Goal: Task Accomplishment & Management: Use online tool/utility

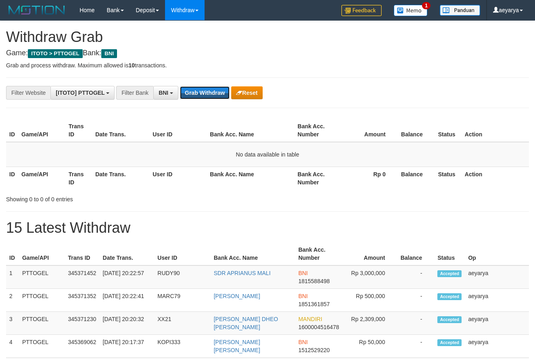
scroll to position [49, 0]
click at [202, 93] on button "Grab Withdraw" at bounding box center [205, 92] width 50 height 13
click at [190, 98] on button "Grab Withdraw" at bounding box center [205, 92] width 50 height 13
drag, startPoint x: 206, startPoint y: 92, endPoint x: 211, endPoint y: 92, distance: 4.4
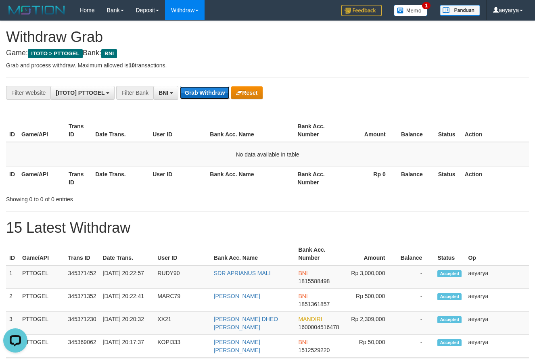
click at [211, 92] on button "Grab Withdraw" at bounding box center [205, 92] width 50 height 13
click at [203, 92] on button "Grab Withdraw" at bounding box center [205, 92] width 50 height 13
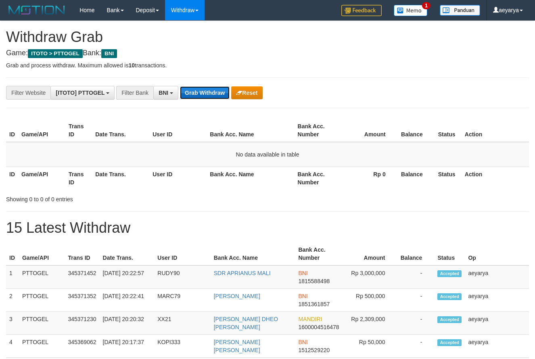
click at [203, 92] on button "Grab Withdraw" at bounding box center [205, 92] width 50 height 13
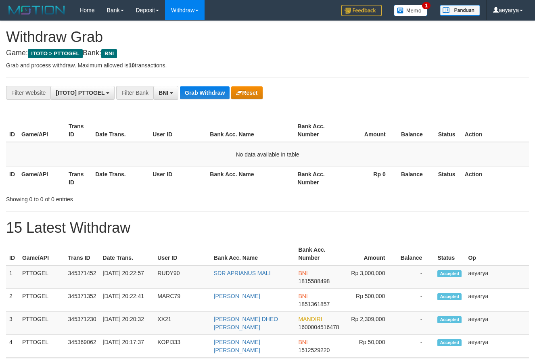
scroll to position [49, 0]
click at [203, 93] on button "Grab Withdraw" at bounding box center [205, 92] width 50 height 13
click at [206, 96] on button "Grab Withdraw" at bounding box center [205, 92] width 50 height 13
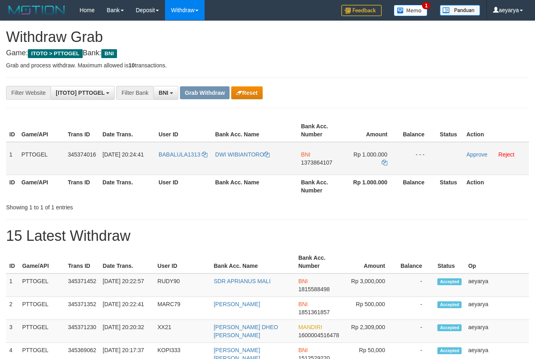
scroll to position [49, 0]
drag, startPoint x: 179, startPoint y: 148, endPoint x: 360, endPoint y: 157, distance: 181.4
click at [360, 157] on tr "1 PTTOGEL 345374016 01/10/2025 20:24:41 BABALULA1313 DWI WIBIANTORO BNI 1373864…" at bounding box center [267, 158] width 523 height 33
click at [323, 158] on td "BNI 1373864107" at bounding box center [321, 158] width 46 height 33
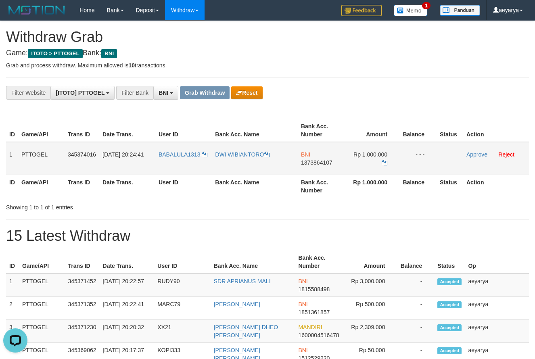
click at [310, 163] on span "1373864107" at bounding box center [316, 162] width 31 height 6
copy span "1373864107"
click at [386, 164] on icon at bounding box center [385, 163] width 6 height 6
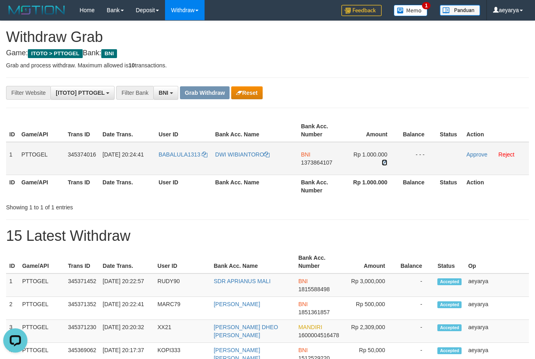
click at [386, 164] on icon at bounding box center [385, 163] width 6 height 6
click at [482, 152] on link "Approve" at bounding box center [477, 154] width 21 height 6
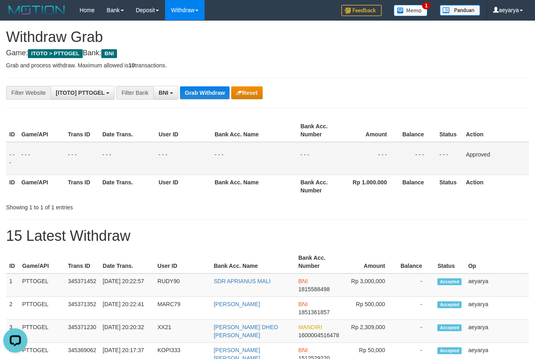
drag, startPoint x: 198, startPoint y: 84, endPoint x: 189, endPoint y: 101, distance: 19.5
click at [204, 93] on button "Grab Withdraw" at bounding box center [205, 92] width 50 height 13
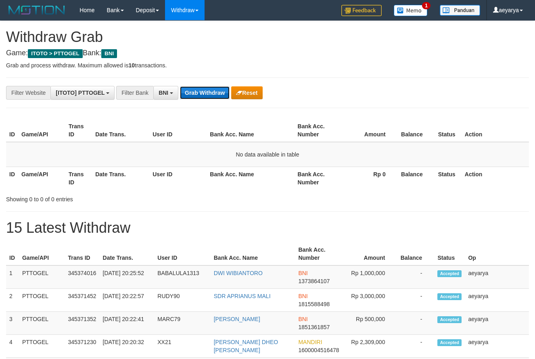
scroll to position [49, 0]
click at [198, 97] on button "Grab Withdraw" at bounding box center [205, 92] width 50 height 13
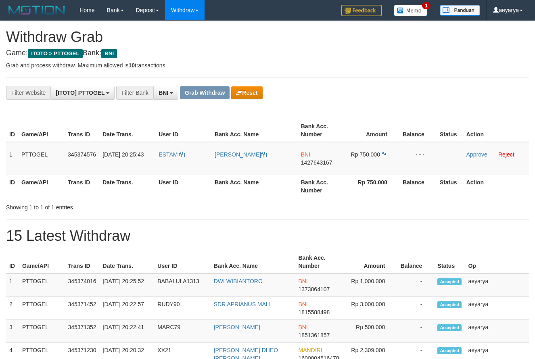
scroll to position [49, 0]
drag, startPoint x: 172, startPoint y: 144, endPoint x: 367, endPoint y: 160, distance: 195.6
click at [367, 160] on tr "1 PTTOGEL 345374576 01/10/2025 20:25:43 ESTAM AKBAR BNI 1427643167 Rp 750.000 -…" at bounding box center [267, 158] width 523 height 33
click at [319, 161] on span "1427643167" at bounding box center [316, 162] width 31 height 6
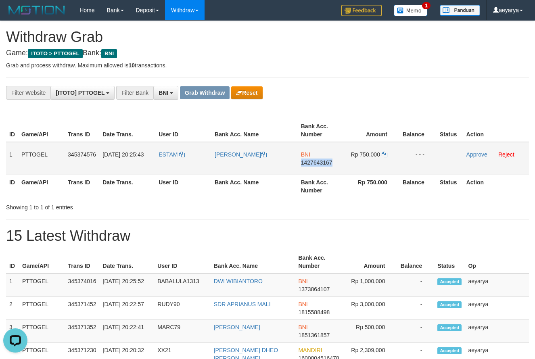
click at [319, 161] on span "1427643167" at bounding box center [316, 162] width 31 height 6
copy span "1427643167"
click at [383, 153] on icon at bounding box center [385, 155] width 6 height 6
click at [481, 154] on link "Approve" at bounding box center [477, 154] width 21 height 6
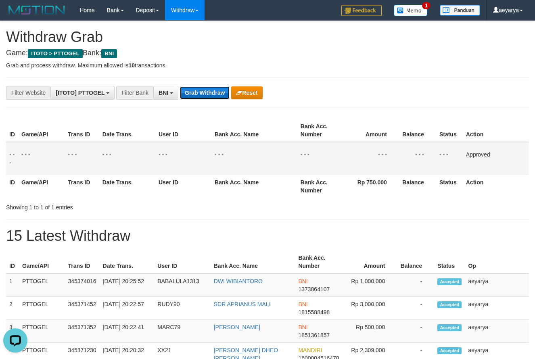
click at [184, 92] on button "Grab Withdraw" at bounding box center [205, 92] width 50 height 13
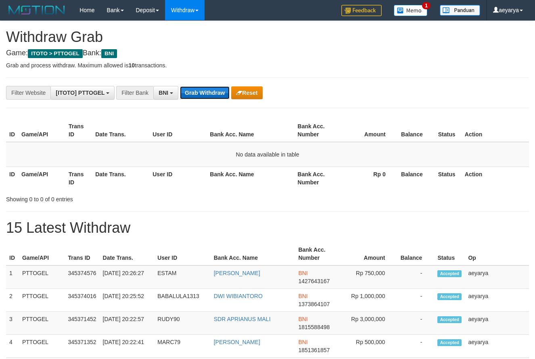
scroll to position [49, 0]
click at [224, 96] on button "Grab Withdraw" at bounding box center [205, 92] width 50 height 13
drag, startPoint x: 0, startPoint y: 0, endPoint x: 222, endPoint y: 95, distance: 241.9
click at [222, 95] on button "Grab Withdraw" at bounding box center [205, 92] width 50 height 13
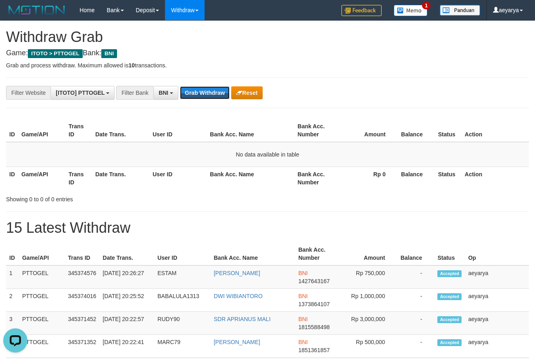
click at [216, 92] on button "Grab Withdraw" at bounding box center [205, 92] width 50 height 13
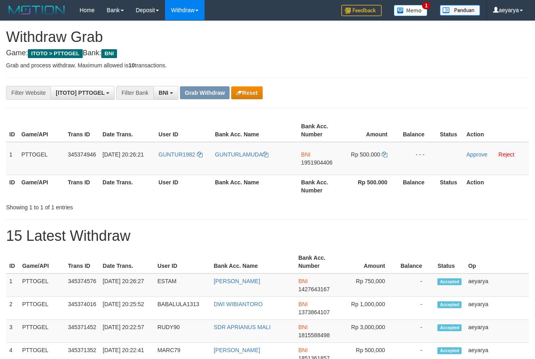
scroll to position [49, 0]
drag, startPoint x: 191, startPoint y: 149, endPoint x: 358, endPoint y: 157, distance: 167.3
click at [358, 157] on tr "1 PTTOGEL 345374946 01/10/2025 20:26:21 GUNTUR1982 GUNTURLAMUDA BNI 1951904406 …" at bounding box center [267, 158] width 523 height 33
click at [318, 165] on span "1951904406" at bounding box center [316, 162] width 31 height 6
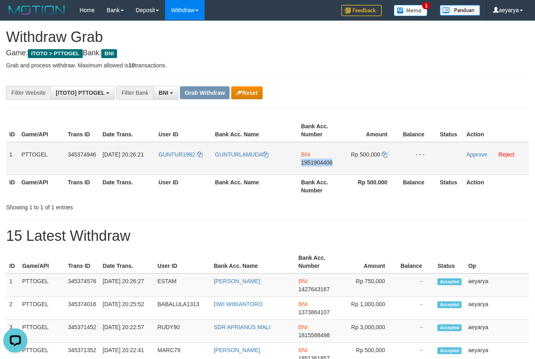
click at [318, 165] on span "1951904406" at bounding box center [316, 162] width 31 height 6
copy span "1951904406"
click at [386, 155] on icon at bounding box center [385, 155] width 6 height 6
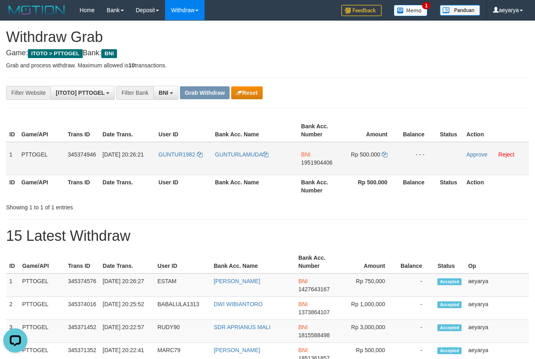
click at [488, 158] on td "Approve Reject" at bounding box center [496, 158] width 66 height 33
click at [478, 156] on link "Approve" at bounding box center [477, 154] width 21 height 6
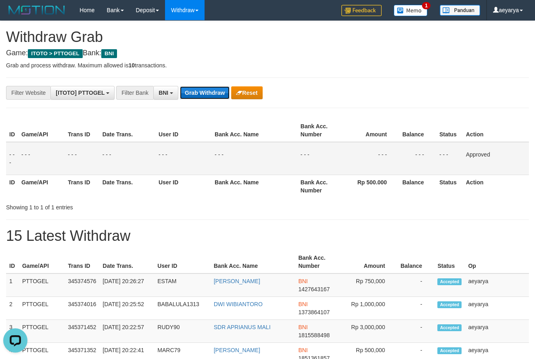
click at [205, 95] on button "Grab Withdraw" at bounding box center [205, 92] width 50 height 13
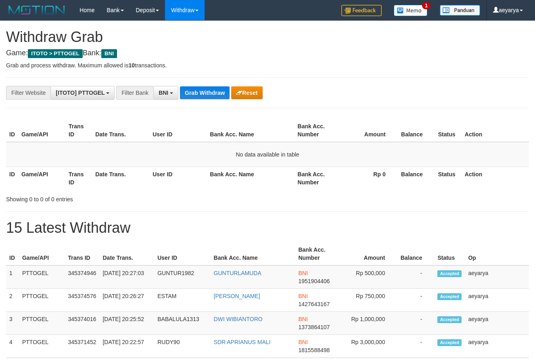
scroll to position [49, 0]
click at [222, 93] on button "Grab Withdraw" at bounding box center [205, 92] width 50 height 13
click at [220, 96] on button "Grab Withdraw" at bounding box center [205, 92] width 50 height 13
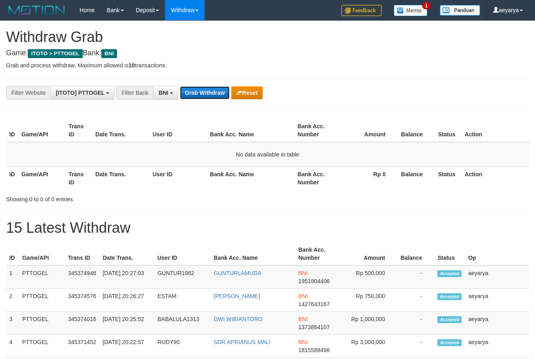
click at [218, 97] on button "Grab Withdraw" at bounding box center [205, 92] width 50 height 13
click at [217, 99] on div "**********" at bounding box center [223, 93] width 446 height 14
click at [212, 98] on button "Grab Withdraw" at bounding box center [205, 92] width 50 height 13
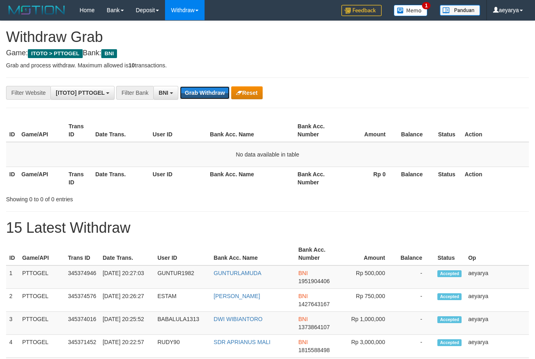
click at [212, 98] on button "Grab Withdraw" at bounding box center [205, 92] width 50 height 13
drag, startPoint x: 0, startPoint y: 0, endPoint x: 220, endPoint y: 94, distance: 239.7
click at [220, 94] on button "Grab Withdraw" at bounding box center [205, 92] width 50 height 13
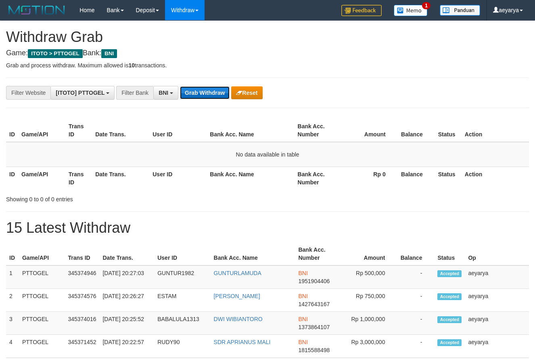
click at [212, 90] on button "Grab Withdraw" at bounding box center [205, 92] width 50 height 13
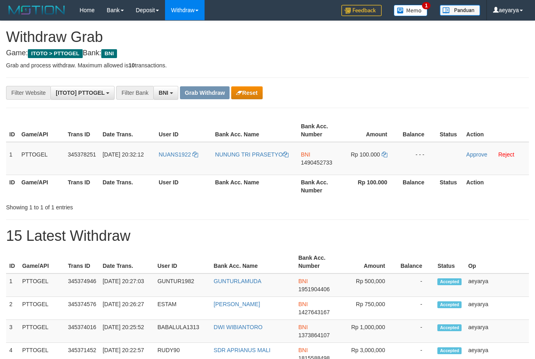
scroll to position [49, 0]
drag, startPoint x: 241, startPoint y: 171, endPoint x: 386, endPoint y: 151, distance: 146.3
click at [386, 151] on tr "1 PTTOGEL 345378251 [DATE] 20:32:12 NUANS1922 NUNUNG TRI PRASETYO BNI 149045273…" at bounding box center [267, 158] width 523 height 33
click at [329, 165] on span "1490452733" at bounding box center [316, 162] width 31 height 6
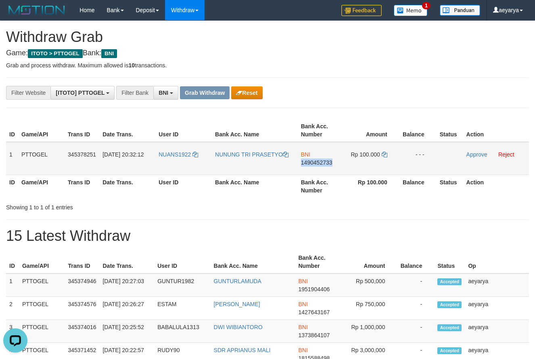
click at [329, 165] on span "1490452733" at bounding box center [316, 162] width 31 height 6
copy span "1490452733"
click at [386, 154] on icon at bounding box center [385, 155] width 6 height 6
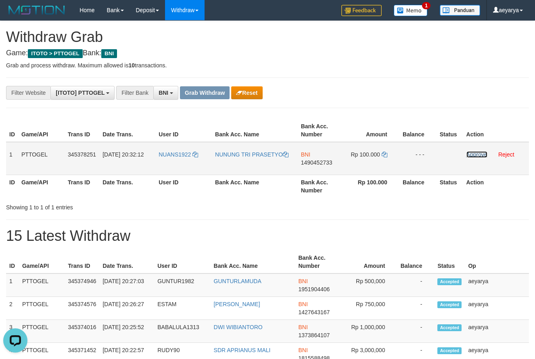
click at [468, 155] on link "Approve" at bounding box center [477, 154] width 21 height 6
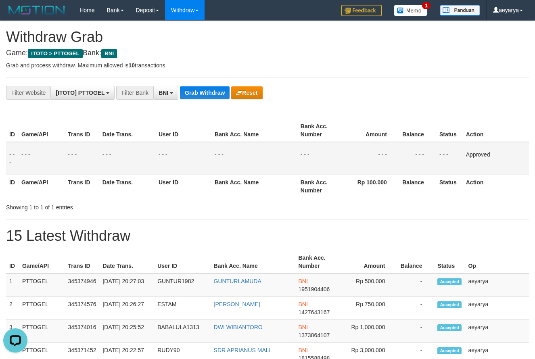
click at [229, 93] on button "Grab Withdraw" at bounding box center [205, 92] width 50 height 13
click at [180, 86] on button "Grab Withdraw" at bounding box center [205, 92] width 50 height 13
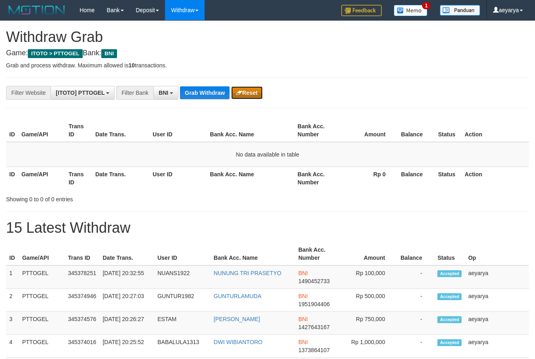
scroll to position [49, 0]
click at [239, 89] on button "Reset" at bounding box center [246, 92] width 31 height 13
click at [168, 95] on span "BNI" at bounding box center [164, 93] width 10 height 6
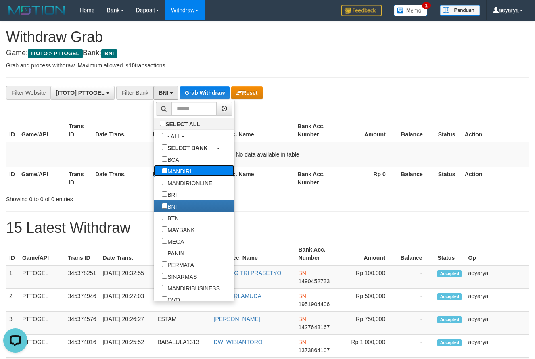
click at [154, 173] on label "MANDIRI" at bounding box center [177, 171] width 46 height 12
select select "*******"
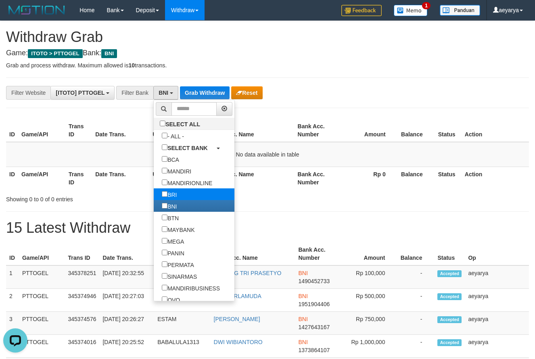
scroll to position [32, 0]
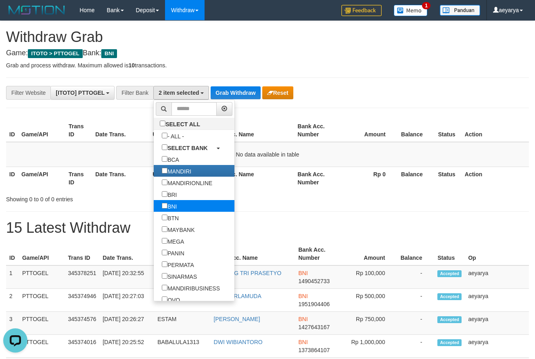
click at [154, 205] on label "BNI" at bounding box center [169, 206] width 31 height 12
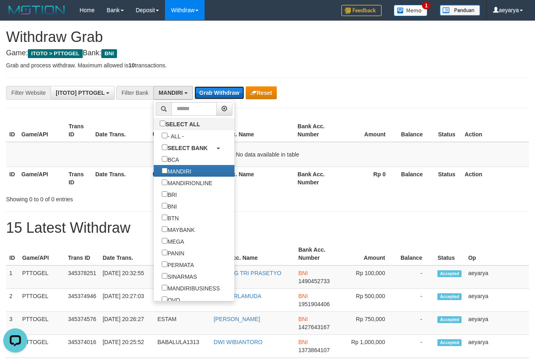
click at [211, 88] on button "Grab Withdraw" at bounding box center [220, 92] width 50 height 13
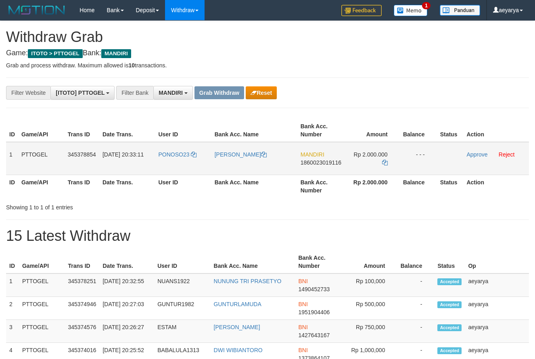
scroll to position [24, 0]
drag, startPoint x: 181, startPoint y: 146, endPoint x: 357, endPoint y: 158, distance: 176.3
click at [357, 158] on tr "1 PTTOGEL 345378854 [DATE] 20:33:11 PONOSO23 [PERSON_NAME] MANDIRI 186002301911…" at bounding box center [267, 158] width 523 height 33
click at [316, 163] on span "1860023019116" at bounding box center [321, 162] width 41 height 6
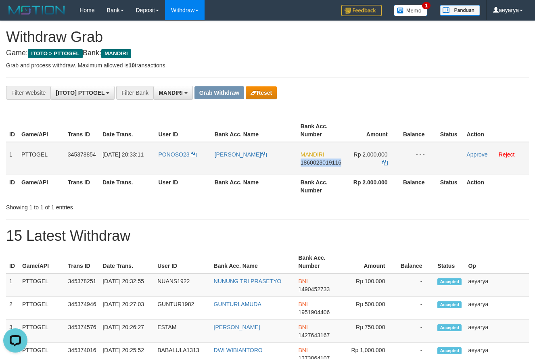
click at [316, 163] on span "1860023019116" at bounding box center [321, 162] width 41 height 6
copy span "1860023019116"
click at [387, 160] on icon at bounding box center [385, 163] width 6 height 6
click at [481, 157] on link "Approve" at bounding box center [477, 154] width 21 height 6
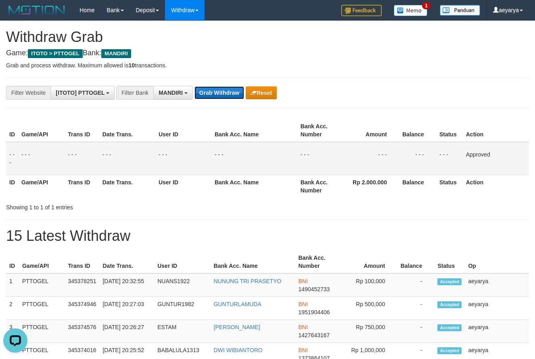
click at [219, 86] on button "Grab Withdraw" at bounding box center [220, 92] width 50 height 13
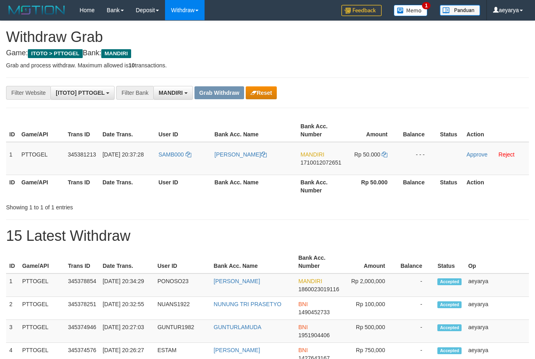
scroll to position [24, 0]
click at [264, 93] on button "Reset" at bounding box center [261, 92] width 31 height 13
click at [170, 91] on span "MANDIRI" at bounding box center [171, 93] width 24 height 6
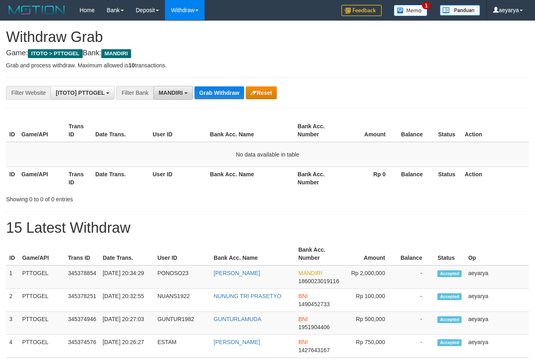
scroll to position [24, 0]
click at [169, 94] on span "MANDIRI" at bounding box center [171, 93] width 24 height 6
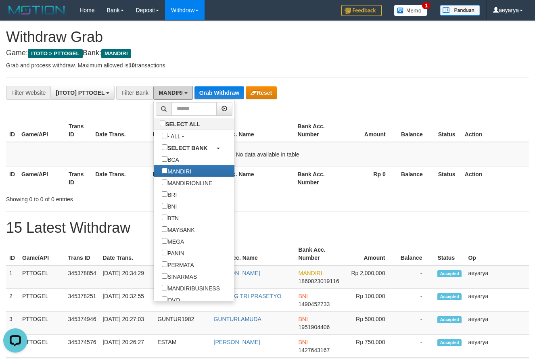
scroll to position [0, 0]
click at [154, 207] on label "BNI" at bounding box center [169, 206] width 31 height 12
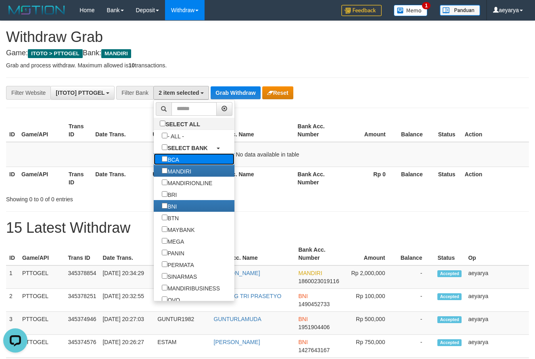
click at [154, 162] on label "BCA" at bounding box center [170, 159] width 33 height 12
click at [154, 170] on label "MANDIRI" at bounding box center [177, 171] width 46 height 12
click at [154, 157] on label "BCA" at bounding box center [170, 159] width 33 height 12
select select "***"
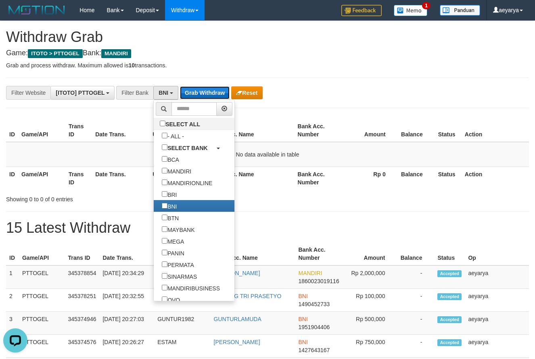
click at [219, 90] on button "Grab Withdraw" at bounding box center [205, 92] width 50 height 13
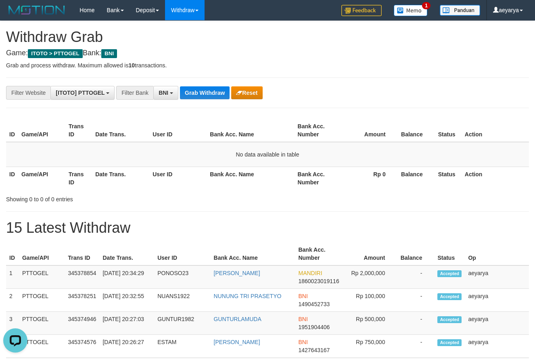
click at [396, 190] on div "ID Game/API Trans ID Date Trans. User ID Bank Acc. Name Bank Acc. Number Amount…" at bounding box center [267, 154] width 535 height 75
click at [203, 91] on button "Grab Withdraw" at bounding box center [205, 92] width 50 height 13
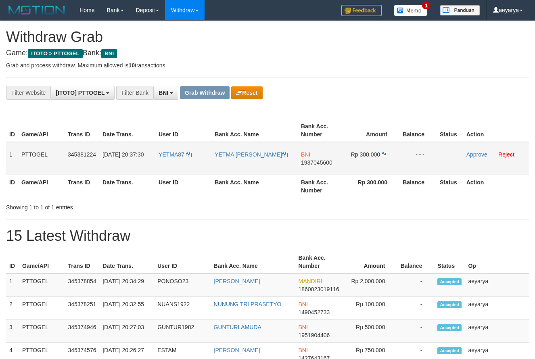
scroll to position [49, 0]
drag, startPoint x: 190, startPoint y: 148, endPoint x: 368, endPoint y: 159, distance: 177.9
click at [368, 159] on tr "1 PTTOGEL 345381224 01/10/2025 20:37:30 YETMA87 YETMA JUNITA TANA BNI 193704560…" at bounding box center [267, 158] width 523 height 33
click at [326, 163] on span "1937045600" at bounding box center [316, 162] width 31 height 6
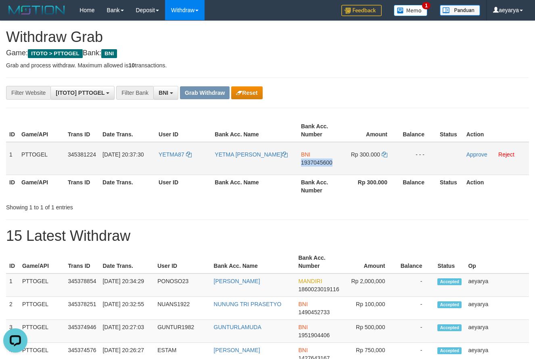
click at [326, 163] on span "1937045600" at bounding box center [316, 162] width 31 height 6
copy span "1937045600"
click at [383, 153] on icon at bounding box center [385, 155] width 6 height 6
click at [481, 155] on link "Approve" at bounding box center [477, 154] width 21 height 6
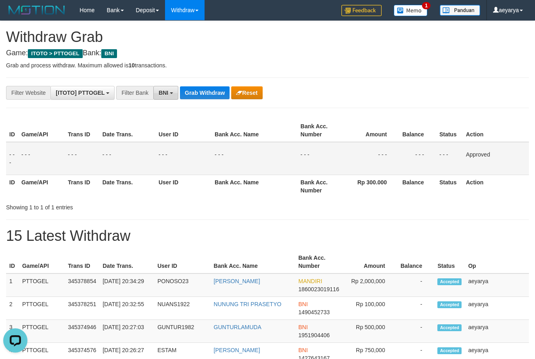
click at [161, 86] on button "BNI" at bounding box center [165, 93] width 25 height 14
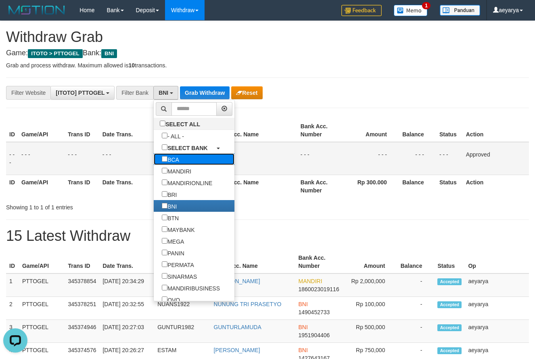
drag, startPoint x: 149, startPoint y: 162, endPoint x: 146, endPoint y: 167, distance: 5.6
click at [154, 163] on label "BCA" at bounding box center [170, 159] width 33 height 12
click at [154, 172] on label "MANDIRI" at bounding box center [177, 171] width 46 height 12
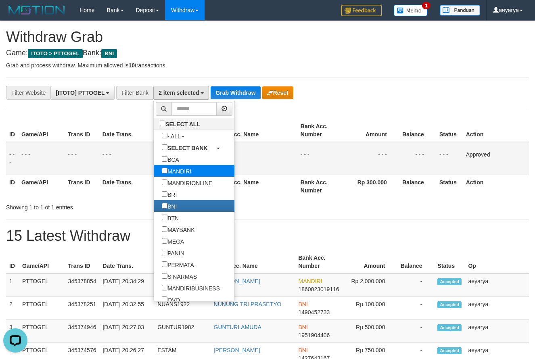
select select "*******"
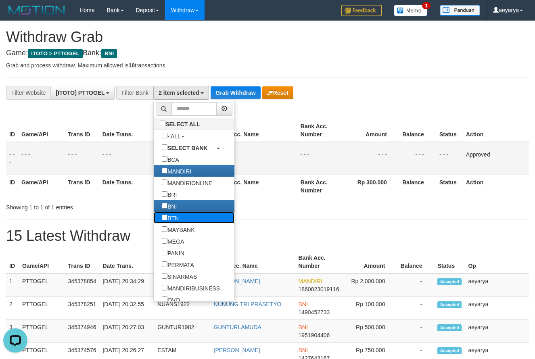
click at [154, 219] on label "BTN" at bounding box center [170, 218] width 33 height 12
click at [154, 208] on label "BNI" at bounding box center [169, 206] width 31 height 12
click at [154, 216] on label "BTN" at bounding box center [170, 218] width 33 height 12
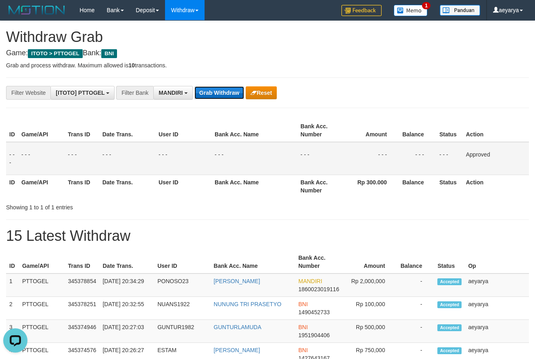
click at [222, 94] on button "Grab Withdraw" at bounding box center [220, 92] width 50 height 13
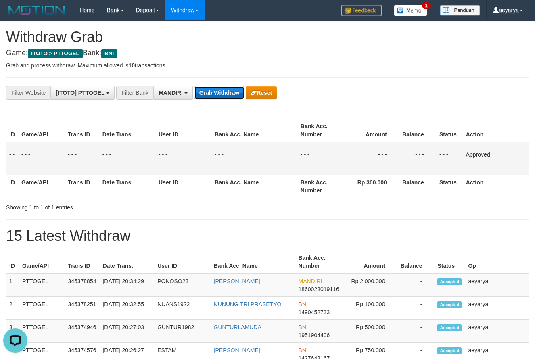
click at [222, 93] on button "Grab Withdraw" at bounding box center [220, 92] width 50 height 13
drag, startPoint x: 222, startPoint y: 91, endPoint x: 226, endPoint y: 92, distance: 4.1
click at [226, 92] on button "Grab Withdraw" at bounding box center [220, 92] width 50 height 13
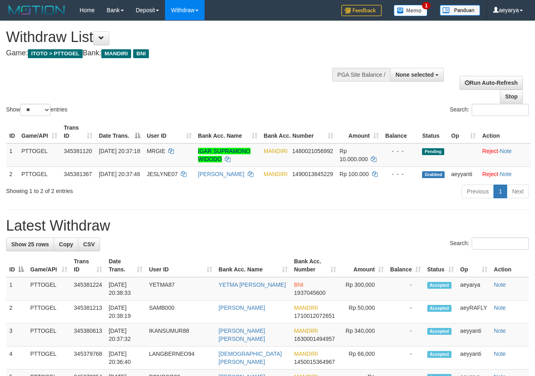
select select
select select "**"
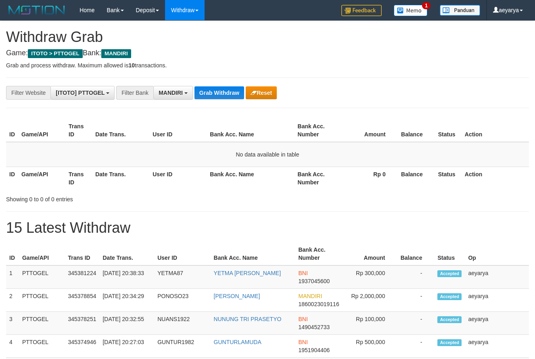
scroll to position [24, 0]
click at [232, 89] on button "Grab Withdraw" at bounding box center [220, 92] width 50 height 13
click at [173, 95] on span "MANDIRI" at bounding box center [171, 93] width 24 height 6
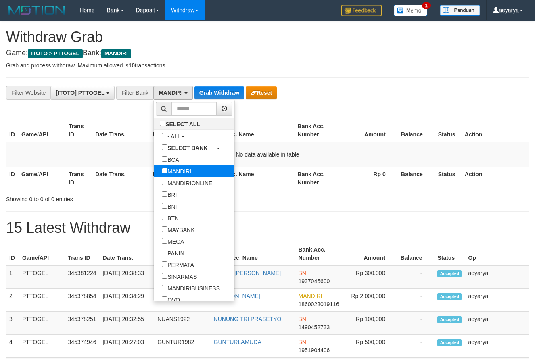
click at [154, 169] on label "MANDIRI" at bounding box center [177, 171] width 46 height 12
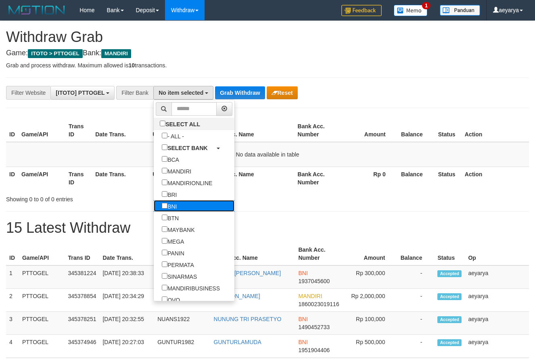
click at [154, 204] on label "BNI" at bounding box center [169, 206] width 31 height 12
select select "***"
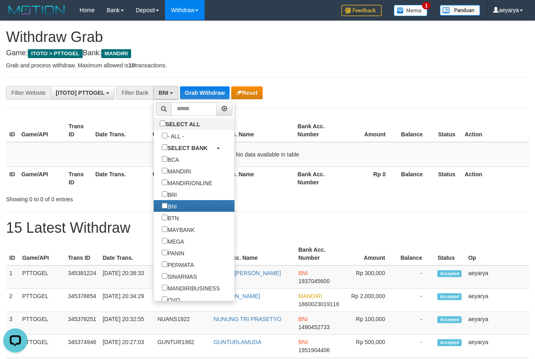
click at [237, 196] on div "Showing 0 to 0 of 0 entries" at bounding box center [267, 197] width 535 height 11
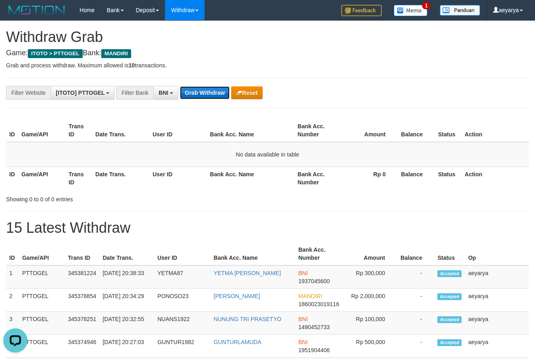
click at [210, 90] on button "Grab Withdraw" at bounding box center [205, 92] width 50 height 13
click at [198, 98] on button "Grab Withdraw" at bounding box center [205, 92] width 50 height 13
click at [211, 92] on button "Grab Withdraw" at bounding box center [205, 92] width 50 height 13
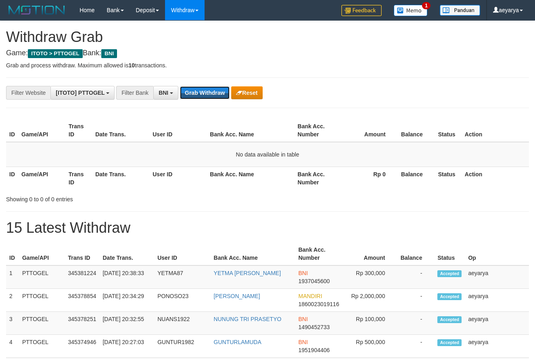
scroll to position [49, 0]
drag, startPoint x: 0, startPoint y: 0, endPoint x: 212, endPoint y: 92, distance: 231.0
click at [212, 92] on button "Grab Withdraw" at bounding box center [205, 92] width 50 height 13
click at [222, 94] on button "Grab Withdraw" at bounding box center [205, 92] width 50 height 13
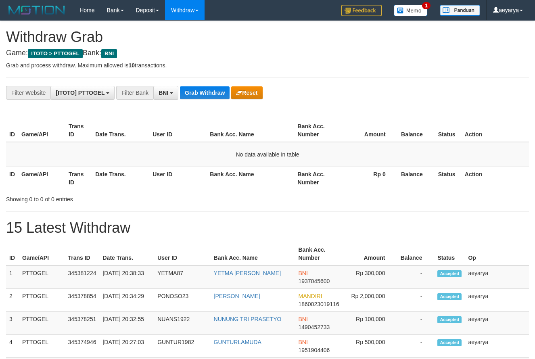
scroll to position [49, 0]
click at [206, 96] on button "Grab Withdraw" at bounding box center [205, 92] width 50 height 13
click at [211, 87] on button "Grab Withdraw" at bounding box center [205, 92] width 50 height 13
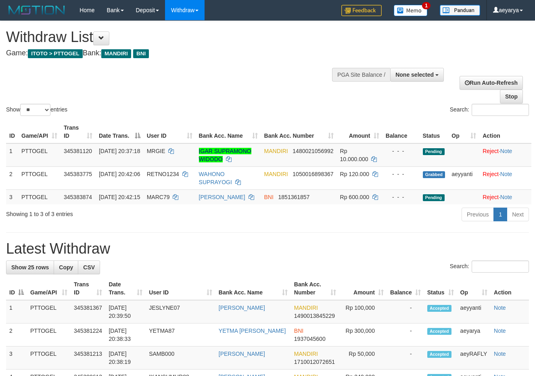
select select
select select "**"
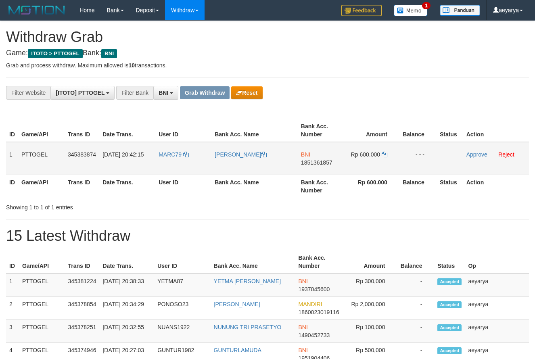
scroll to position [49, 0]
drag, startPoint x: 187, startPoint y: 146, endPoint x: 345, endPoint y: 162, distance: 159.0
click at [345, 162] on tr "1 PTTOGEL 345383874 [DATE] 20:42:15 MARC79 [PERSON_NAME] BNI 1851361857 Rp 600.…" at bounding box center [267, 158] width 523 height 33
click at [325, 162] on span "1851361857" at bounding box center [316, 162] width 31 height 6
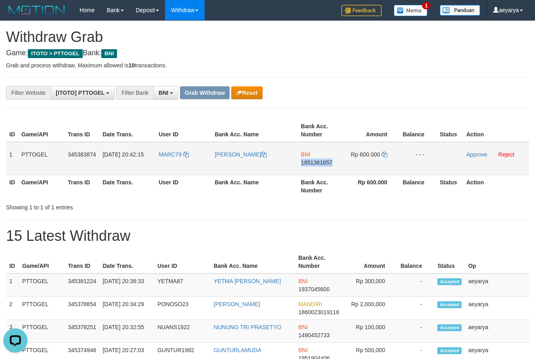
click at [325, 162] on span "1851361857" at bounding box center [316, 162] width 31 height 6
copy span "1851361857"
click at [389, 156] on td "Rp 600.000" at bounding box center [371, 158] width 55 height 33
click at [387, 155] on icon at bounding box center [385, 155] width 6 height 6
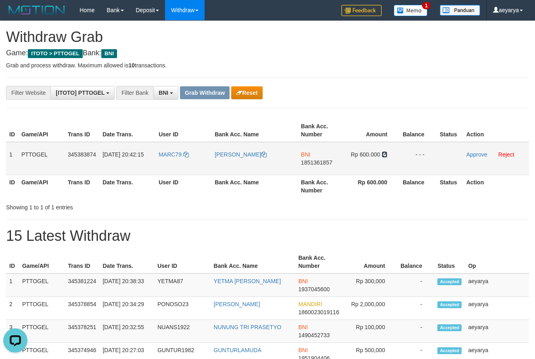
click at [386, 154] on icon at bounding box center [385, 155] width 6 height 6
click at [483, 154] on link "Approve" at bounding box center [477, 154] width 21 height 6
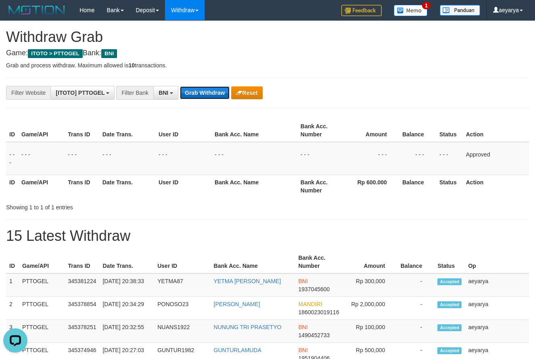
click at [203, 92] on button "Grab Withdraw" at bounding box center [205, 92] width 50 height 13
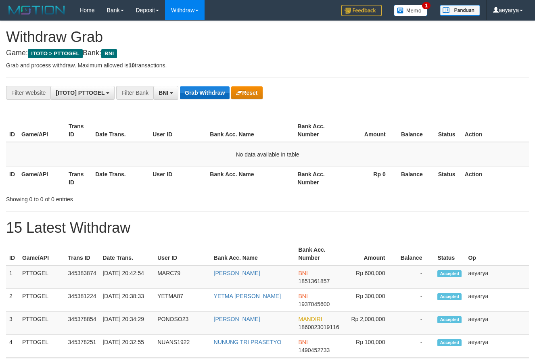
scroll to position [49, 0]
click at [210, 88] on button "Grab Withdraw" at bounding box center [205, 92] width 50 height 13
click at [205, 90] on button "Grab Withdraw" at bounding box center [205, 92] width 50 height 13
click at [200, 94] on button "Grab Withdraw" at bounding box center [205, 92] width 50 height 13
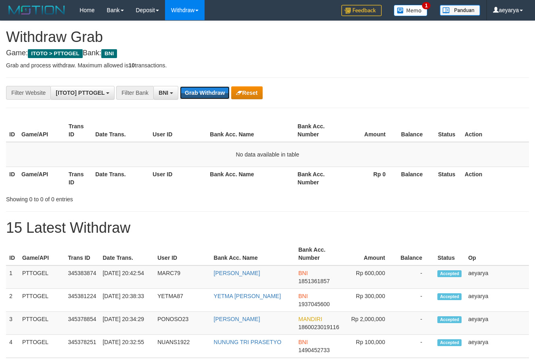
click at [200, 94] on button "Grab Withdraw" at bounding box center [205, 92] width 50 height 13
drag, startPoint x: 0, startPoint y: 0, endPoint x: 200, endPoint y: 94, distance: 221.0
click at [200, 94] on button "Grab Withdraw" at bounding box center [205, 92] width 50 height 13
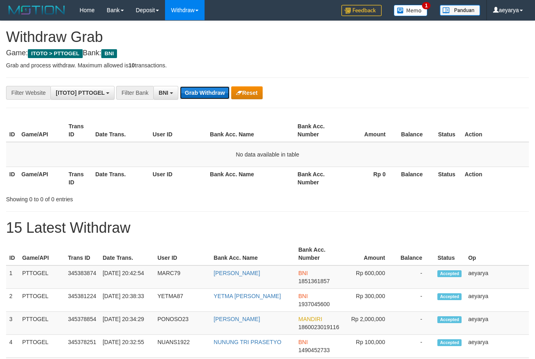
scroll to position [49, 0]
click at [195, 90] on button "Grab Withdraw" at bounding box center [205, 92] width 50 height 13
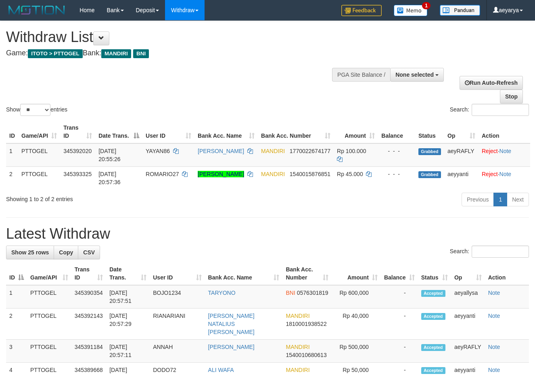
select select
select select "**"
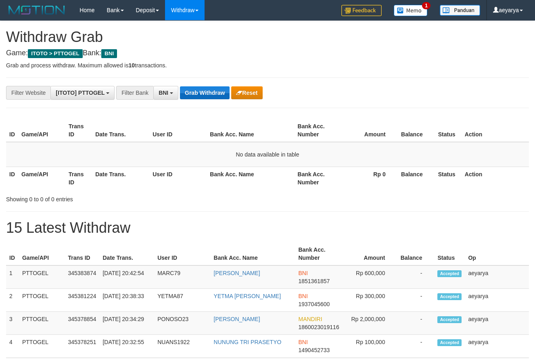
scroll to position [49, 0]
click at [192, 95] on button "Grab Withdraw" at bounding box center [205, 92] width 50 height 13
click at [205, 94] on button "Grab Withdraw" at bounding box center [205, 92] width 50 height 13
click at [207, 94] on button "Grab Withdraw" at bounding box center [205, 92] width 50 height 13
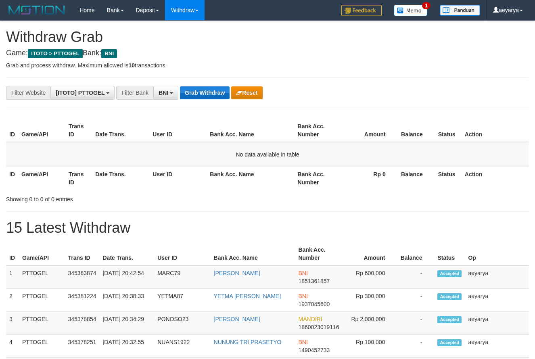
scroll to position [49, 0]
click at [256, 94] on button "Reset" at bounding box center [246, 92] width 31 height 13
click at [211, 97] on button "Grab Withdraw" at bounding box center [205, 92] width 50 height 13
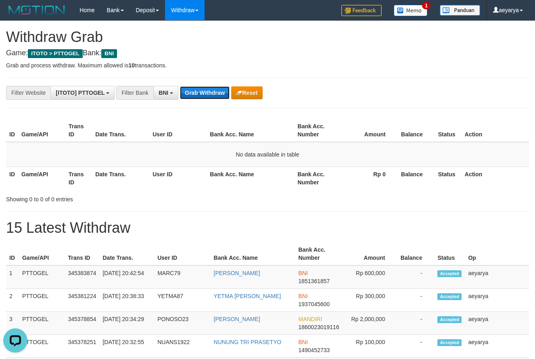
scroll to position [0, 0]
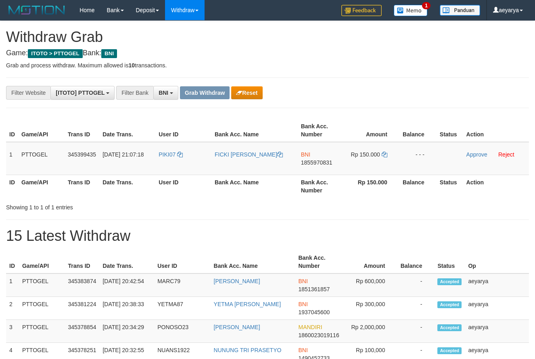
scroll to position [49, 0]
drag, startPoint x: 183, startPoint y: 142, endPoint x: 384, endPoint y: 163, distance: 202.0
click at [384, 163] on tr "1 PTTOGEL 345399435 01/10/2025 21:07:18 PIKI07 FICKI WAMBO WENDA BNI 1855970831…" at bounding box center [267, 158] width 523 height 33
click at [326, 165] on span "1855970831" at bounding box center [316, 162] width 31 height 6
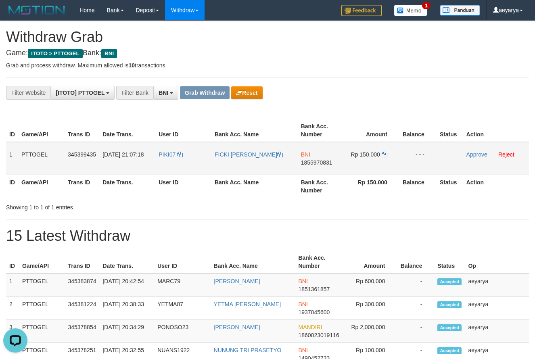
click at [319, 161] on span "1855970831" at bounding box center [316, 162] width 31 height 6
copy span "1855970831"
click at [310, 163] on span "1855970831" at bounding box center [316, 162] width 31 height 6
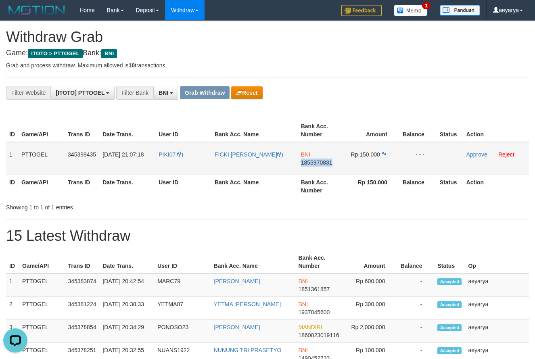
copy span "1855970831"
click at [386, 154] on icon at bounding box center [385, 155] width 6 height 6
click at [467, 152] on link "Approve" at bounding box center [477, 154] width 21 height 6
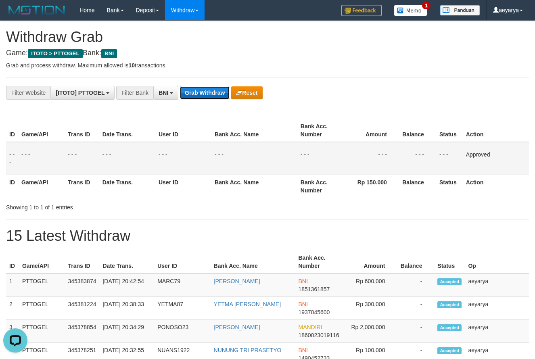
click at [212, 95] on button "Grab Withdraw" at bounding box center [205, 92] width 50 height 13
click at [212, 90] on button "Grab Withdraw" at bounding box center [205, 92] width 50 height 13
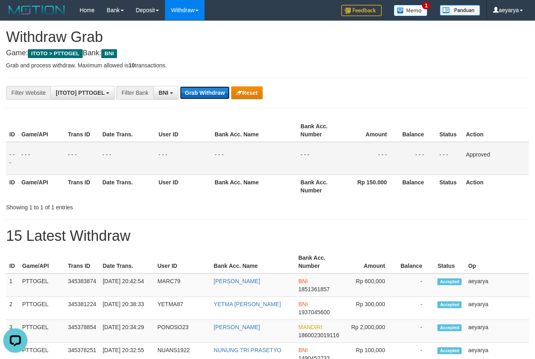
click at [212, 90] on button "Grab Withdraw" at bounding box center [205, 92] width 50 height 13
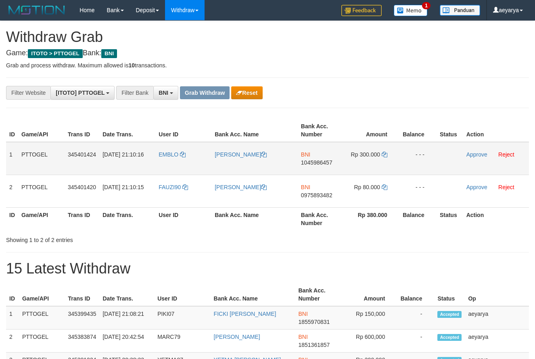
scroll to position [49, 0]
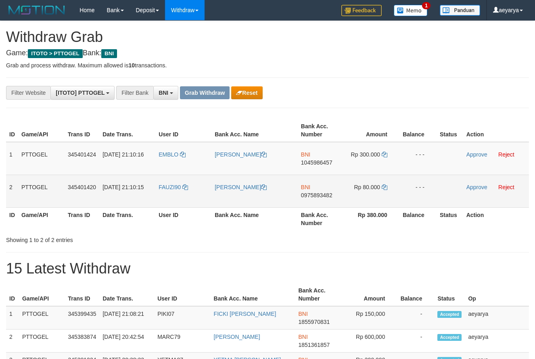
drag, startPoint x: 284, startPoint y: 186, endPoint x: 351, endPoint y: 196, distance: 67.7
click at [351, 196] on tbody "1 PTTOGEL 345401424 [DATE] 21:10:16 EMBLO [PERSON_NAME] BNI 1045986457 Rp 300.0…" at bounding box center [267, 175] width 523 height 66
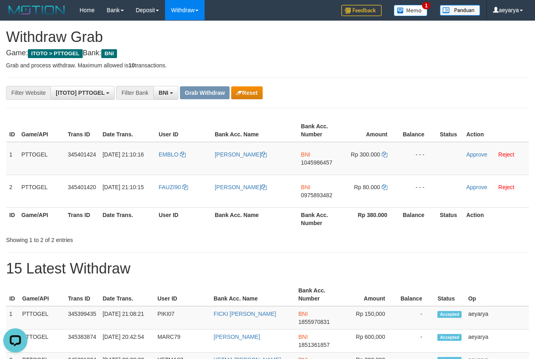
scroll to position [0, 0]
click at [306, 164] on span "1045986457" at bounding box center [316, 162] width 31 height 6
copy span "1045986457"
click at [334, 158] on td "BNI 1045986457" at bounding box center [321, 158] width 46 height 33
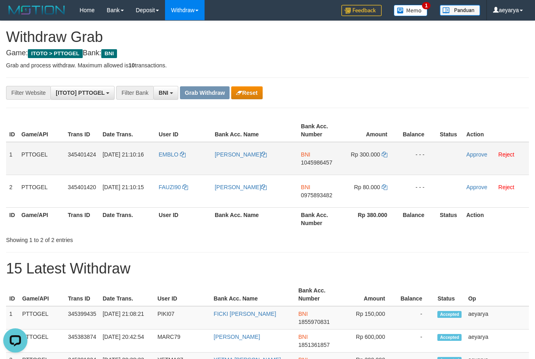
click at [313, 161] on span "1045986457" at bounding box center [316, 162] width 31 height 6
copy span "1045986457"
click at [388, 156] on td "Rp 300.000" at bounding box center [371, 158] width 55 height 33
click at [385, 156] on icon at bounding box center [385, 155] width 6 height 6
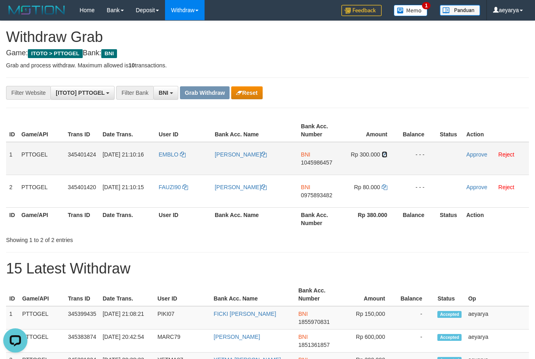
click at [385, 156] on icon at bounding box center [385, 155] width 6 height 6
click at [475, 158] on td "Approve Reject" at bounding box center [496, 158] width 66 height 33
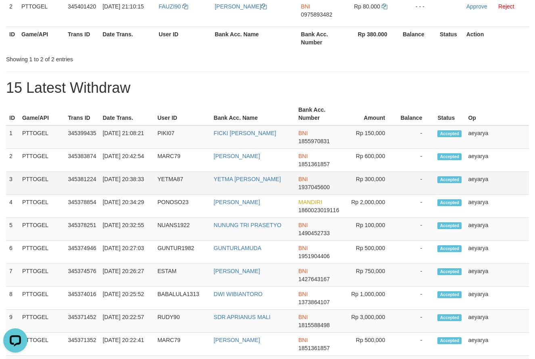
scroll to position [71, 0]
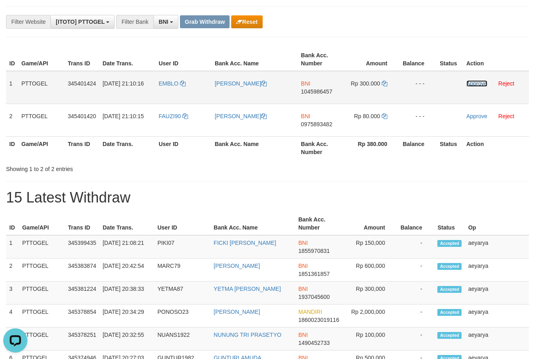
click at [479, 82] on link "Approve" at bounding box center [477, 83] width 21 height 6
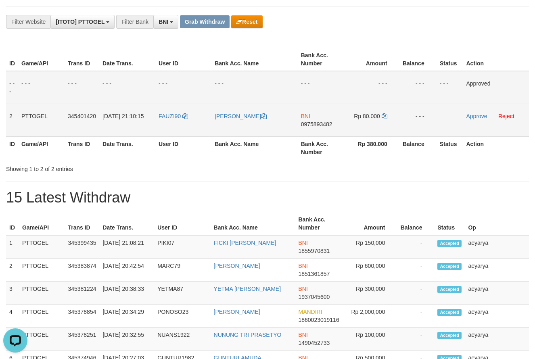
click at [314, 123] on span "0975893482" at bounding box center [316, 124] width 31 height 6
copy span "0975893482"
click at [388, 116] on td "Rp 80.000" at bounding box center [371, 120] width 55 height 33
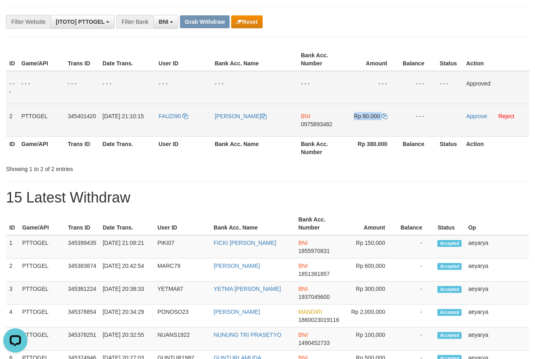
click at [388, 116] on td "Rp 80.000" at bounding box center [371, 120] width 55 height 33
click at [385, 116] on icon at bounding box center [385, 116] width 6 height 6
click at [476, 121] on td "Approve Reject" at bounding box center [496, 120] width 66 height 33
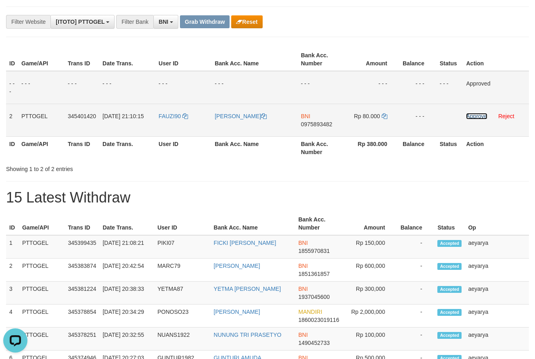
click at [485, 113] on link "Approve" at bounding box center [476, 116] width 21 height 6
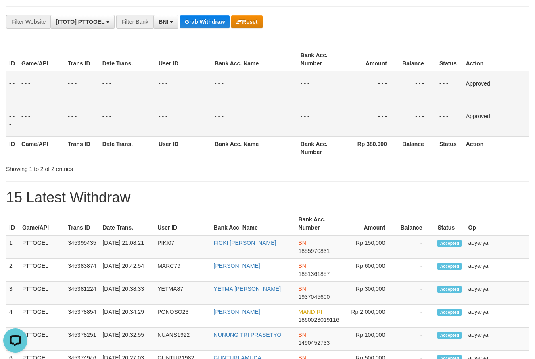
click at [226, 191] on h1 "15 Latest Withdraw" at bounding box center [267, 198] width 523 height 16
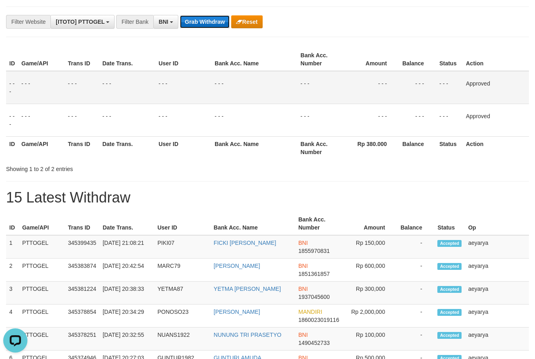
click at [192, 18] on button "Grab Withdraw" at bounding box center [205, 21] width 50 height 13
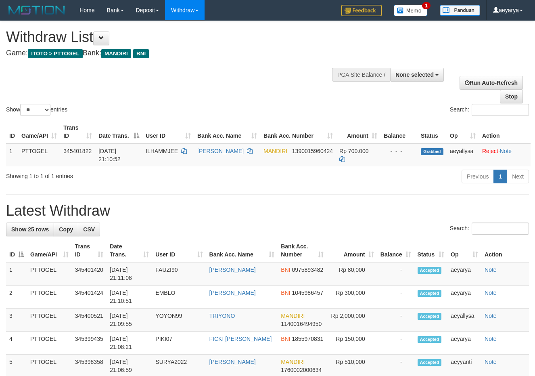
select select
select select "**"
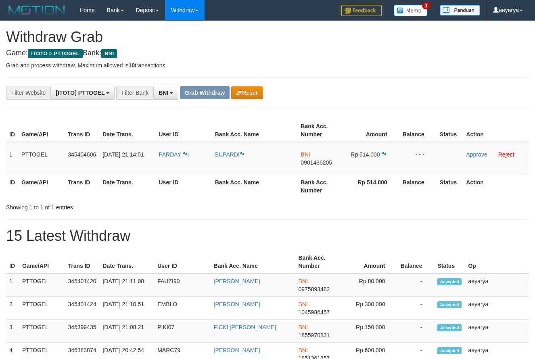
scroll to position [49, 0]
drag, startPoint x: 167, startPoint y: 144, endPoint x: 352, endPoint y: 154, distance: 185.1
click at [361, 153] on tr "1 PTTOGEL 345404606 01/10/2025 21:14:51 PARDAY SUPARDI BNI 0901436205 Rp 514.00…" at bounding box center [267, 158] width 523 height 33
click at [308, 162] on span "0901436205" at bounding box center [316, 162] width 31 height 6
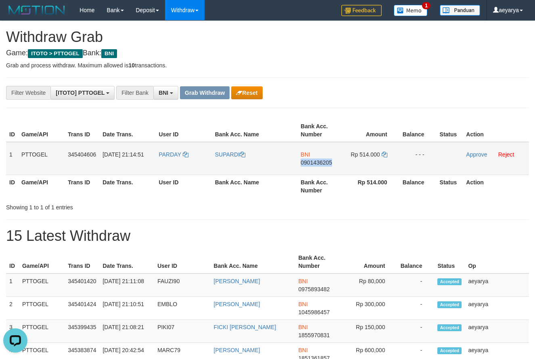
click at [308, 162] on span "0901436205" at bounding box center [316, 162] width 31 height 6
copy span "0901436205"
click at [381, 154] on td "Rp 514.000" at bounding box center [371, 158] width 55 height 33
click at [384, 154] on icon at bounding box center [385, 155] width 6 height 6
copy td
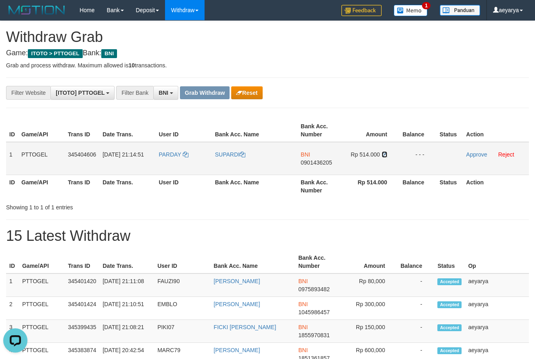
click at [384, 154] on icon at bounding box center [385, 155] width 6 height 6
click at [477, 157] on link "Approve" at bounding box center [476, 154] width 21 height 6
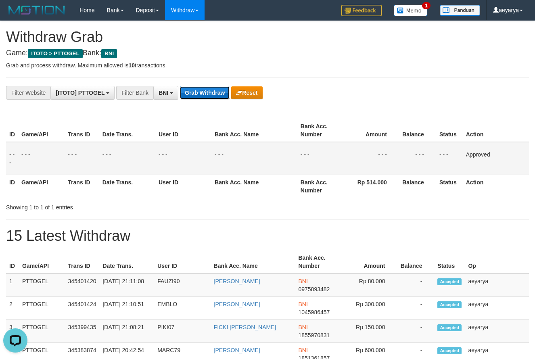
click at [213, 88] on button "Grab Withdraw" at bounding box center [205, 92] width 50 height 13
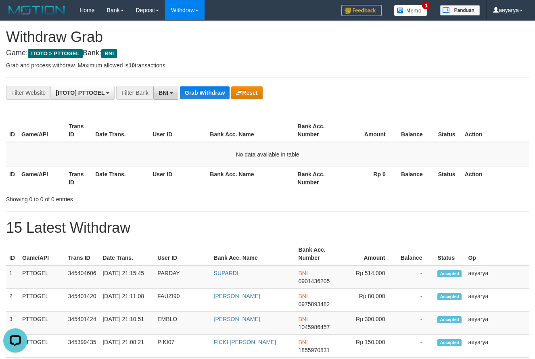
click at [173, 94] on b "button" at bounding box center [171, 93] width 3 height 2
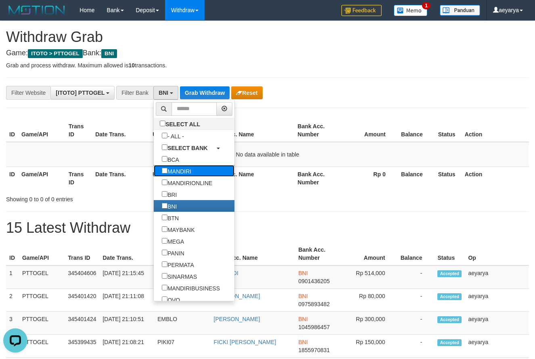
click at [154, 167] on label "MANDIRI" at bounding box center [177, 171] width 46 height 12
select select "*******"
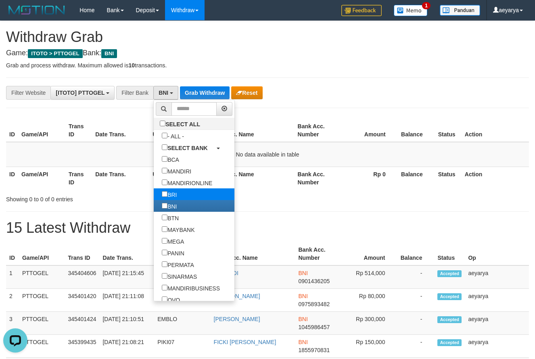
scroll to position [32, 0]
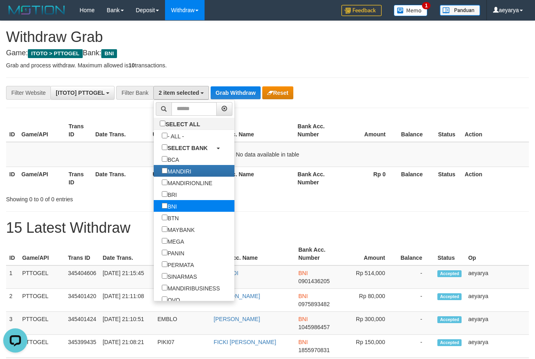
click at [154, 207] on label "BNI" at bounding box center [169, 206] width 31 height 12
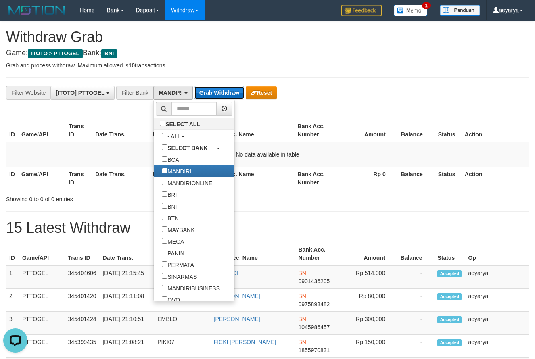
click at [204, 88] on button "Grab Withdraw" at bounding box center [220, 92] width 50 height 13
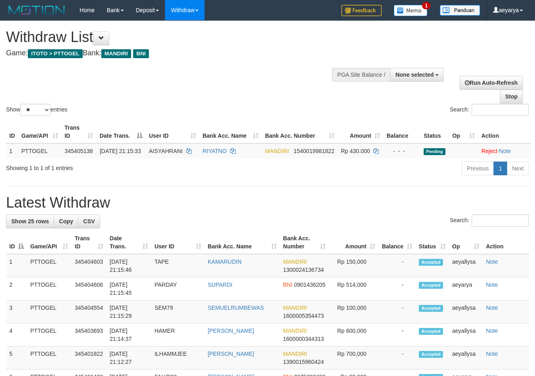
select select
select select "**"
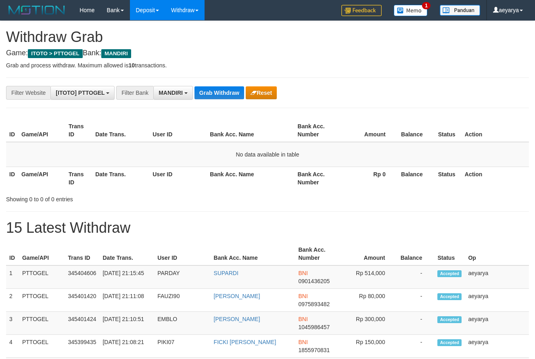
scroll to position [24, 0]
click at [164, 89] on button "MANDIRI" at bounding box center [173, 93] width 40 height 14
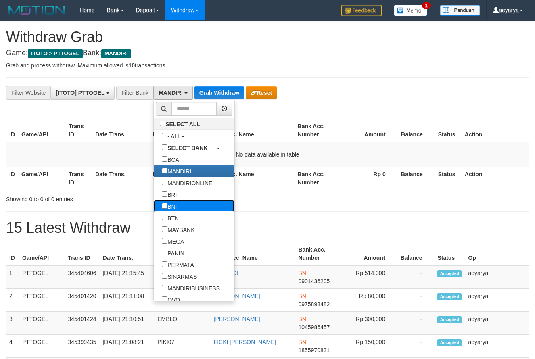
click at [154, 206] on label "BNI" at bounding box center [169, 206] width 31 height 12
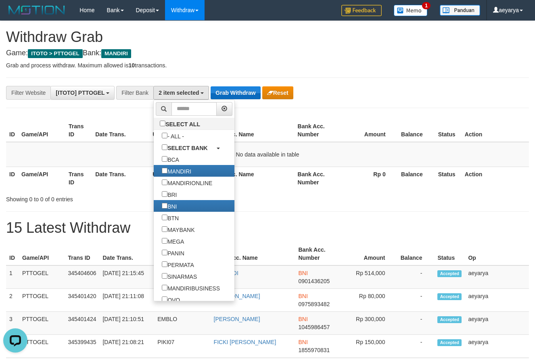
scroll to position [0, 0]
click at [232, 88] on button "Grab Withdraw" at bounding box center [236, 92] width 50 height 13
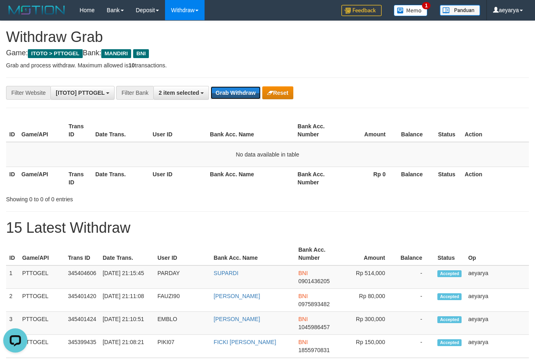
click at [232, 88] on button "Grab Withdraw" at bounding box center [236, 92] width 50 height 13
click at [232, 93] on button "Grab Withdraw" at bounding box center [236, 92] width 50 height 13
drag, startPoint x: 232, startPoint y: 90, endPoint x: 227, endPoint y: 110, distance: 20.5
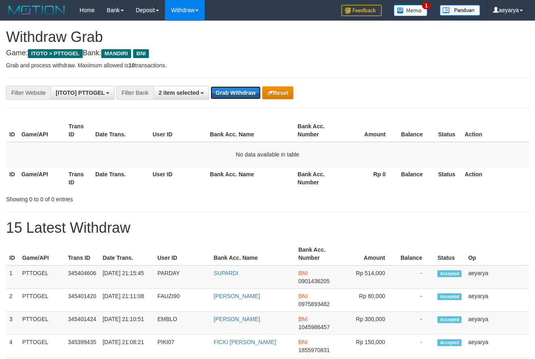
click at [239, 108] on div "**********" at bounding box center [267, 92] width 523 height 31
click at [236, 92] on button "Grab Withdraw" at bounding box center [236, 92] width 50 height 13
click at [173, 94] on span "2 item selected" at bounding box center [179, 93] width 40 height 6
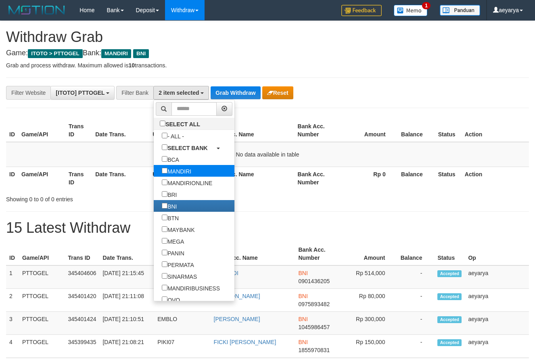
click at [154, 169] on label "MANDIRI" at bounding box center [177, 171] width 46 height 12
select select "***"
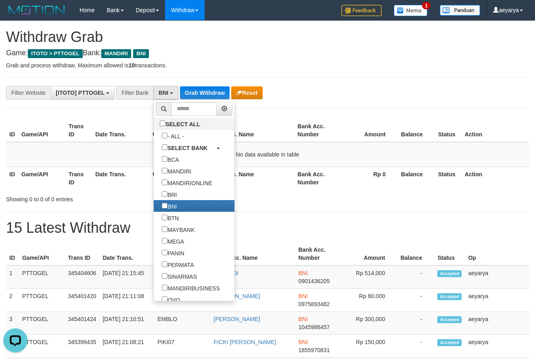
drag, startPoint x: 290, startPoint y: 191, endPoint x: 268, endPoint y: 172, distance: 28.3
click at [287, 185] on div "ID Game/API Trans ID Date Trans. User ID Bank Acc. Name Bank Acc. Number Amount…" at bounding box center [267, 154] width 535 height 75
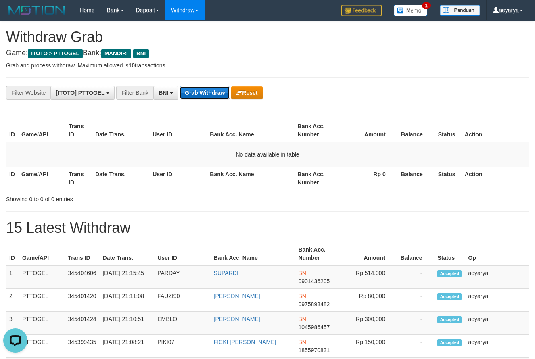
click at [214, 98] on button "Grab Withdraw" at bounding box center [205, 92] width 50 height 13
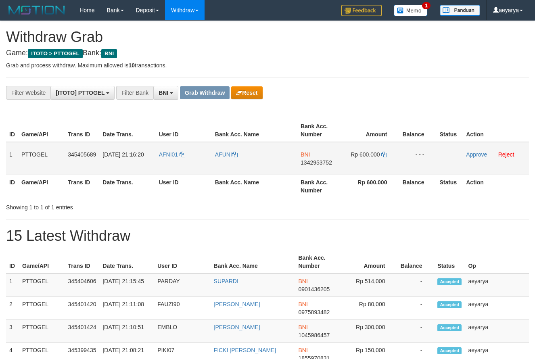
scroll to position [49, 0]
drag, startPoint x: 188, startPoint y: 151, endPoint x: 359, endPoint y: 164, distance: 171.6
click at [359, 164] on tr "1 PTTOGEL 345405689 [DATE] 21:16:20 AFNI01 [GEOGRAPHIC_DATA] BNI 1342953752 Rp …" at bounding box center [267, 158] width 523 height 33
click at [313, 164] on span "1342953752" at bounding box center [316, 162] width 31 height 6
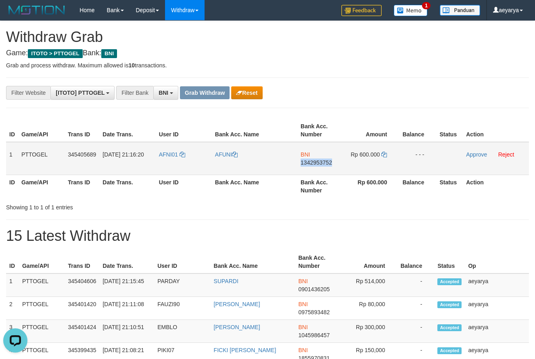
click at [313, 164] on span "1342953752" at bounding box center [316, 162] width 31 height 6
copy span "1342953752"
click at [381, 153] on td "Rp 600.000" at bounding box center [371, 158] width 55 height 33
click at [384, 151] on link at bounding box center [384, 154] width 6 height 6
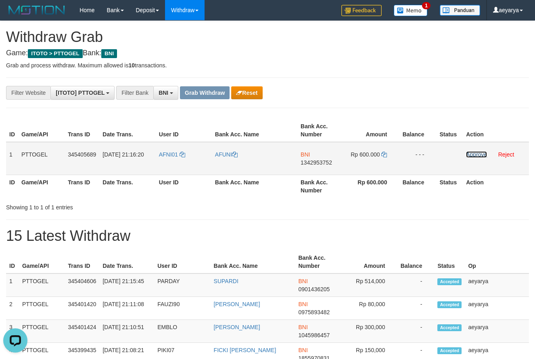
click at [480, 157] on link "Approve" at bounding box center [476, 154] width 21 height 6
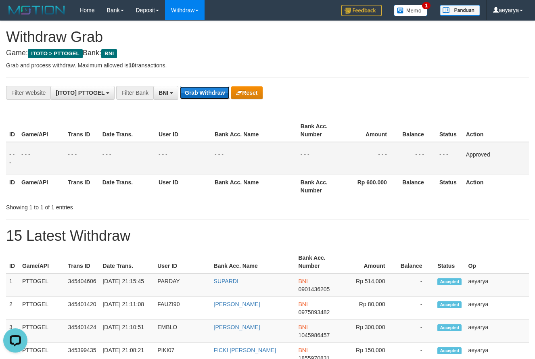
click at [203, 92] on button "Grab Withdraw" at bounding box center [205, 92] width 50 height 13
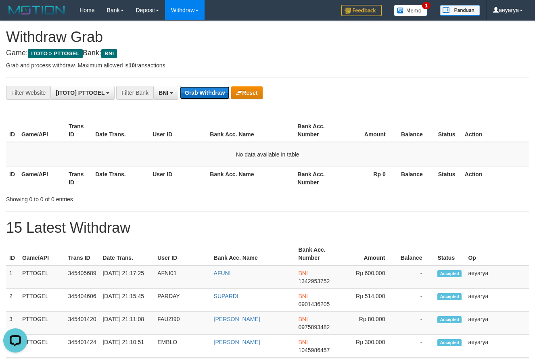
click at [200, 96] on button "Grab Withdraw" at bounding box center [205, 92] width 50 height 13
click at [200, 92] on button "Grab Withdraw" at bounding box center [205, 92] width 50 height 13
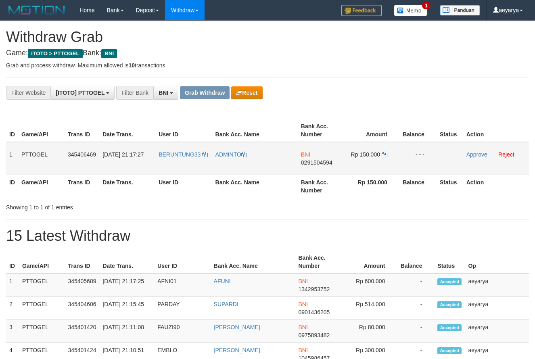
scroll to position [49, 0]
drag, startPoint x: 165, startPoint y: 149, endPoint x: 370, endPoint y: 159, distance: 205.3
click at [370, 159] on tr "1 PTTOGEL 345406469 [DATE] 21:17:27 BERUNTUNG33 ADMINTO BNI 0291504594 Rp 150.0…" at bounding box center [267, 158] width 523 height 33
click at [310, 163] on span "0291504594" at bounding box center [316, 162] width 31 height 6
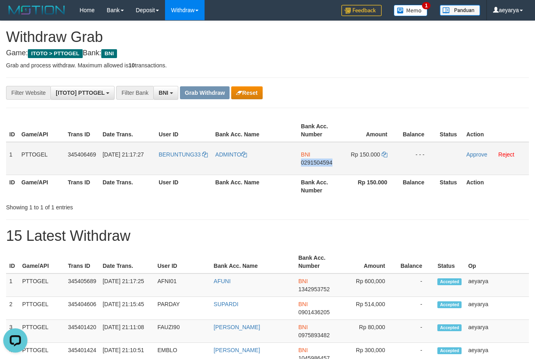
click at [310, 163] on span "0291504594" at bounding box center [316, 162] width 31 height 6
copy span "0291504594"
click at [383, 155] on icon at bounding box center [385, 155] width 6 height 6
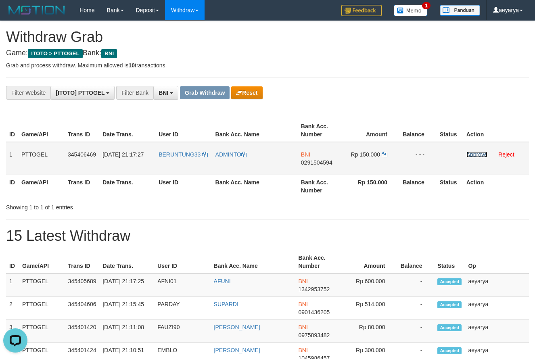
click at [477, 155] on link "Approve" at bounding box center [477, 154] width 21 height 6
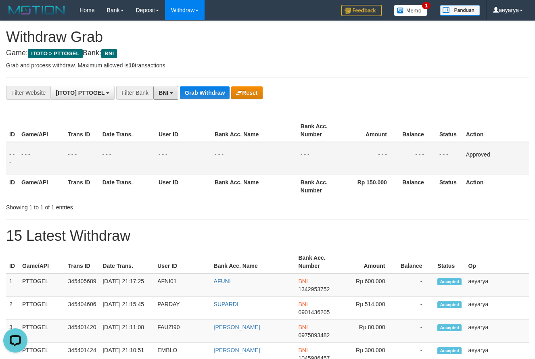
drag, startPoint x: 155, startPoint y: 92, endPoint x: 165, endPoint y: 112, distance: 22.2
click at [155, 95] on button "BNI" at bounding box center [165, 93] width 25 height 14
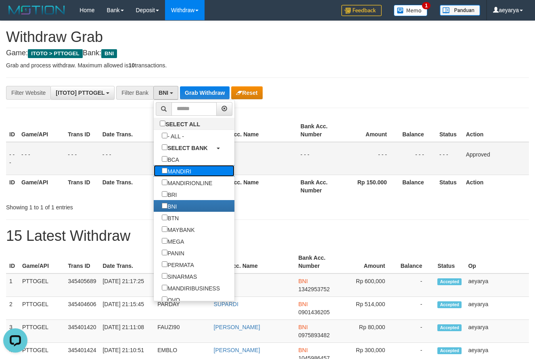
click at [154, 172] on label "MANDIRI" at bounding box center [177, 171] width 46 height 12
select select "*******"
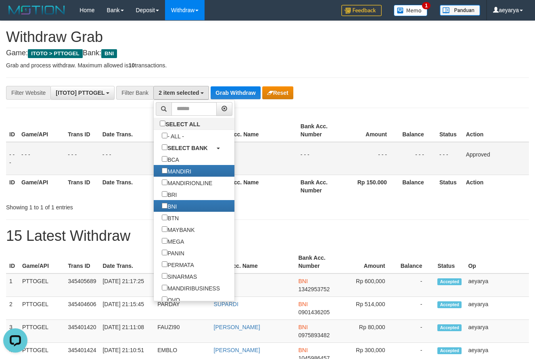
click at [331, 200] on div at bounding box center [379, 200] width 312 height 0
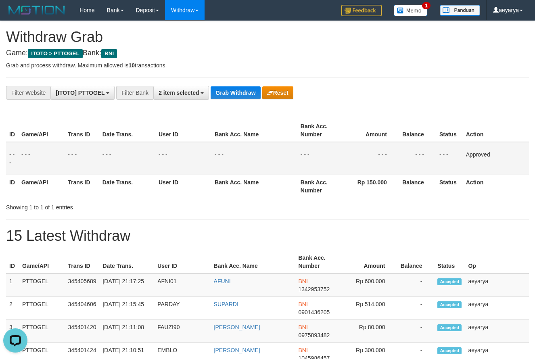
click at [224, 108] on hr at bounding box center [267, 108] width 523 height 0
click at [235, 94] on button "Grab Withdraw" at bounding box center [236, 92] width 50 height 13
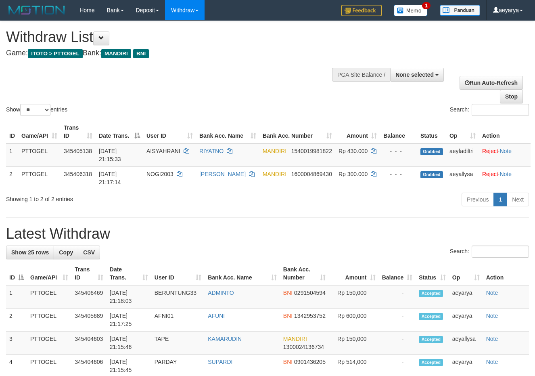
select select
select select "**"
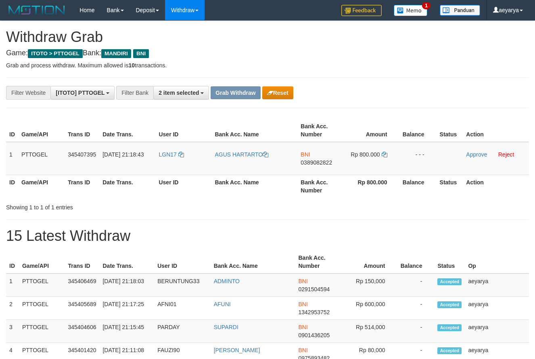
scroll to position [24, 0]
drag, startPoint x: 0, startPoint y: 0, endPoint x: 344, endPoint y: 159, distance: 378.7
click at [344, 159] on tr "1 PTTOGEL 345407395 [DATE] 21:18:43 LGN17 AGUS HARTARTO BNI 0389082822 Rp 800.0…" at bounding box center [267, 158] width 523 height 33
click at [184, 149] on td "LGN17" at bounding box center [183, 158] width 56 height 33
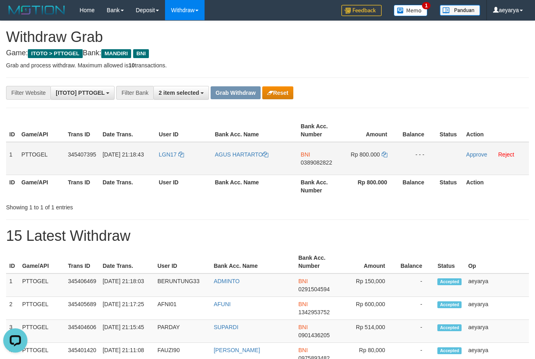
copy tr
drag, startPoint x: 218, startPoint y: 148, endPoint x: 354, endPoint y: 150, distance: 136.0
click at [354, 150] on tr "1 PTTOGEL 345407395 01/10/2025 21:18:43 LGN17 AGUS HARTARTO BNI 0389082822 Rp 8…" at bounding box center [267, 158] width 523 height 33
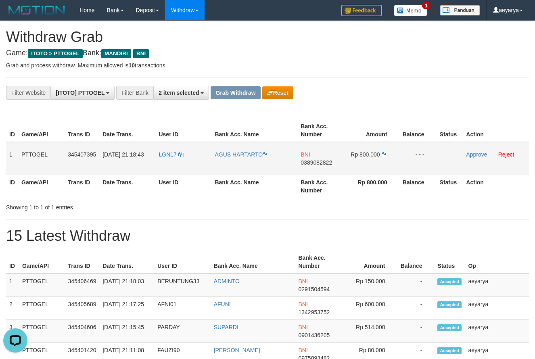
click at [323, 163] on span "0389082822" at bounding box center [316, 162] width 31 height 6
copy span "0389082822"
click at [389, 155] on td "Rp 800.000" at bounding box center [371, 158] width 55 height 33
click at [387, 155] on icon at bounding box center [385, 155] width 6 height 6
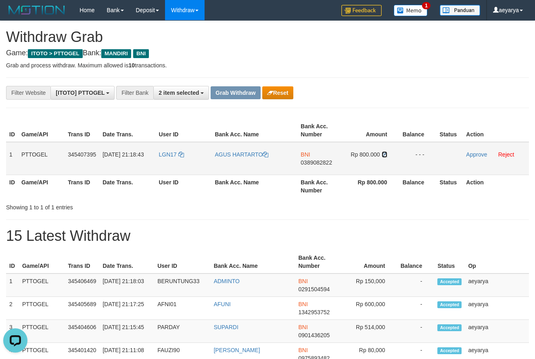
click at [387, 155] on icon at bounding box center [385, 155] width 6 height 6
click at [470, 155] on link "Approve" at bounding box center [476, 154] width 21 height 6
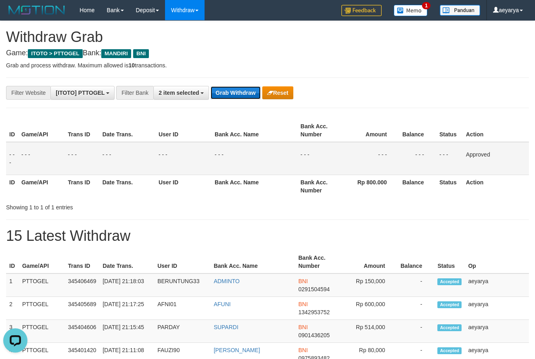
click at [234, 88] on button "Grab Withdraw" at bounding box center [236, 92] width 50 height 13
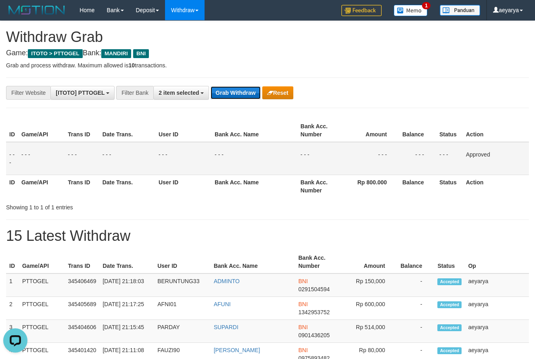
click at [234, 88] on button "Grab Withdraw" at bounding box center [236, 92] width 50 height 13
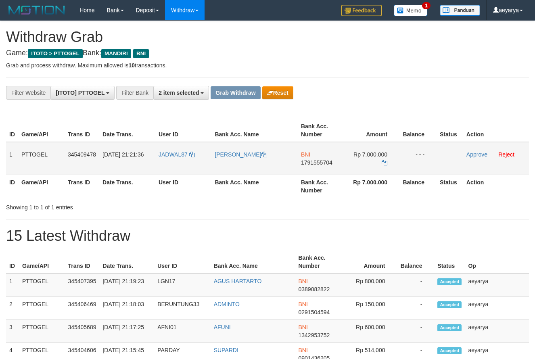
scroll to position [24, 0]
drag, startPoint x: 183, startPoint y: 146, endPoint x: 361, endPoint y: 161, distance: 178.7
click at [361, 161] on tr "1 PTTOGEL 345409478 [DATE] 21:21:36 JADWAL87 [PERSON_NAME] BNI 1791555704 Rp 7.…" at bounding box center [267, 158] width 523 height 33
click at [310, 161] on span "1791555704" at bounding box center [316, 162] width 31 height 6
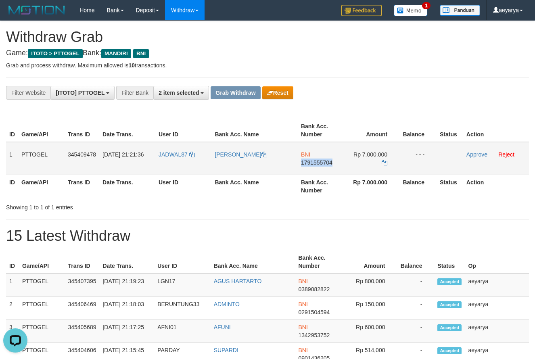
click at [310, 161] on span "1791555704" at bounding box center [316, 162] width 31 height 6
copy span "1791555704"
click at [386, 163] on icon at bounding box center [385, 163] width 6 height 6
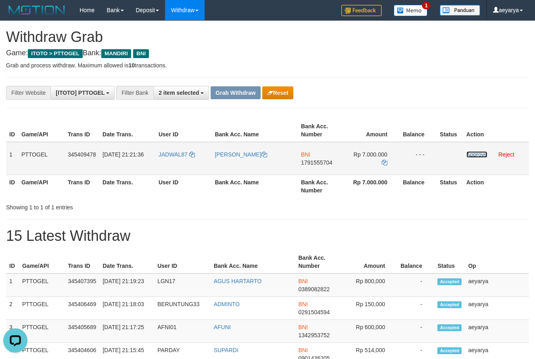
click at [477, 155] on link "Approve" at bounding box center [477, 154] width 21 height 6
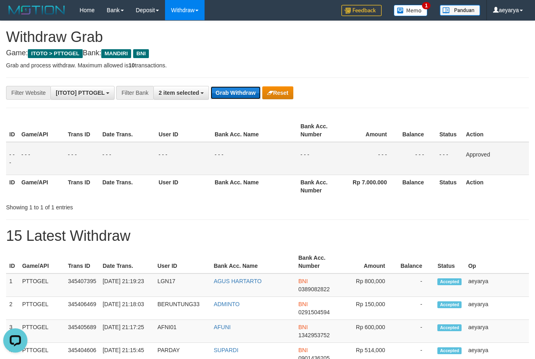
click at [242, 87] on button "Grab Withdraw" at bounding box center [236, 92] width 50 height 13
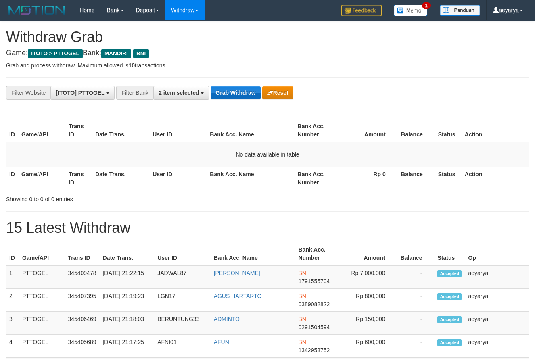
scroll to position [24, 0]
click at [227, 90] on button "Grab Withdraw" at bounding box center [236, 92] width 50 height 13
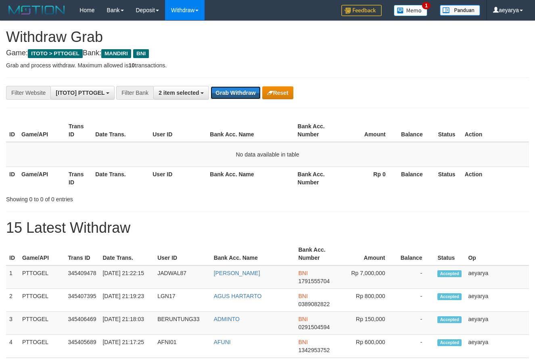
drag, startPoint x: 0, startPoint y: 0, endPoint x: 182, endPoint y: 388, distance: 428.6
click at [239, 89] on button "Grab Withdraw" at bounding box center [236, 92] width 50 height 13
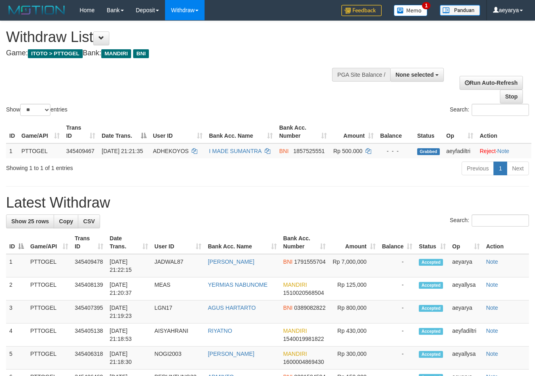
select select
select select "**"
click at [408, 247] on th "Balance" at bounding box center [397, 242] width 37 height 23
click at [255, 211] on h1 "Latest Withdraw" at bounding box center [267, 203] width 523 height 16
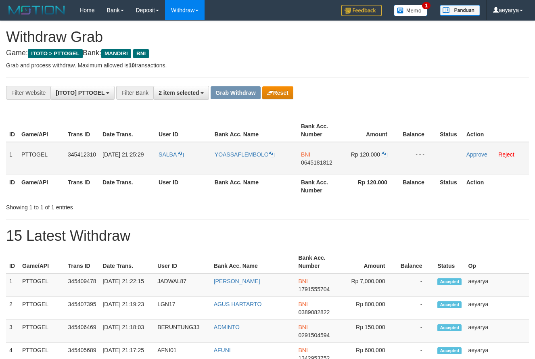
scroll to position [24, 0]
drag, startPoint x: 199, startPoint y: 143, endPoint x: 379, endPoint y: 158, distance: 181.0
click at [379, 158] on tr "1 PTTOGEL 345412310 [DATE] 21:25:29 [GEOGRAPHIC_DATA] YOASSAFLEMBOLO BNI 064518…" at bounding box center [267, 158] width 523 height 33
click at [308, 164] on span "0645181812" at bounding box center [316, 162] width 31 height 6
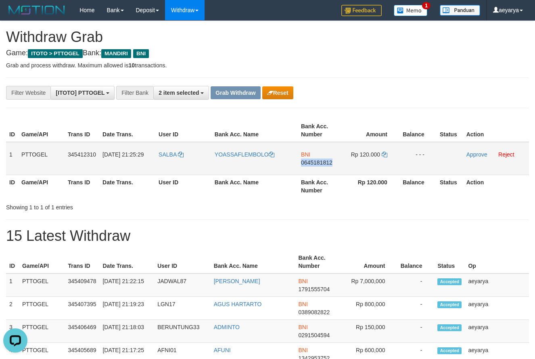
click at [308, 164] on span "0645181812" at bounding box center [316, 162] width 31 height 6
copy span "0645181812"
click at [384, 155] on icon at bounding box center [385, 155] width 6 height 6
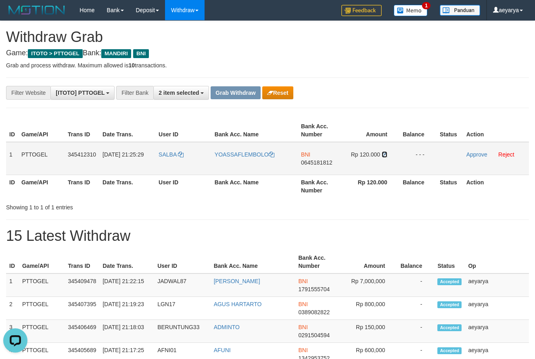
click at [384, 155] on icon at bounding box center [385, 155] width 6 height 6
click at [385, 154] on icon at bounding box center [385, 155] width 6 height 6
click at [468, 154] on link "Approve" at bounding box center [477, 154] width 21 height 6
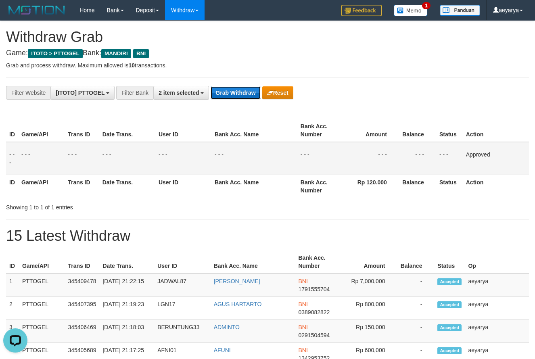
click at [241, 91] on button "Grab Withdraw" at bounding box center [236, 92] width 50 height 13
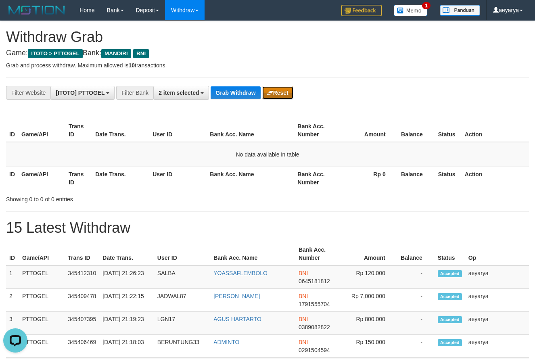
click at [286, 86] on button "Reset" at bounding box center [277, 92] width 31 height 13
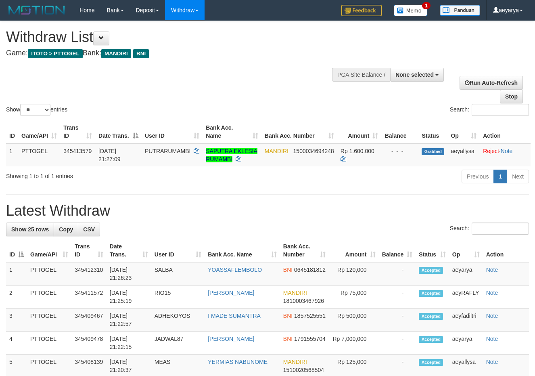
select select
select select "**"
drag, startPoint x: 354, startPoint y: 199, endPoint x: 256, endPoint y: 16, distance: 207.5
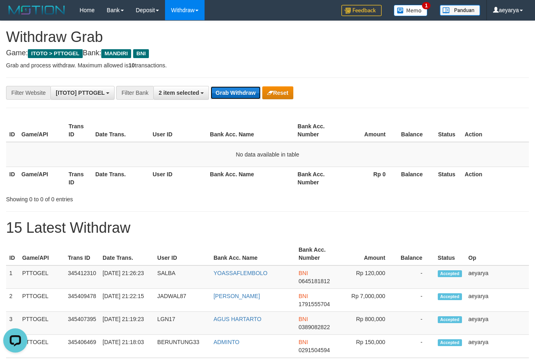
click at [250, 94] on button "Grab Withdraw" at bounding box center [236, 92] width 50 height 13
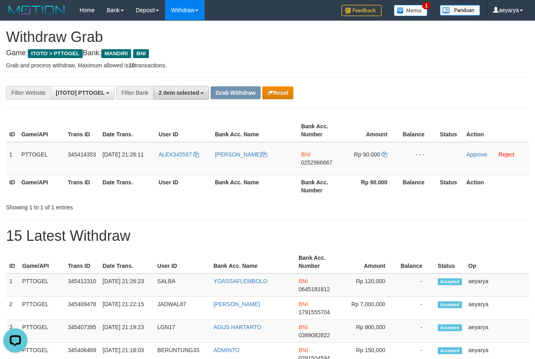
click at [177, 89] on button "2 item selected" at bounding box center [181, 93] width 56 height 14
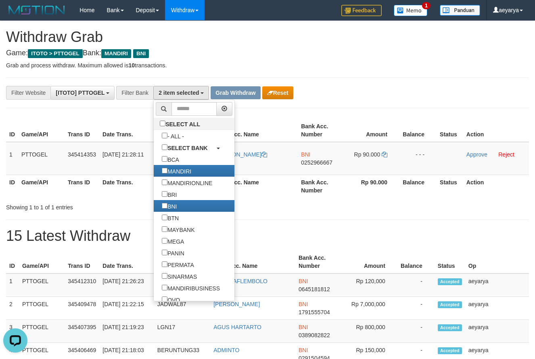
click at [284, 122] on th "Bank Acc. Name" at bounding box center [255, 130] width 86 height 23
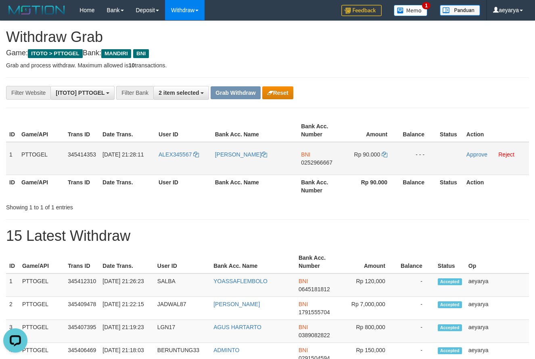
copy tr
drag, startPoint x: 165, startPoint y: 154, endPoint x: 370, endPoint y: 163, distance: 205.6
click at [370, 163] on tr "1 PTTOGEL 345414353 01/10/2025 21:28:11 ALEX345567 ALEXANDER MANGU BNI 02529666…" at bounding box center [267, 158] width 523 height 33
click at [183, 149] on td "ALEX345567" at bounding box center [183, 158] width 56 height 33
copy tr
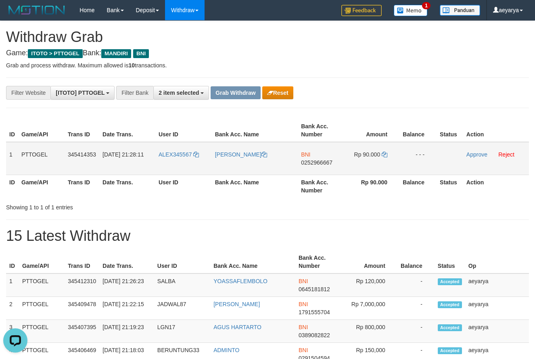
copy tr
drag, startPoint x: 183, startPoint y: 149, endPoint x: 359, endPoint y: 161, distance: 176.4
click at [359, 161] on tr "1 PTTOGEL 345414353 01/10/2025 21:28:11 ALEX345567 ALEXANDER MANGU BNI 02529666…" at bounding box center [267, 158] width 523 height 33
click at [318, 165] on span "0252966667" at bounding box center [316, 162] width 31 height 6
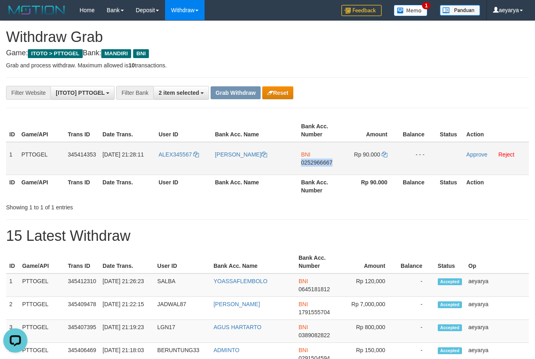
copy span "0252966667"
click at [383, 154] on icon at bounding box center [385, 155] width 6 height 6
click at [385, 153] on icon at bounding box center [385, 155] width 6 height 6
click at [471, 150] on td "Approve Reject" at bounding box center [496, 158] width 66 height 33
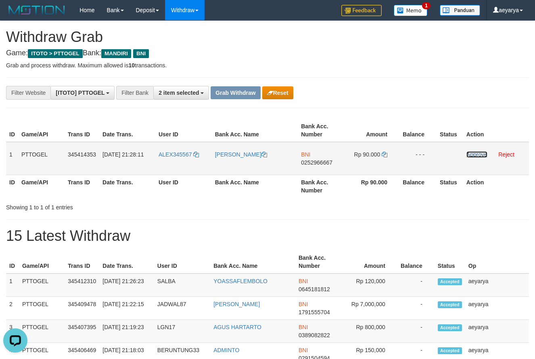
click at [473, 154] on link "Approve" at bounding box center [477, 154] width 21 height 6
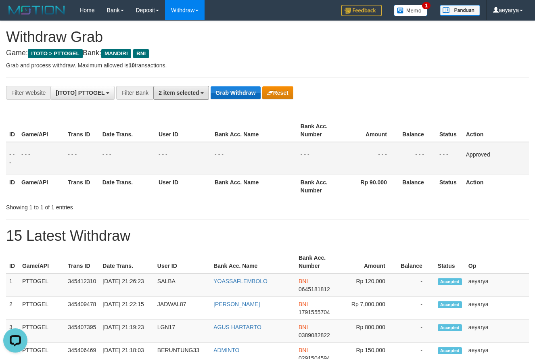
drag, startPoint x: 195, startPoint y: 94, endPoint x: 218, endPoint y: 97, distance: 22.7
click at [199, 94] on span "2 item selected" at bounding box center [179, 93] width 40 height 6
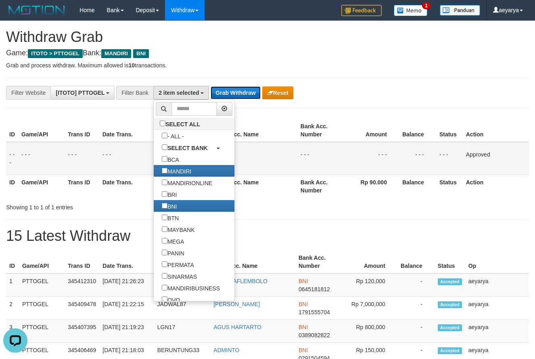
click at [220, 97] on button "Grab Withdraw" at bounding box center [236, 92] width 50 height 13
click at [225, 95] on button "Grab Withdraw" at bounding box center [236, 92] width 50 height 13
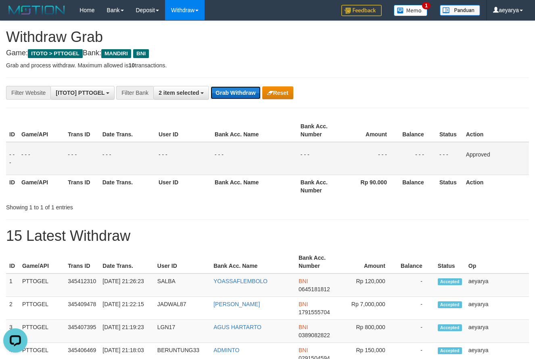
click at [225, 95] on button "Grab Withdraw" at bounding box center [236, 92] width 50 height 13
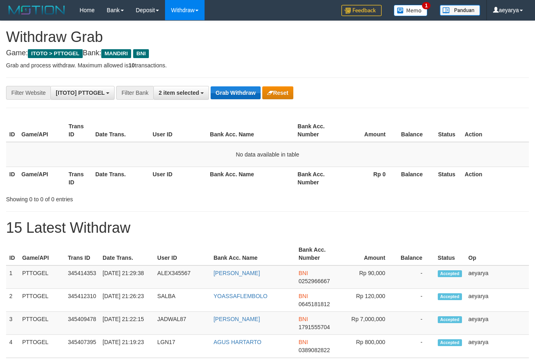
scroll to position [24, 0]
click at [187, 91] on span "2 item selected" at bounding box center [179, 93] width 40 height 6
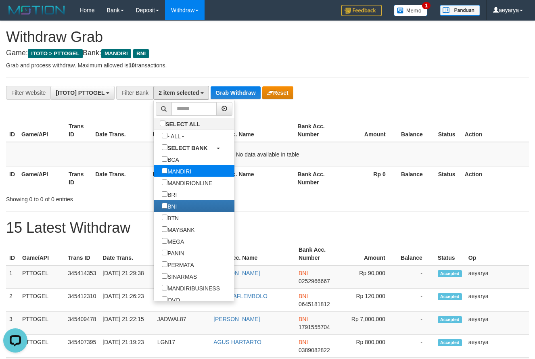
scroll to position [0, 0]
click at [154, 170] on label "MANDIRI" at bounding box center [177, 171] width 46 height 12
select select "***"
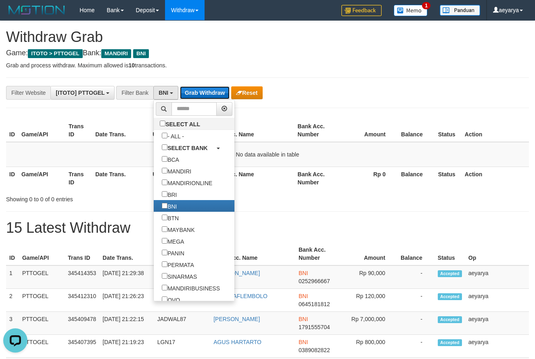
click at [209, 96] on button "Grab Withdraw" at bounding box center [205, 92] width 50 height 13
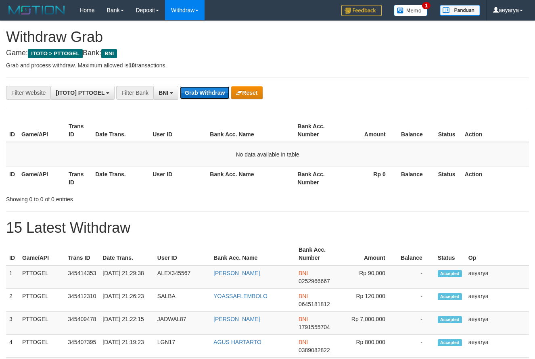
scroll to position [49, 0]
click at [211, 96] on button "Grab Withdraw" at bounding box center [205, 92] width 50 height 13
click at [191, 90] on button "Grab Withdraw" at bounding box center [205, 92] width 50 height 13
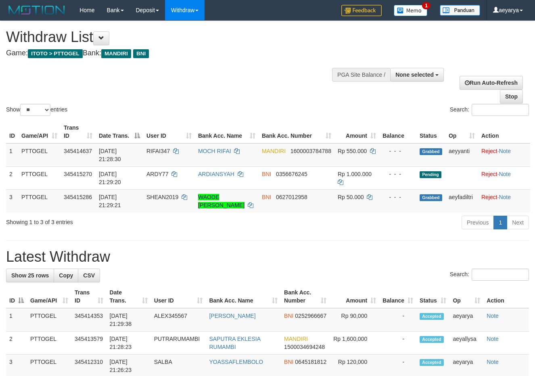
select select
select select "**"
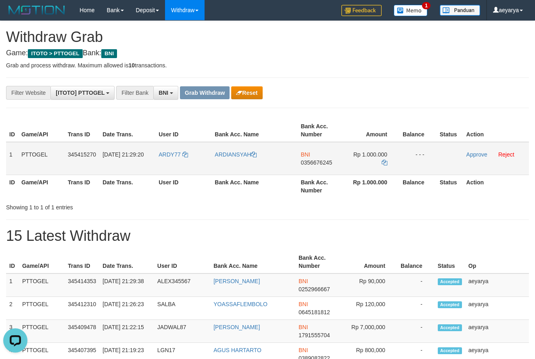
drag, startPoint x: 202, startPoint y: 146, endPoint x: 405, endPoint y: 147, distance: 203.4
click at [405, 147] on tr "1 PTTOGEL 345415270 [DATE] 21:29:20 ARDY77 ARDIANSYAH BNI 0356676245 Rp 1.000.0…" at bounding box center [267, 158] width 523 height 33
drag, startPoint x: 170, startPoint y: 142, endPoint x: 169, endPoint y: 146, distance: 4.5
click at [170, 143] on table "ID Game/API Trans ID Date Trans. User ID Bank Acc. Name Bank Acc. Number Amount…" at bounding box center [267, 158] width 523 height 79
copy tr
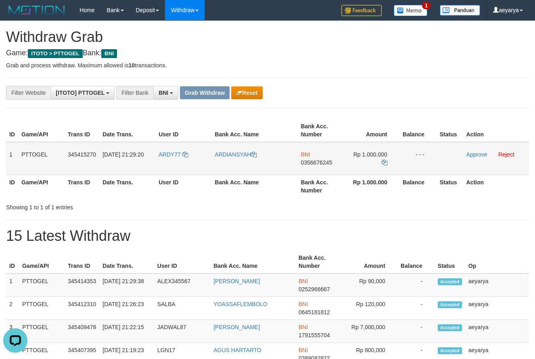
drag, startPoint x: 168, startPoint y: 149, endPoint x: 362, endPoint y: 151, distance: 193.7
click at [372, 155] on tr "1 PTTOGEL 345415270 [DATE] 21:29:20 ARDY77 ARDIANSYAH BNI 0356676245 Rp 1.000.0…" at bounding box center [267, 158] width 523 height 33
click at [343, 94] on div "**********" at bounding box center [223, 93] width 446 height 14
copy tr
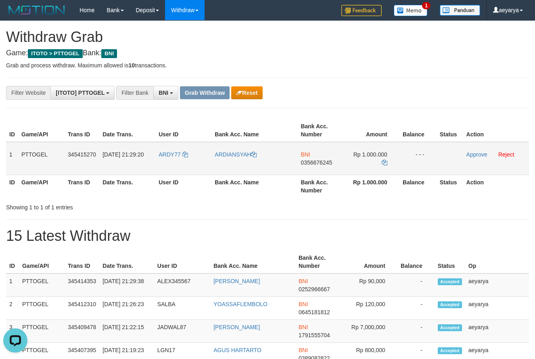
drag, startPoint x: 190, startPoint y: 146, endPoint x: 366, endPoint y: 166, distance: 177.1
click at [366, 166] on tr "1 PTTOGEL 345415270 [DATE] 21:29:20 ARDY77 ARDIANSYAH BNI 0356676245 Rp 1.000.0…" at bounding box center [267, 158] width 523 height 33
drag, startPoint x: 342, startPoint y: 87, endPoint x: 259, endPoint y: 123, distance: 90.4
copy tr
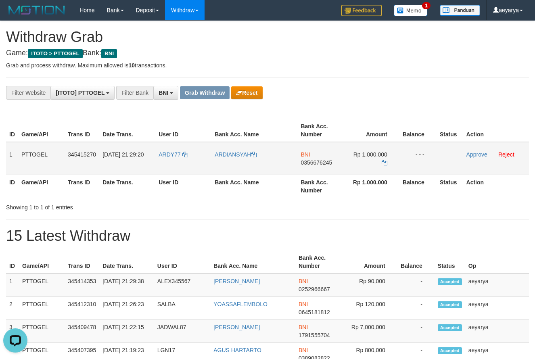
drag, startPoint x: 165, startPoint y: 148, endPoint x: 340, endPoint y: 149, distance: 174.3
click at [364, 163] on tr "1 PTTOGEL 345415270 [DATE] 21:29:20 ARDY77 ARDIANSYAH BNI 0356676245 Rp 1.000.0…" at bounding box center [267, 158] width 523 height 33
drag, startPoint x: 314, startPoint y: 99, endPoint x: 230, endPoint y: 130, distance: 90.0
copy tr
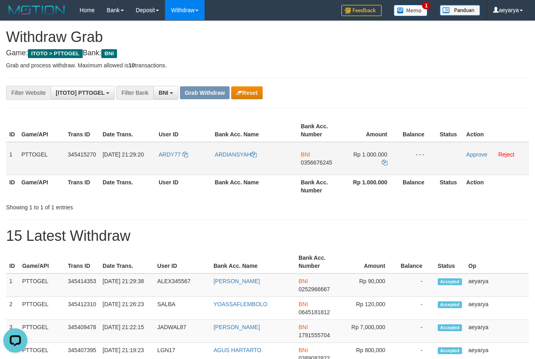
copy tr
drag, startPoint x: 158, startPoint y: 146, endPoint x: 371, endPoint y: 155, distance: 213.3
click at [371, 155] on tr "1 PTTOGEL 345415270 01/10/2025 21:29:20 ARDY77 ARDIANSYAH BNI 0356676245 Rp 1.0…" at bounding box center [267, 158] width 523 height 33
click at [330, 164] on span "0356676245" at bounding box center [316, 162] width 31 height 6
copy tr
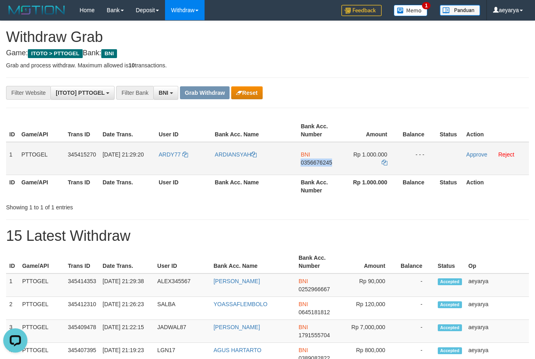
click at [330, 164] on span "0356676245" at bounding box center [316, 162] width 31 height 6
copy span "0356676245"
click at [383, 165] on icon at bounding box center [385, 163] width 6 height 6
click at [389, 163] on td "Rp 1.000.000" at bounding box center [371, 158] width 55 height 33
click at [382, 163] on icon at bounding box center [385, 163] width 6 height 6
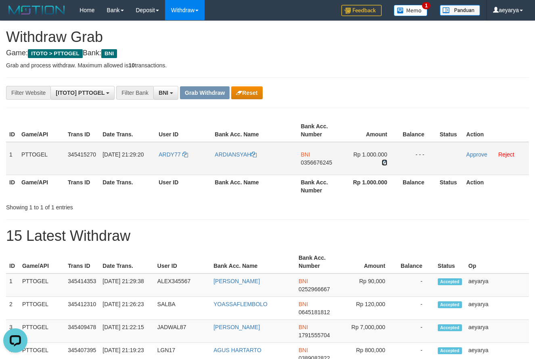
click at [382, 163] on icon at bounding box center [385, 163] width 6 height 6
drag, startPoint x: 478, startPoint y: 157, endPoint x: 479, endPoint y: 153, distance: 4.5
click at [478, 156] on td "Approve Reject" at bounding box center [496, 158] width 66 height 33
click at [479, 153] on link "Approve" at bounding box center [477, 154] width 21 height 6
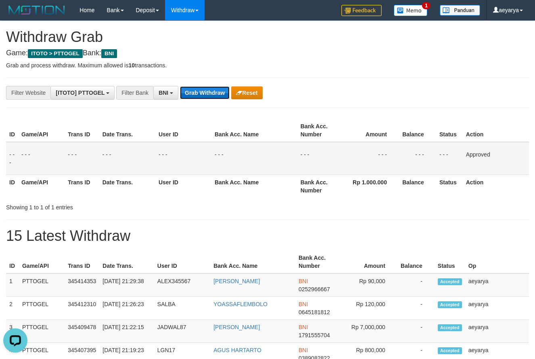
click at [195, 90] on button "Grab Withdraw" at bounding box center [205, 92] width 50 height 13
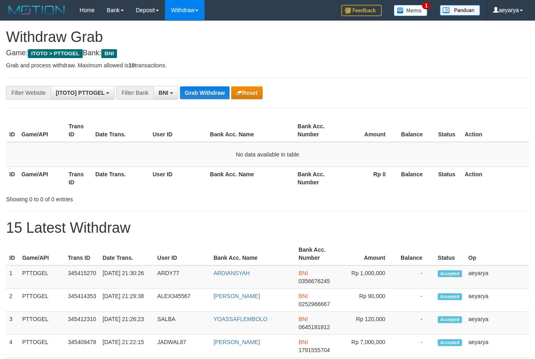
scroll to position [49, 0]
drag, startPoint x: 234, startPoint y: 79, endPoint x: 226, endPoint y: 81, distance: 8.3
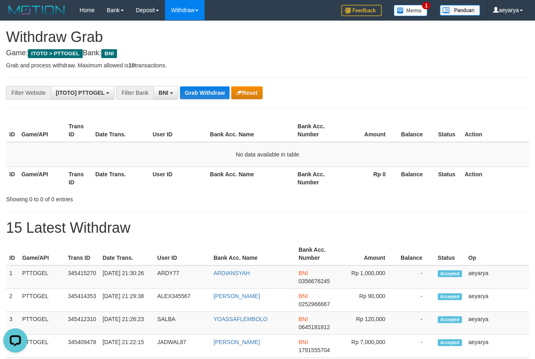
click at [207, 87] on button "Grab Withdraw" at bounding box center [205, 92] width 50 height 13
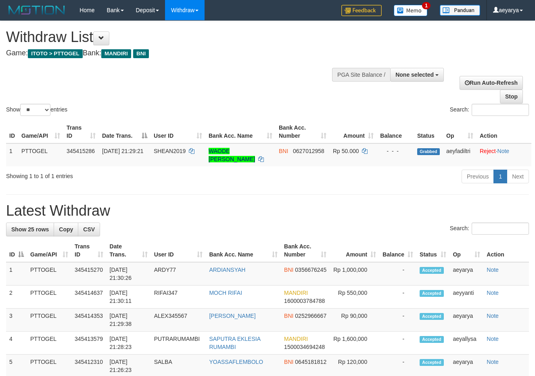
select select
select select "**"
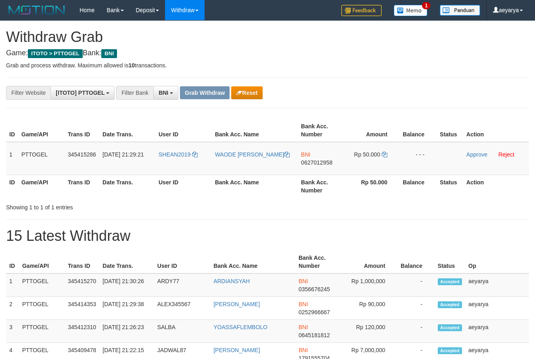
scroll to position [49, 0]
drag, startPoint x: 185, startPoint y: 147, endPoint x: 377, endPoint y: 153, distance: 191.4
click at [377, 153] on tr "1 PTTOGEL 345415286 01/10/2025 21:29:21 SHEAN2019 WAODE ARYANTI ABUBAKAR BNI 06…" at bounding box center [267, 158] width 523 height 33
click at [306, 168] on td "BNI 0627012958" at bounding box center [321, 158] width 46 height 33
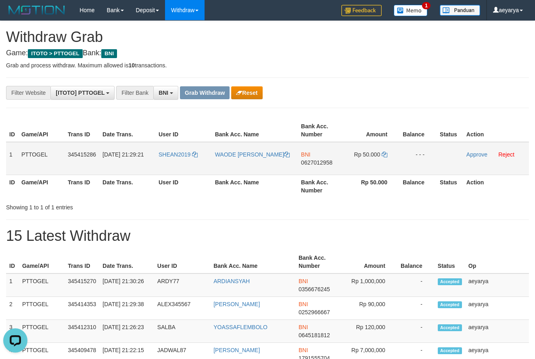
click at [308, 165] on span "0627012958" at bounding box center [316, 162] width 31 height 6
copy span "0627012958"
click at [386, 156] on icon at bounding box center [385, 155] width 6 height 6
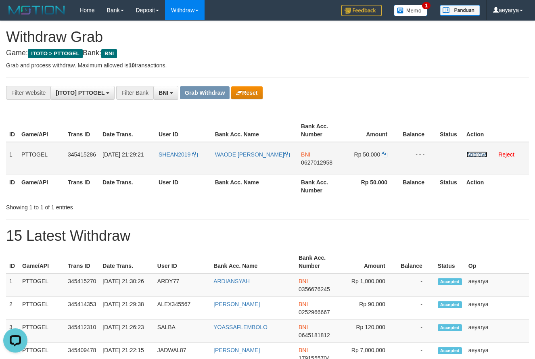
click at [484, 154] on link "Approve" at bounding box center [477, 154] width 21 height 6
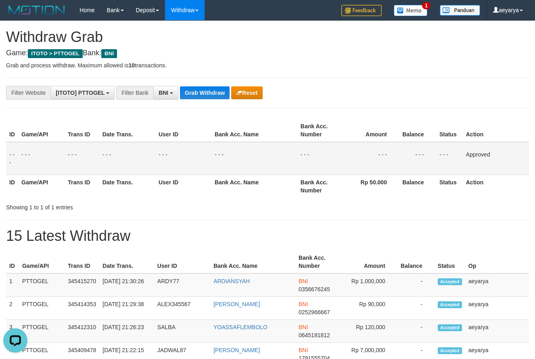
click at [202, 91] on button "Grab Withdraw" at bounding box center [205, 92] width 50 height 13
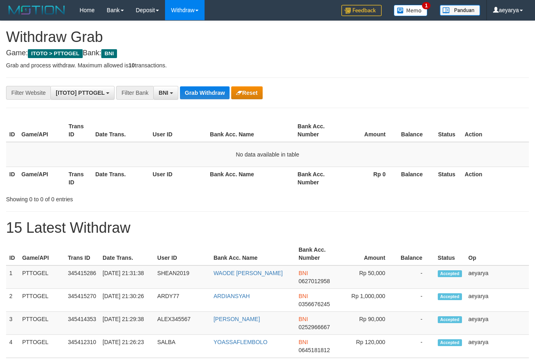
scroll to position [49, 0]
click at [184, 96] on button "Grab Withdraw" at bounding box center [205, 92] width 50 height 13
click at [198, 92] on button "Grab Withdraw" at bounding box center [205, 92] width 50 height 13
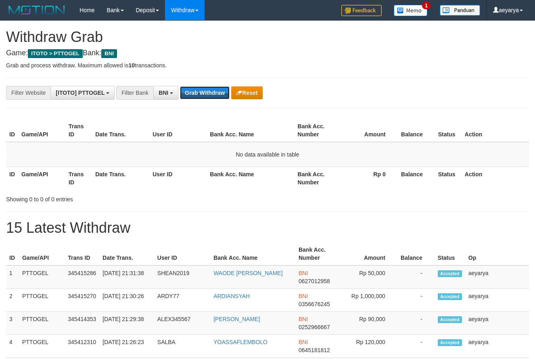
click at [198, 92] on button "Grab Withdraw" at bounding box center [205, 92] width 50 height 13
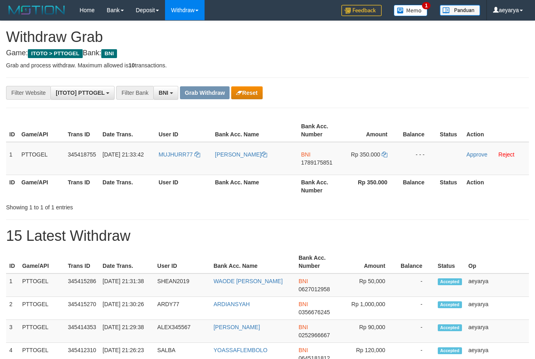
scroll to position [49, 0]
drag, startPoint x: 178, startPoint y: 149, endPoint x: 349, endPoint y: 169, distance: 171.9
click at [349, 169] on tr "1 PTTOGEL 345418755 [DATE] 21:33:42 MUJHURR77 [PERSON_NAME] BNI 1789175851 Rp 3…" at bounding box center [267, 158] width 523 height 33
click at [320, 162] on span "1789175851" at bounding box center [316, 162] width 31 height 6
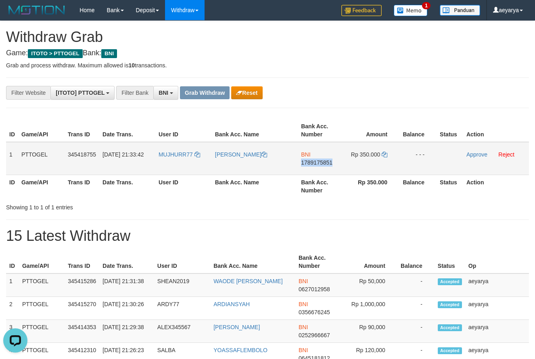
click at [320, 162] on span "1789175851" at bounding box center [316, 162] width 31 height 6
copy span "1789175851"
click at [384, 155] on icon at bounding box center [385, 155] width 6 height 6
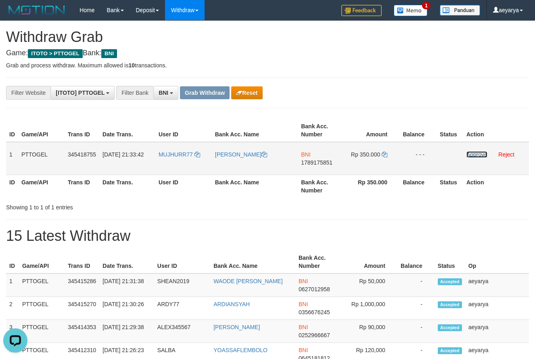
click at [479, 153] on link "Approve" at bounding box center [477, 154] width 21 height 6
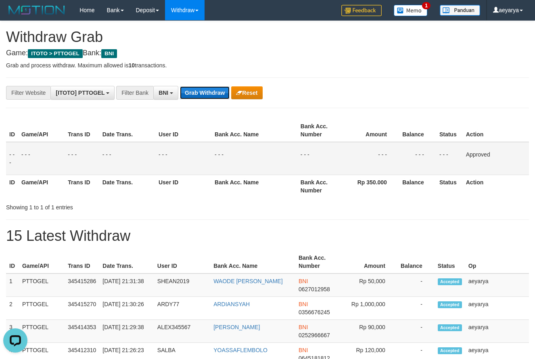
click at [186, 96] on button "Grab Withdraw" at bounding box center [205, 92] width 50 height 13
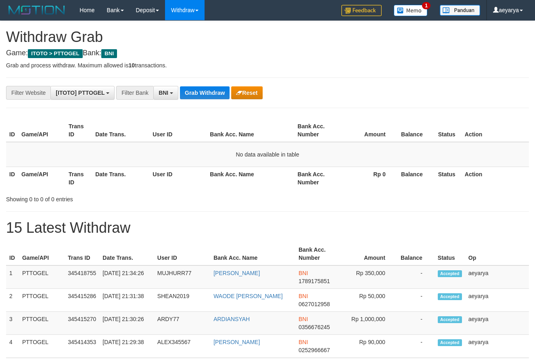
scroll to position [49, 0]
click at [212, 98] on button "Grab Withdraw" at bounding box center [205, 92] width 50 height 13
click at [211, 97] on button "Grab Withdraw" at bounding box center [205, 92] width 50 height 13
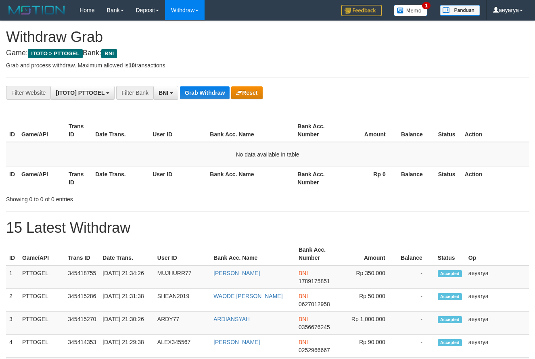
scroll to position [49, 0]
click at [207, 95] on button "Grab Withdraw" at bounding box center [205, 92] width 50 height 13
click at [218, 93] on button "Grab Withdraw" at bounding box center [205, 92] width 50 height 13
click at [217, 92] on button "Grab Withdraw" at bounding box center [205, 92] width 50 height 13
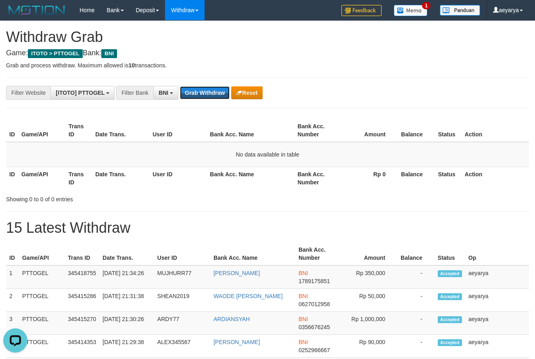
click at [217, 92] on button "Grab Withdraw" at bounding box center [205, 92] width 50 height 13
drag, startPoint x: 402, startPoint y: 208, endPoint x: 402, endPoint y: 190, distance: 17.8
click at [211, 98] on button "Grab Withdraw" at bounding box center [205, 92] width 50 height 13
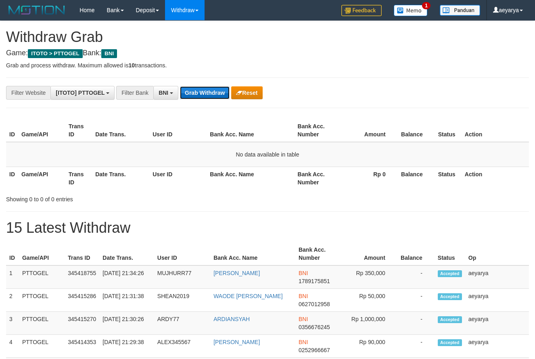
click at [214, 89] on button "Grab Withdraw" at bounding box center [205, 92] width 50 height 13
click at [206, 92] on button "Grab Withdraw" at bounding box center [205, 92] width 50 height 13
drag, startPoint x: 202, startPoint y: 94, endPoint x: 206, endPoint y: 96, distance: 4.7
click at [206, 96] on button "Grab Withdraw" at bounding box center [205, 92] width 50 height 13
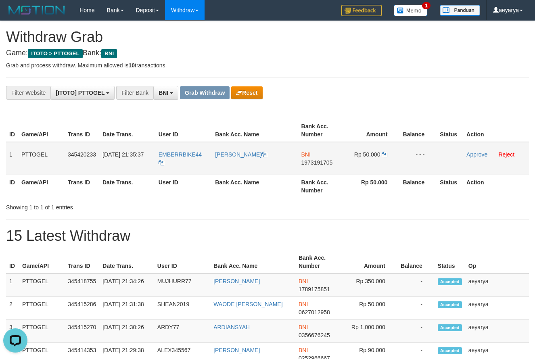
drag, startPoint x: 176, startPoint y: 146, endPoint x: 371, endPoint y: 157, distance: 195.6
click at [371, 157] on tr "1 PTTOGEL 345420233 01/10/2025 21:35:37 EMBERRBIKE44 YOHANES MERONG BNI 1973191…" at bounding box center [267, 158] width 523 height 33
click at [305, 164] on span "1973191705" at bounding box center [316, 162] width 31 height 6
copy span "1973191705"
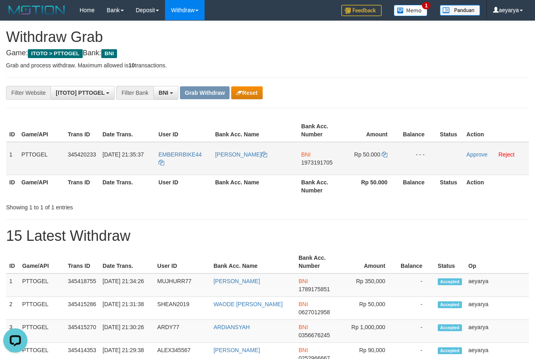
click at [308, 167] on td "BNI 1973191705" at bounding box center [321, 158] width 46 height 33
click at [307, 166] on td "BNI 1973191705" at bounding box center [321, 158] width 46 height 33
click at [310, 164] on span "1973191705" at bounding box center [316, 162] width 31 height 6
copy span "1973191705"
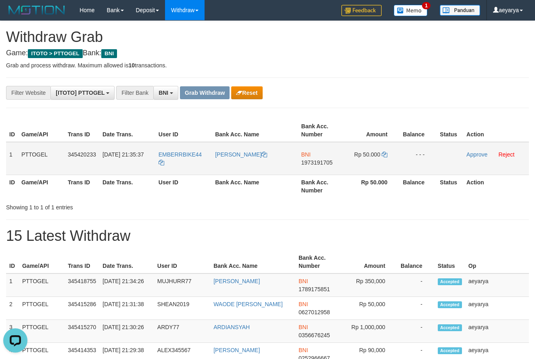
click at [391, 157] on td "Rp 50.000" at bounding box center [372, 158] width 55 height 33
click at [380, 151] on span "Rp 50.000" at bounding box center [367, 154] width 26 height 6
click at [383, 152] on icon at bounding box center [385, 155] width 6 height 6
click at [467, 153] on link "Approve" at bounding box center [477, 154] width 21 height 6
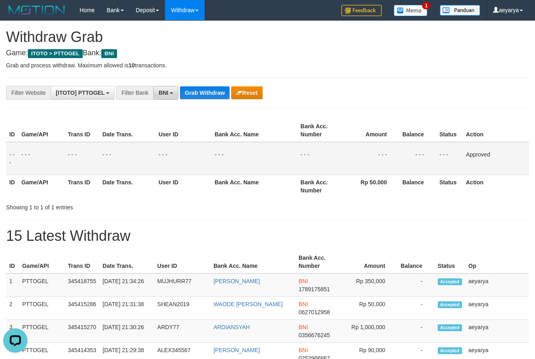
click at [166, 99] on button "BNI" at bounding box center [165, 93] width 25 height 14
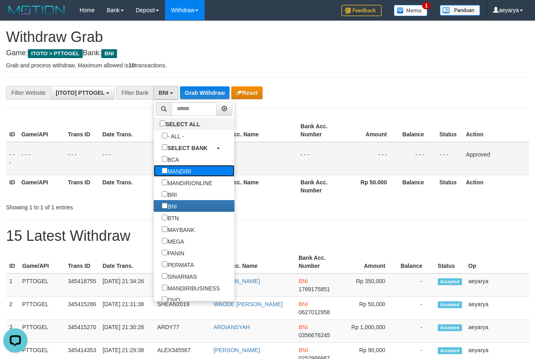
click at [154, 165] on label "MANDIRI" at bounding box center [177, 171] width 46 height 12
select select "*******"
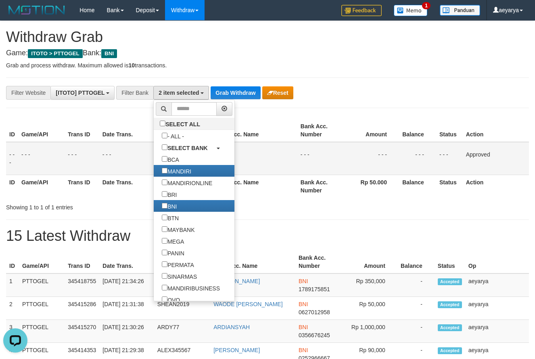
scroll to position [32, 0]
click at [229, 90] on button "Grab Withdraw" at bounding box center [236, 92] width 50 height 13
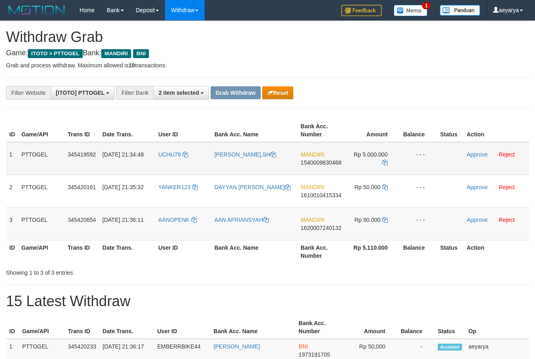
scroll to position [24, 0]
drag, startPoint x: 169, startPoint y: 148, endPoint x: 371, endPoint y: 154, distance: 202.7
click at [371, 154] on tr "1 PTTOGEL 345419592 [DATE] 21:34:48 UCHU79 [PERSON_NAME],SH MANDIRI 15400098304…" at bounding box center [267, 158] width 523 height 33
click at [309, 163] on span "1540009830468" at bounding box center [321, 162] width 41 height 6
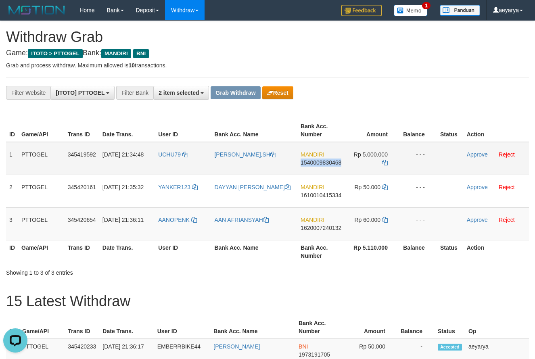
click at [309, 163] on span "1540009830468" at bounding box center [321, 162] width 41 height 6
copy span "1540009830468"
click at [478, 158] on td "Approve Reject" at bounding box center [496, 158] width 65 height 33
click at [478, 152] on link "Approve" at bounding box center [477, 154] width 21 height 6
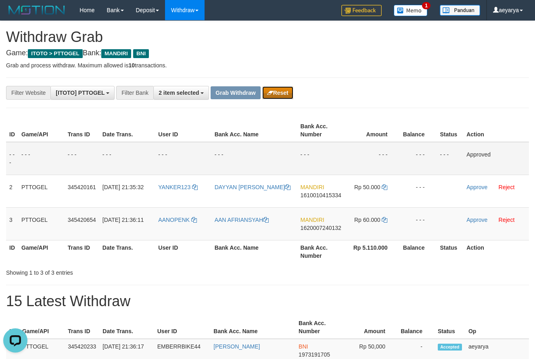
click at [277, 92] on button "Reset" at bounding box center [277, 92] width 31 height 13
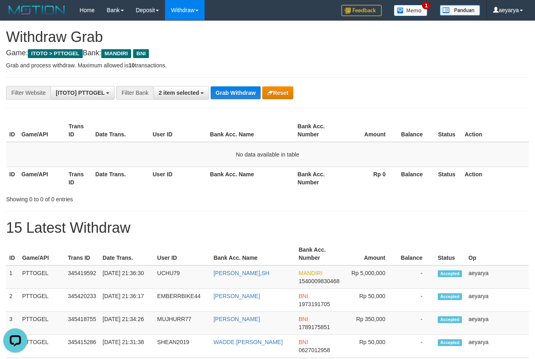
click at [404, 223] on h1 "15 Latest Withdraw" at bounding box center [267, 228] width 523 height 16
click at [314, 288] on td "MANDIRI 1540009830468" at bounding box center [318, 277] width 47 height 23
click at [322, 280] on span "1540009830468" at bounding box center [319, 281] width 41 height 6
copy span "1540009830468"
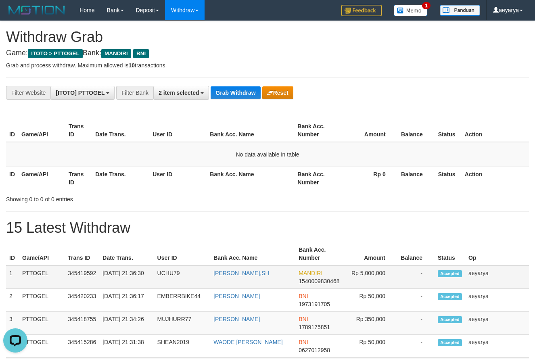
click at [327, 278] on span "1540009830468" at bounding box center [319, 281] width 41 height 6
copy span "1540009830468"
click at [228, 93] on button "Grab Withdraw" at bounding box center [236, 92] width 50 height 13
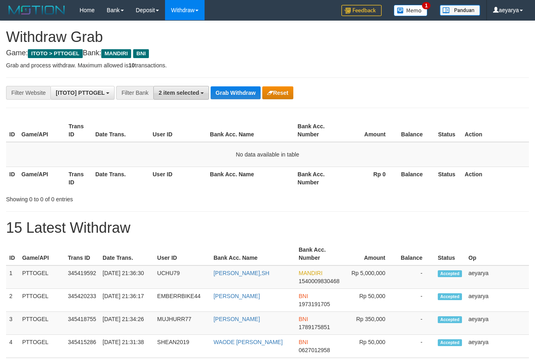
click at [192, 90] on span "2 item selected" at bounding box center [179, 93] width 40 height 6
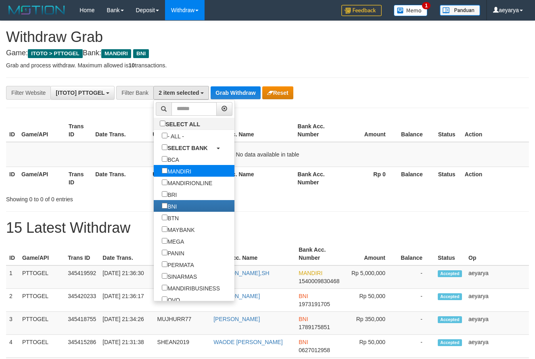
click at [154, 167] on label "MANDIRI" at bounding box center [177, 171] width 46 height 12
select select "***"
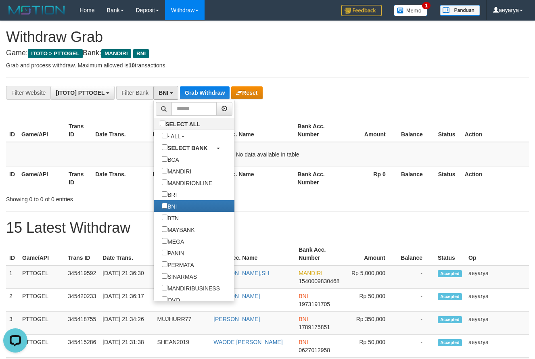
scroll to position [0, 0]
click at [210, 94] on button "Grab Withdraw" at bounding box center [205, 92] width 50 height 13
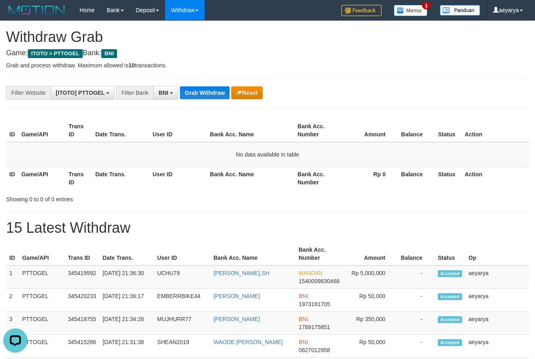
click at [203, 91] on button "Grab Withdraw" at bounding box center [205, 92] width 50 height 13
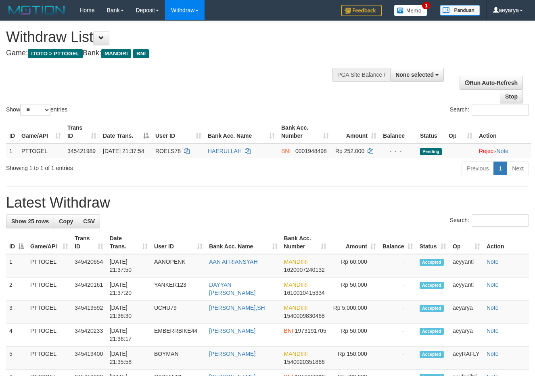
select select
select select "**"
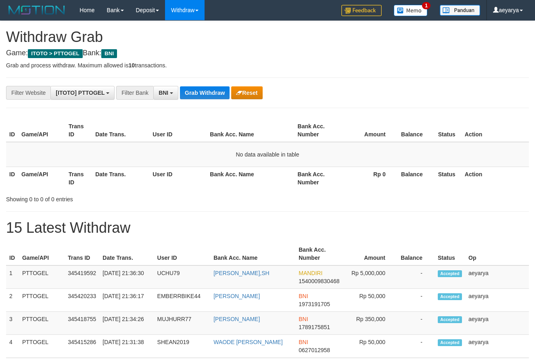
scroll to position [49, 0]
click at [218, 98] on button "Grab Withdraw" at bounding box center [205, 92] width 50 height 13
click at [211, 90] on button "Grab Withdraw" at bounding box center [205, 92] width 50 height 13
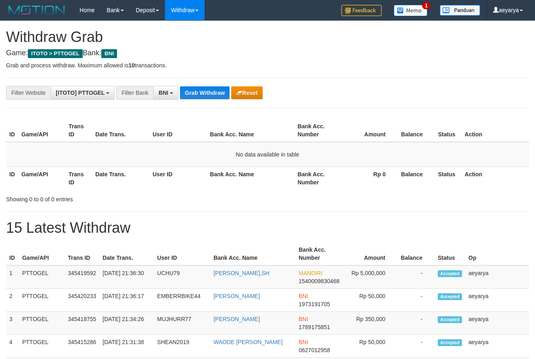
drag, startPoint x: 0, startPoint y: 0, endPoint x: 216, endPoint y: 78, distance: 229.7
click at [214, 88] on button "Grab Withdraw" at bounding box center [205, 92] width 50 height 13
click at [215, 86] on div "**********" at bounding box center [223, 93] width 446 height 14
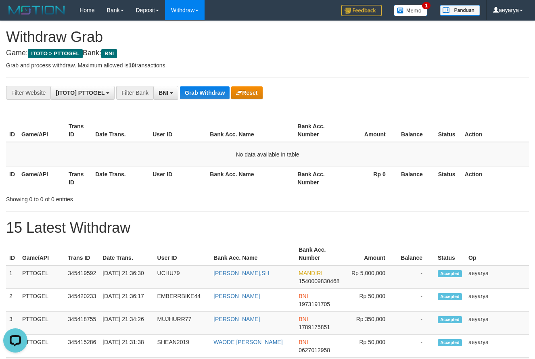
scroll to position [0, 0]
click at [212, 93] on button "Grab Withdraw" at bounding box center [205, 92] width 50 height 13
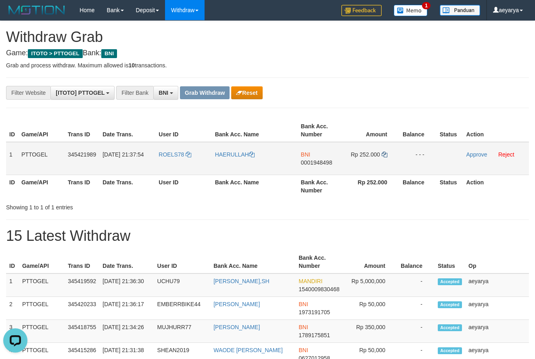
drag, startPoint x: 178, startPoint y: 145, endPoint x: 385, endPoint y: 155, distance: 207.3
click at [385, 155] on tr "1 PTTOGEL 345421989 01/10/2025 21:37:54 ROELS78 HAERULLAH BNI 0001948498 Rp 252…" at bounding box center [267, 158] width 523 height 33
click at [313, 161] on span "0001948498" at bounding box center [316, 162] width 31 height 6
copy span "0001948498"
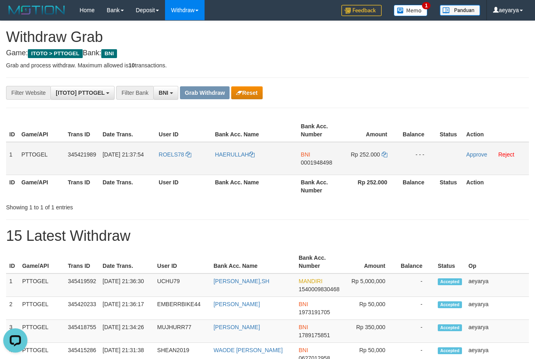
click at [304, 167] on td "BNI 0001948498" at bounding box center [321, 158] width 46 height 33
click at [328, 160] on span "0001948498" at bounding box center [316, 162] width 31 height 6
drag, startPoint x: 328, startPoint y: 160, endPoint x: 123, endPoint y: 147, distance: 205.8
click at [324, 160] on span "0001948498" at bounding box center [316, 162] width 31 height 6
copy span "0001948498"
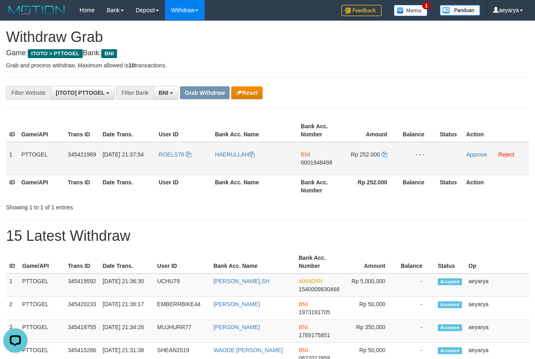
click at [387, 155] on td "Rp 252.000" at bounding box center [371, 158] width 55 height 33
click at [383, 155] on icon at bounding box center [385, 155] width 6 height 6
click at [479, 153] on link "Approve" at bounding box center [477, 154] width 21 height 6
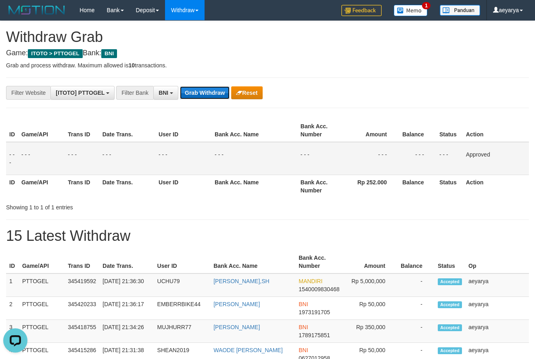
click at [204, 92] on button "Grab Withdraw" at bounding box center [205, 92] width 50 height 13
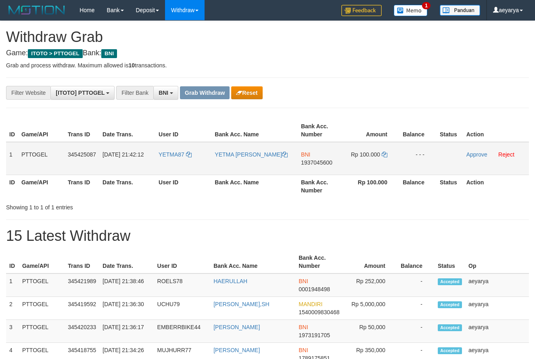
scroll to position [49, 0]
drag, startPoint x: 209, startPoint y: 151, endPoint x: 372, endPoint y: 153, distance: 163.1
click at [372, 153] on tr "1 PTTOGEL 345425087 01/10/2025 21:42:12 YETMA87 YETMA JUNITA TANA BNI 193704560…" at bounding box center [267, 158] width 523 height 33
click at [320, 161] on span "1937045600" at bounding box center [316, 162] width 31 height 6
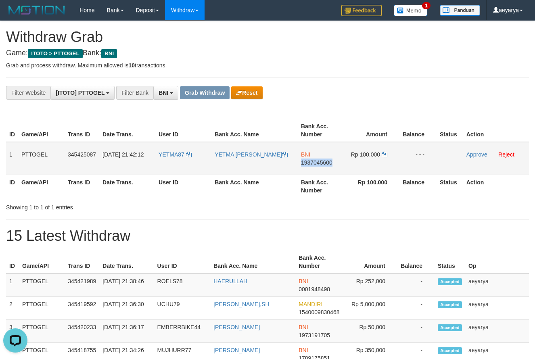
click at [320, 161] on span "1937045600" at bounding box center [316, 162] width 31 height 6
copy span "1937045600"
click at [384, 155] on icon at bounding box center [385, 155] width 6 height 6
click at [385, 155] on icon at bounding box center [385, 155] width 6 height 6
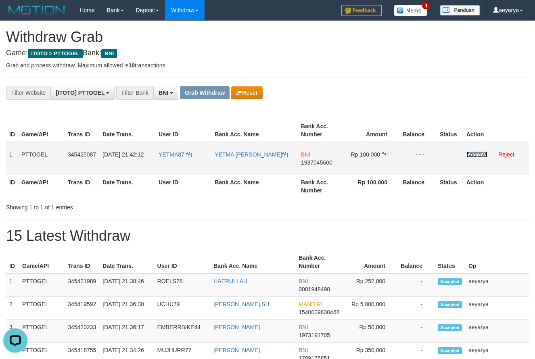
click at [478, 157] on link "Approve" at bounding box center [477, 154] width 21 height 6
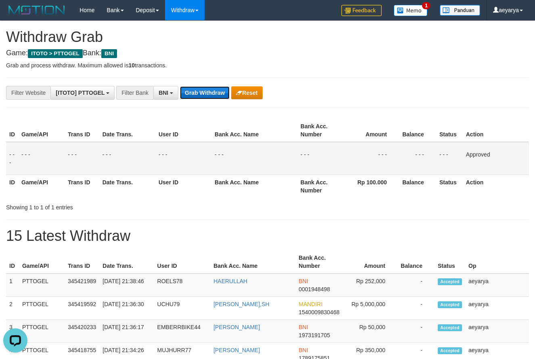
click at [205, 91] on button "Grab Withdraw" at bounding box center [205, 92] width 50 height 13
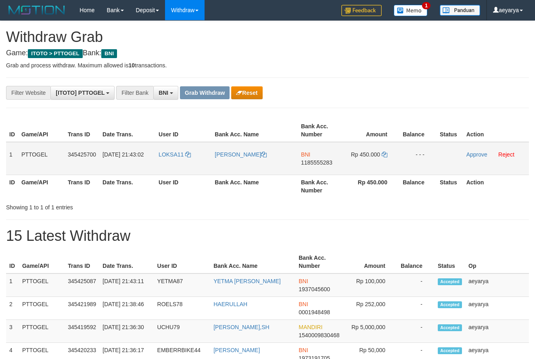
scroll to position [49, 0]
drag, startPoint x: 178, startPoint y: 146, endPoint x: 354, endPoint y: 162, distance: 177.5
click at [354, 162] on tr "1 PTTOGEL 345425700 [DATE] 21:43:02 LOKSA11 [PERSON_NAME] BNI 1185555283 Rp 450…" at bounding box center [267, 158] width 523 height 33
click at [310, 163] on span "1185555283" at bounding box center [316, 162] width 31 height 6
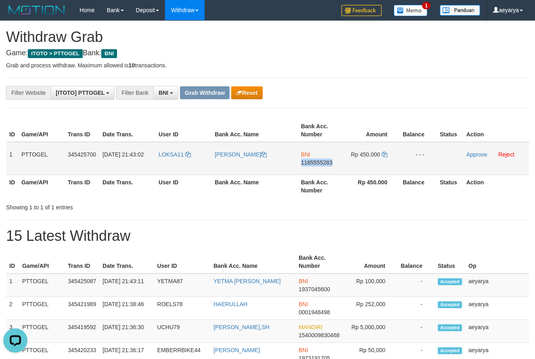
click at [310, 163] on span "1185555283" at bounding box center [316, 162] width 31 height 6
copy span "1185555283"
click at [386, 153] on icon at bounding box center [385, 155] width 6 height 6
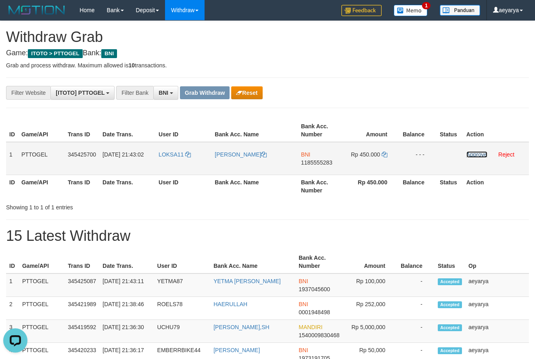
click at [482, 153] on link "Approve" at bounding box center [477, 154] width 21 height 6
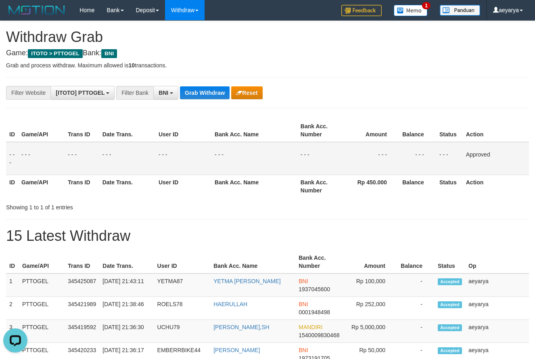
click at [419, 201] on div "Showing 1 to 1 of 1 entries" at bounding box center [267, 205] width 535 height 11
click at [199, 87] on button "Grab Withdraw" at bounding box center [205, 92] width 50 height 13
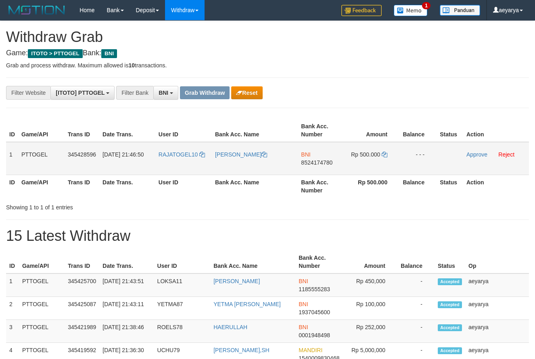
scroll to position [49, 0]
drag, startPoint x: 182, startPoint y: 149, endPoint x: 366, endPoint y: 166, distance: 184.4
click at [366, 166] on tr "1 PTTOGEL 345428596 [DATE] 21:46:50 RAJATOGEL10 [PERSON_NAME] BNI 8524174780 Rp…" at bounding box center [267, 158] width 523 height 33
click at [317, 161] on span "8524174780" at bounding box center [316, 162] width 31 height 6
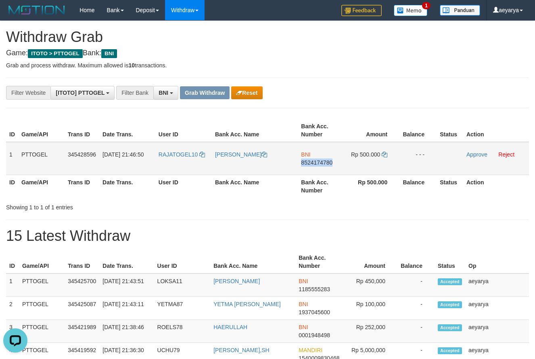
click at [317, 161] on span "8524174780" at bounding box center [316, 162] width 31 height 6
copy span "8524174780"
click at [384, 153] on icon at bounding box center [385, 155] width 6 height 6
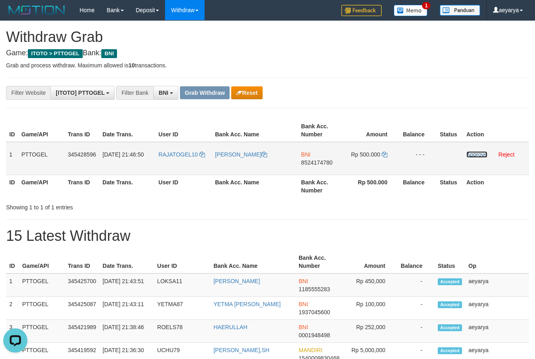
click at [471, 151] on link "Approve" at bounding box center [477, 154] width 21 height 6
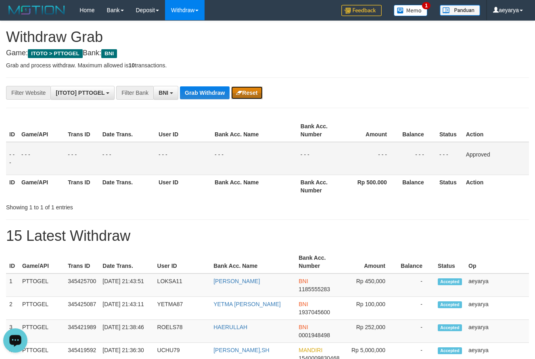
click at [238, 90] on icon "button" at bounding box center [239, 93] width 6 height 6
click at [205, 94] on button "Grab Withdraw" at bounding box center [205, 92] width 50 height 13
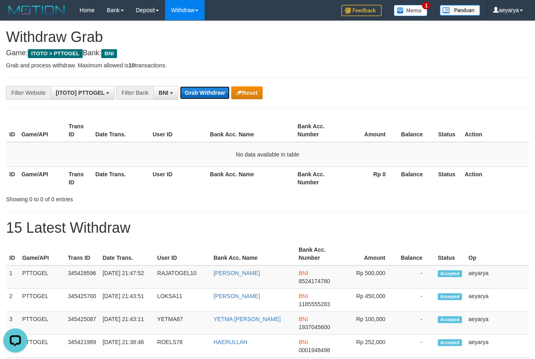
click at [206, 94] on button "Grab Withdraw" at bounding box center [205, 92] width 50 height 13
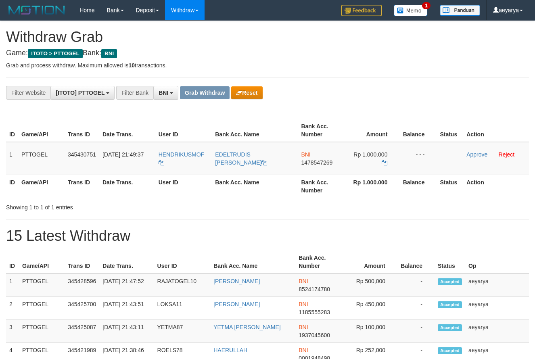
scroll to position [49, 0]
drag, startPoint x: 379, startPoint y: 154, endPoint x: 373, endPoint y: 157, distance: 6.9
click at [373, 157] on tr "1 PTTOGEL 345430751 [DATE] 21:49:37 HENDRIKUSMOF [PERSON_NAME] BNI 1478547269 R…" at bounding box center [267, 158] width 523 height 33
click at [324, 159] on td "BNI 1478547269" at bounding box center [321, 158] width 46 height 33
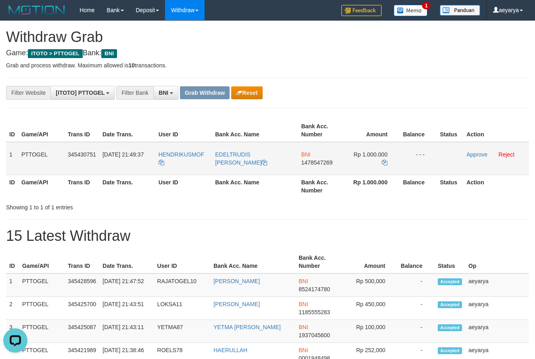
click at [312, 161] on span "1478547269" at bounding box center [316, 162] width 31 height 6
click at [385, 162] on icon at bounding box center [385, 163] width 6 height 6
click at [484, 153] on link "Approve" at bounding box center [477, 154] width 21 height 6
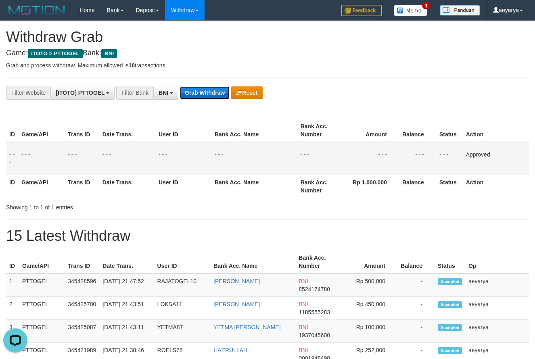
click at [212, 94] on button "Grab Withdraw" at bounding box center [205, 92] width 50 height 13
click at [212, 92] on button "Grab Withdraw" at bounding box center [205, 92] width 50 height 13
click at [212, 91] on button "Grab Withdraw" at bounding box center [205, 92] width 50 height 13
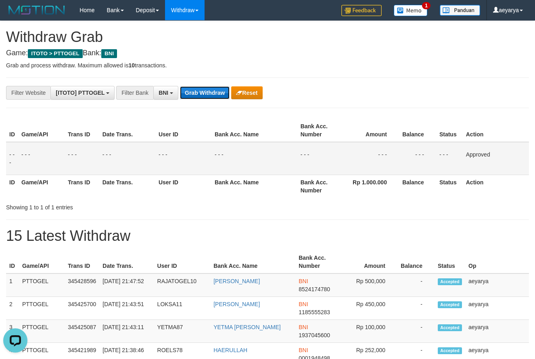
click at [212, 91] on button "Grab Withdraw" at bounding box center [205, 92] width 50 height 13
click at [215, 89] on button "Grab Withdraw" at bounding box center [205, 92] width 50 height 13
click at [214, 92] on button "Grab Withdraw" at bounding box center [205, 92] width 50 height 13
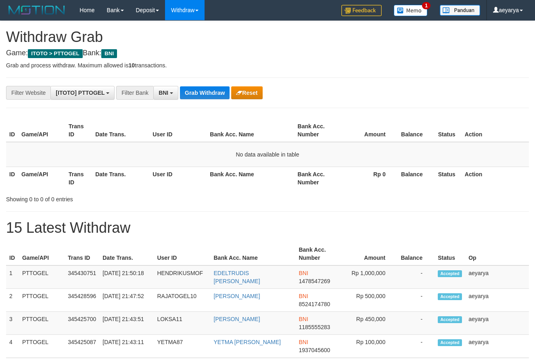
scroll to position [49, 0]
click at [216, 91] on button "Grab Withdraw" at bounding box center [205, 92] width 50 height 13
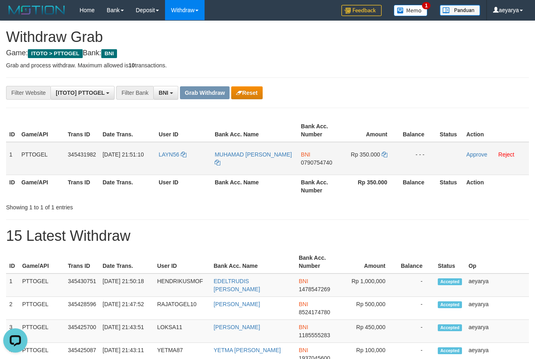
drag, startPoint x: 170, startPoint y: 148, endPoint x: 363, endPoint y: 153, distance: 193.0
click at [363, 153] on tr "1 PTTOGEL 345431982 01/10/2025 21:51:10 LAYN56 MUHAMAD RUSLAN LAYN BNI 07907547…" at bounding box center [267, 158] width 523 height 33
click at [316, 161] on span "0790754740" at bounding box center [316, 162] width 31 height 6
drag, startPoint x: 316, startPoint y: 161, endPoint x: 297, endPoint y: 161, distance: 18.6
click at [316, 161] on span "0790754740" at bounding box center [316, 162] width 31 height 6
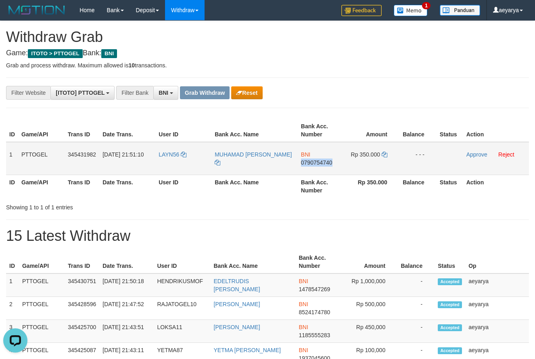
copy span "0790754740"
click at [381, 155] on td "Rp 350.000" at bounding box center [371, 158] width 55 height 33
click at [382, 154] on icon at bounding box center [385, 155] width 6 height 6
click at [383, 154] on icon at bounding box center [385, 155] width 6 height 6
click at [476, 153] on link "Approve" at bounding box center [477, 154] width 21 height 6
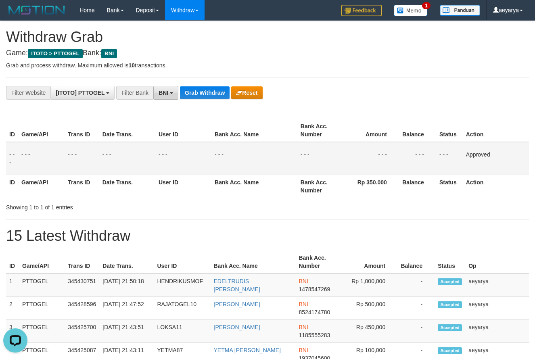
drag, startPoint x: 163, startPoint y: 96, endPoint x: 123, endPoint y: 159, distance: 74.9
click at [163, 98] on button "BNI" at bounding box center [165, 93] width 25 height 14
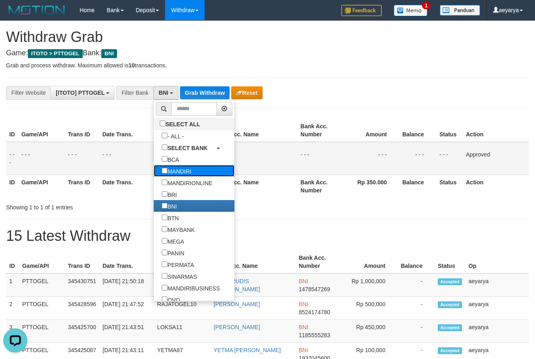
click at [154, 175] on label "MANDIRI" at bounding box center [177, 171] width 46 height 12
select select "*******"
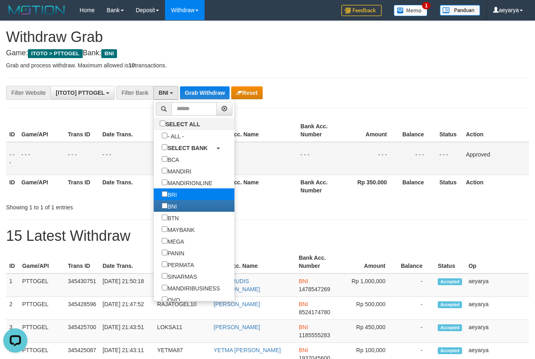
scroll to position [32, 0]
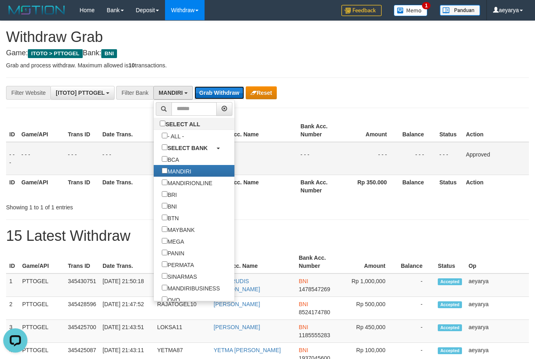
click at [213, 96] on button "Grab Withdraw" at bounding box center [220, 92] width 50 height 13
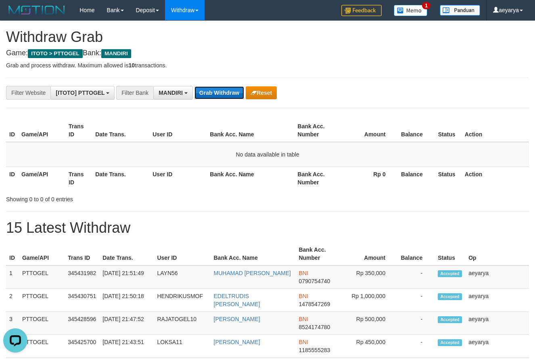
click at [223, 94] on button "Grab Withdraw" at bounding box center [220, 92] width 50 height 13
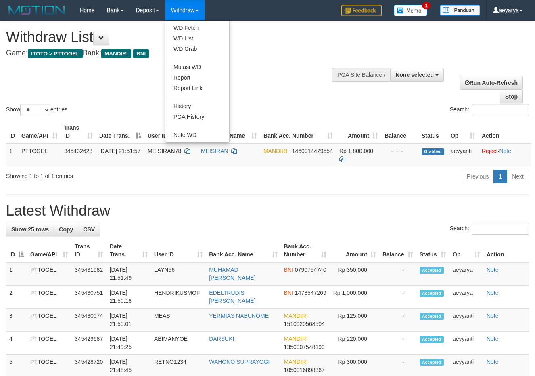
select select
select select "**"
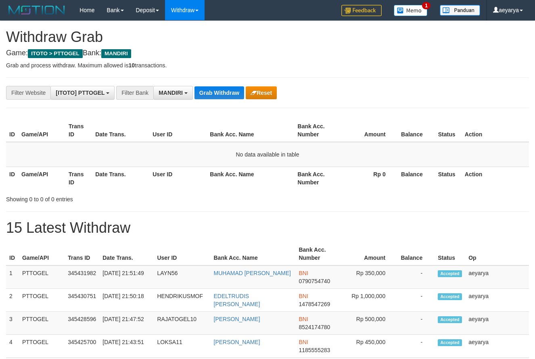
scroll to position [24, 0]
click at [220, 87] on button "Grab Withdraw" at bounding box center [220, 92] width 50 height 13
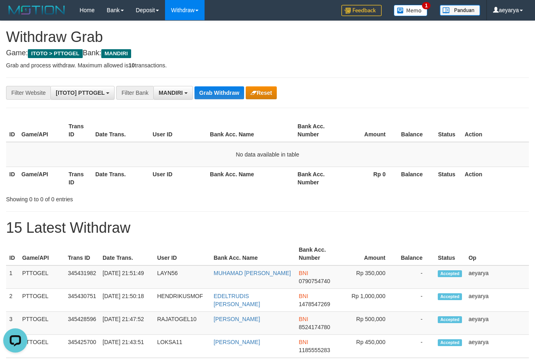
click at [228, 96] on button "Grab Withdraw" at bounding box center [220, 92] width 50 height 13
click at [222, 91] on button "Grab Withdraw" at bounding box center [220, 92] width 50 height 13
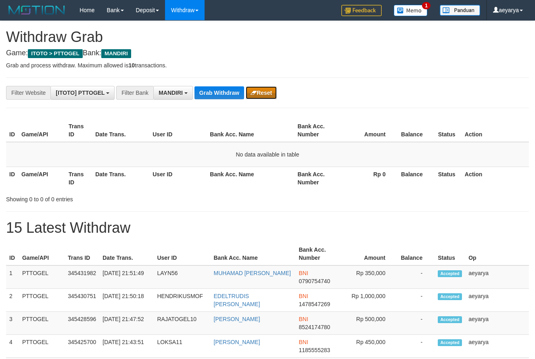
click at [271, 91] on button "Reset" at bounding box center [261, 92] width 31 height 13
click at [241, 88] on button "Grab Withdraw" at bounding box center [220, 92] width 50 height 13
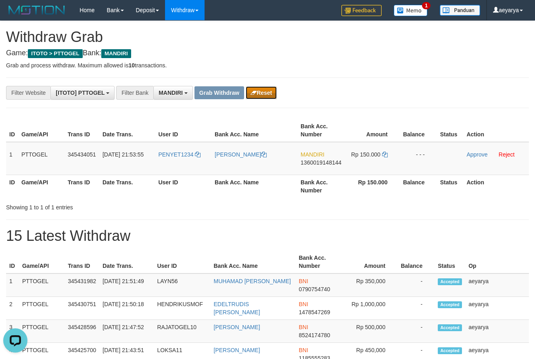
click at [269, 91] on button "Reset" at bounding box center [261, 92] width 31 height 13
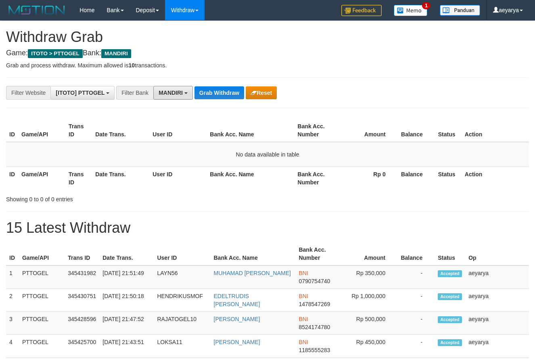
click at [181, 94] on span "MANDIRI" at bounding box center [171, 93] width 24 height 6
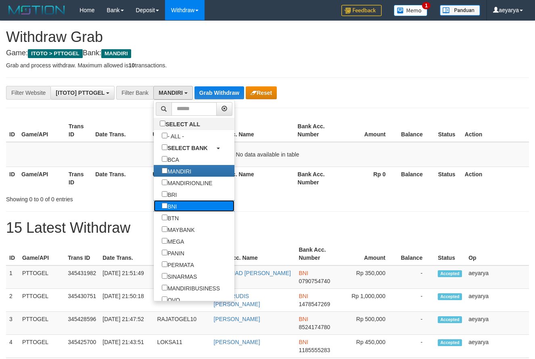
click at [154, 202] on label "BNI" at bounding box center [169, 206] width 31 height 12
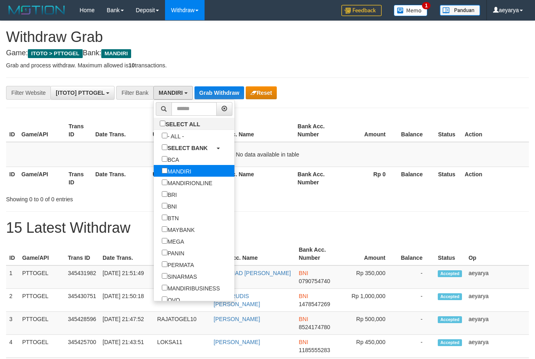
scroll to position [49, 0]
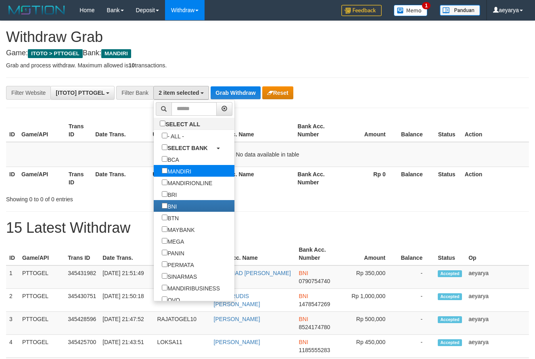
click at [154, 169] on label "MANDIRI" at bounding box center [177, 171] width 46 height 12
select select "***"
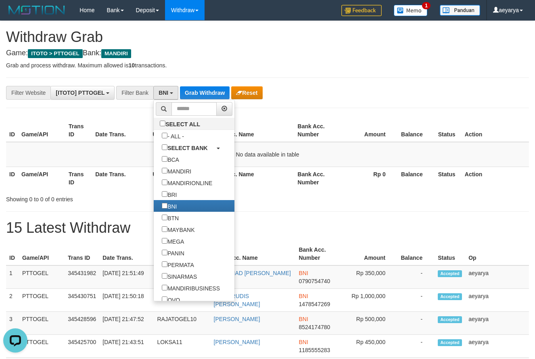
scroll to position [0, 0]
click at [202, 92] on button "Grab Withdraw" at bounding box center [205, 92] width 50 height 13
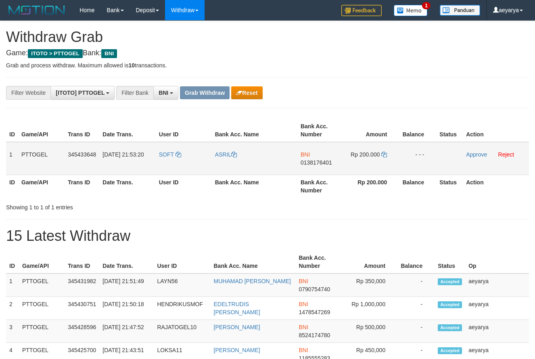
scroll to position [49, 0]
drag, startPoint x: 183, startPoint y: 146, endPoint x: 362, endPoint y: 150, distance: 178.8
click at [362, 150] on tr "1 PTTOGEL 345433648 01/10/2025 21:53:20 SOFT ASRIL BNI 0138176401 Rp 200.000 - …" at bounding box center [267, 158] width 523 height 33
click at [314, 160] on span "0138176401" at bounding box center [316, 162] width 31 height 6
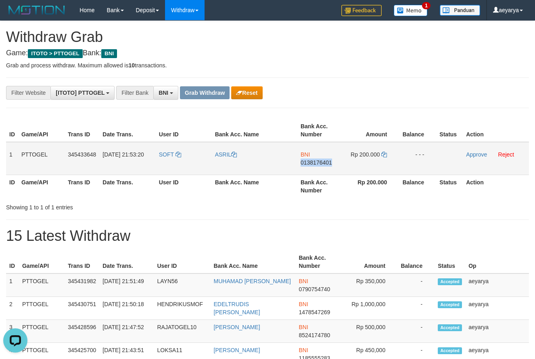
click at [314, 160] on span "0138176401" at bounding box center [316, 162] width 31 height 6
copy span "0138176401"
click at [318, 164] on span "0138176401" at bounding box center [316, 162] width 31 height 6
copy span "0138176401"
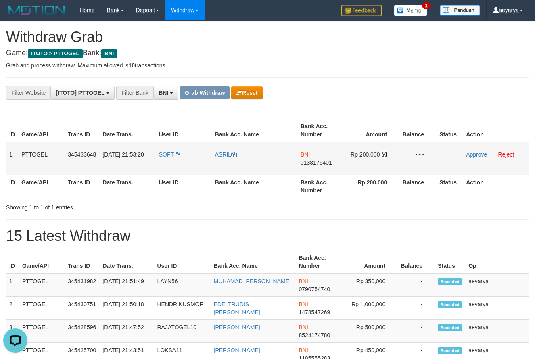
click at [385, 157] on icon at bounding box center [384, 155] width 6 height 6
click at [478, 153] on link "Approve" at bounding box center [476, 154] width 21 height 6
click at [221, 91] on button "Grab Withdraw" at bounding box center [205, 92] width 50 height 13
click at [224, 90] on button "Grab Withdraw" at bounding box center [205, 92] width 50 height 13
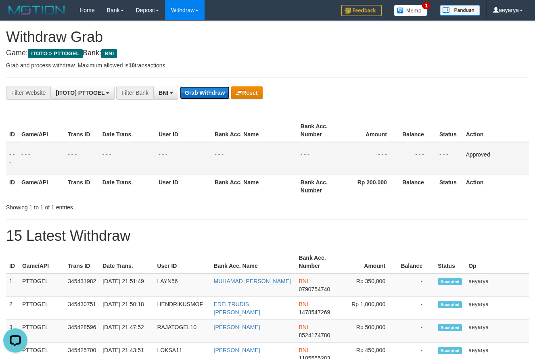
click at [224, 90] on button "Grab Withdraw" at bounding box center [205, 92] width 50 height 13
click at [225, 86] on button "Grab Withdraw" at bounding box center [205, 92] width 50 height 13
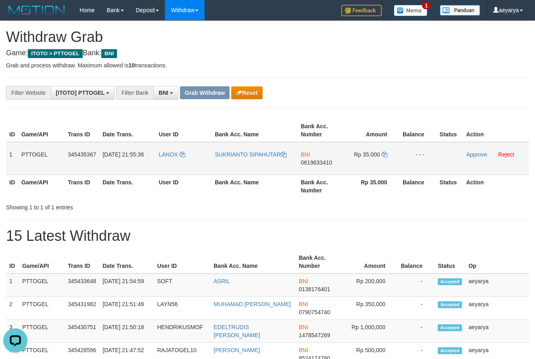
drag, startPoint x: 184, startPoint y: 149, endPoint x: 375, endPoint y: 156, distance: 190.6
click at [375, 156] on tr "1 PTTOGEL 345435367 [DATE] 21:55:36 LANOX SUKRIANTO SIPAHUTAR BNI 0619633410 Rp…" at bounding box center [267, 158] width 523 height 33
click at [321, 158] on td "BNI 0619633410" at bounding box center [320, 158] width 46 height 33
click at [319, 164] on span "0619633410" at bounding box center [316, 162] width 31 height 6
click at [320, 162] on span "0619633410" at bounding box center [316, 162] width 31 height 6
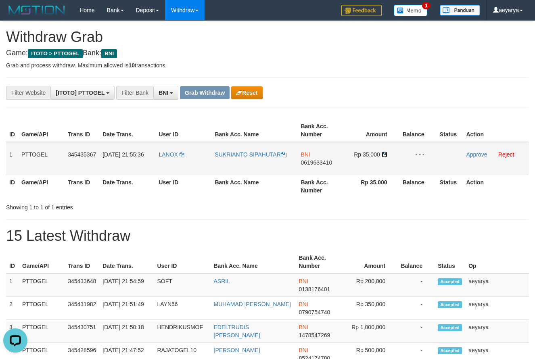
click at [386, 153] on icon at bounding box center [385, 155] width 6 height 6
click at [481, 158] on td "Approve Reject" at bounding box center [496, 158] width 66 height 33
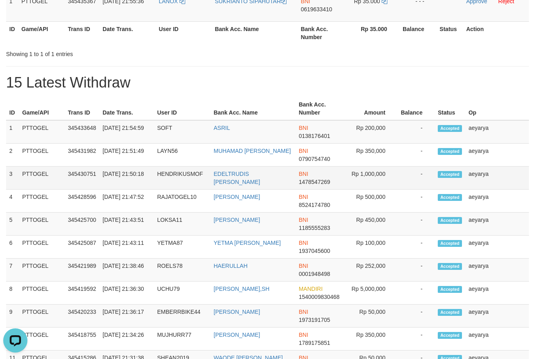
scroll to position [16, 0]
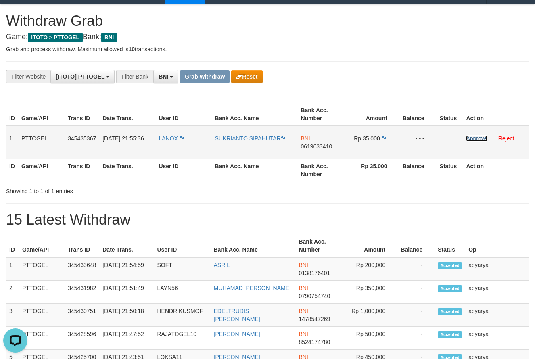
click at [473, 137] on link "Approve" at bounding box center [476, 138] width 21 height 6
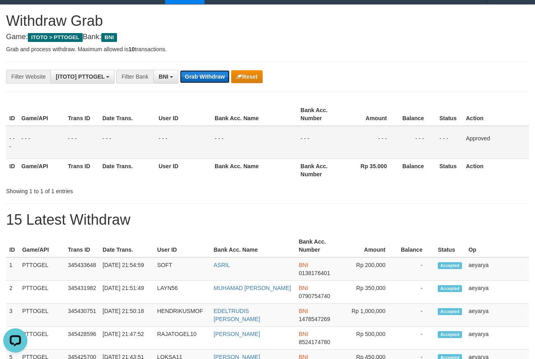
click at [213, 73] on button "Grab Withdraw" at bounding box center [205, 76] width 50 height 13
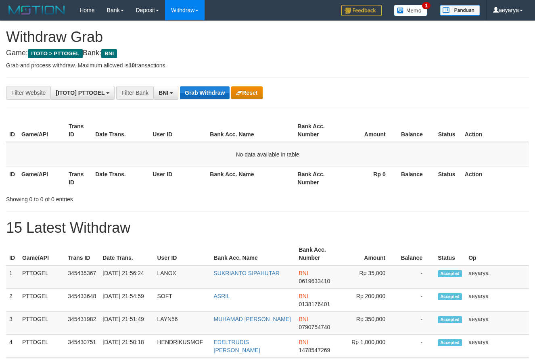
scroll to position [49, 0]
click at [202, 92] on button "Grab Withdraw" at bounding box center [205, 92] width 50 height 13
click at [194, 96] on button "Grab Withdraw" at bounding box center [205, 92] width 50 height 13
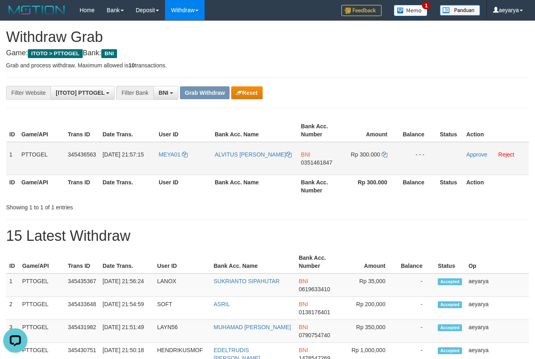
drag, startPoint x: 166, startPoint y: 146, endPoint x: 350, endPoint y: 156, distance: 184.3
click at [350, 156] on tr "1 PTTOGEL 345436563 [DATE] 21:57:15 MEYA01 [PERSON_NAME] BNI 0351461847 Rp 300.…" at bounding box center [267, 158] width 523 height 33
click at [321, 161] on span "0351461847" at bounding box center [316, 162] width 31 height 6
copy span "0351461847"
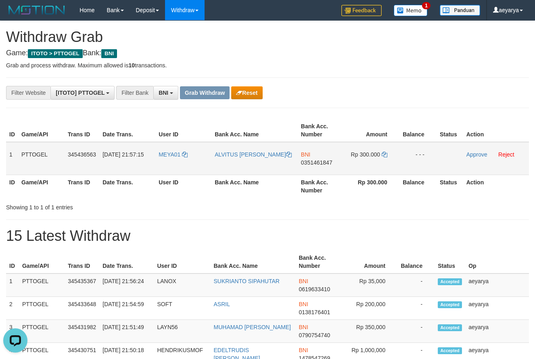
click at [312, 159] on span "0351461847" at bounding box center [316, 162] width 31 height 6
click at [310, 159] on span "0351461847" at bounding box center [316, 162] width 31 height 6
click at [311, 165] on span "0351461847" at bounding box center [316, 162] width 31 height 6
copy span "0351461847"
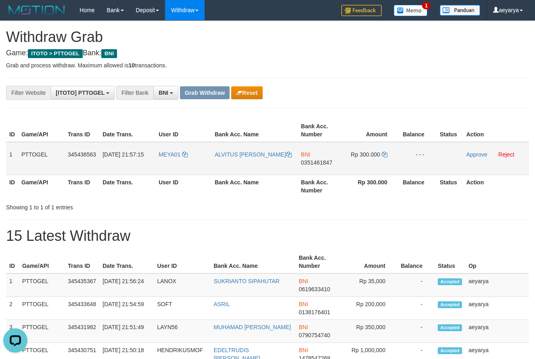
click at [388, 156] on td "Rp 300.000" at bounding box center [371, 158] width 55 height 33
click at [385, 156] on icon at bounding box center [385, 155] width 6 height 6
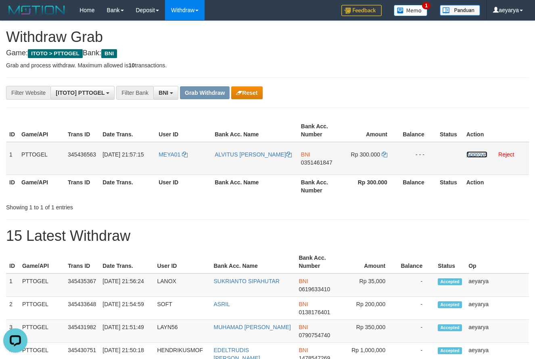
click at [467, 154] on link "Approve" at bounding box center [477, 154] width 21 height 6
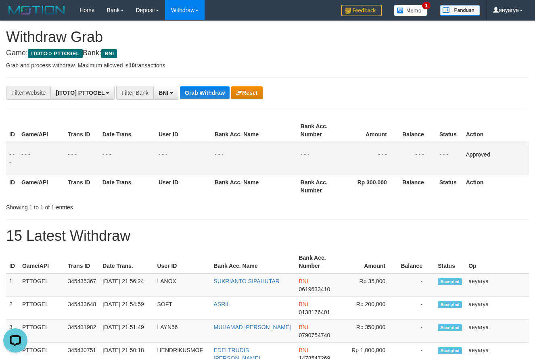
click at [207, 88] on button "Grab Withdraw" at bounding box center [205, 92] width 50 height 13
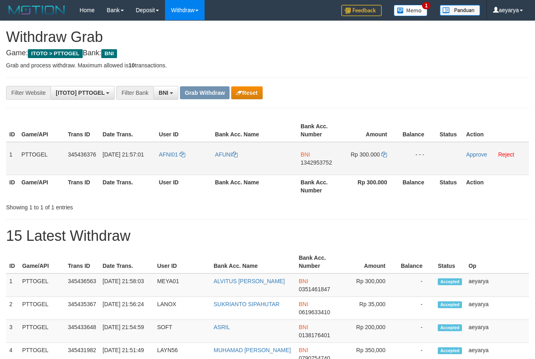
scroll to position [49, 0]
drag, startPoint x: 164, startPoint y: 148, endPoint x: 396, endPoint y: 162, distance: 232.1
click at [396, 162] on tr "1 PTTOGEL 345436376 01/10/2025 21:57:01 AFNI01 AFUNI BNI 1342953752 Rp 300.000 …" at bounding box center [267, 158] width 523 height 33
click at [311, 159] on td "BNI 1342953752" at bounding box center [320, 158] width 46 height 33
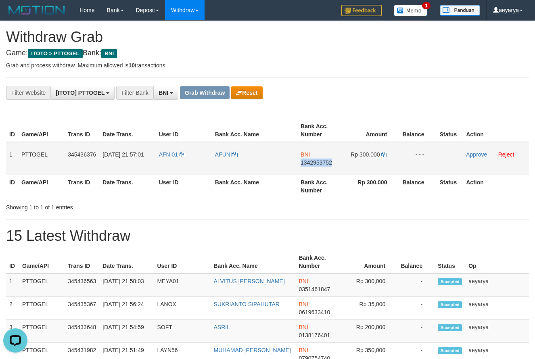
click at [311, 159] on td "BNI 1342953752" at bounding box center [320, 158] width 46 height 33
click at [309, 161] on span "1342953752" at bounding box center [316, 162] width 31 height 6
copy span "1342953752"
click at [383, 153] on icon at bounding box center [384, 155] width 6 height 6
click at [472, 151] on td "Approve Reject" at bounding box center [496, 158] width 66 height 33
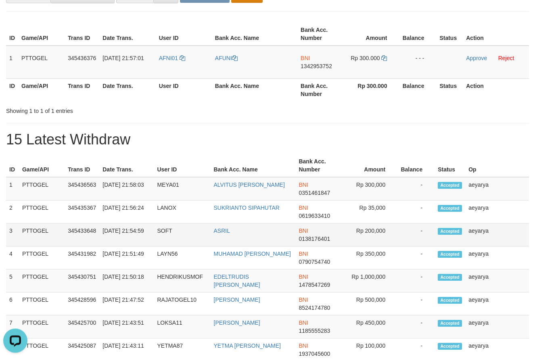
scroll to position [44, 0]
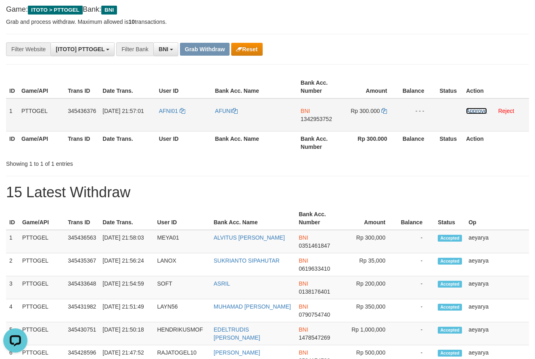
click at [480, 112] on link "Approve" at bounding box center [476, 111] width 21 height 6
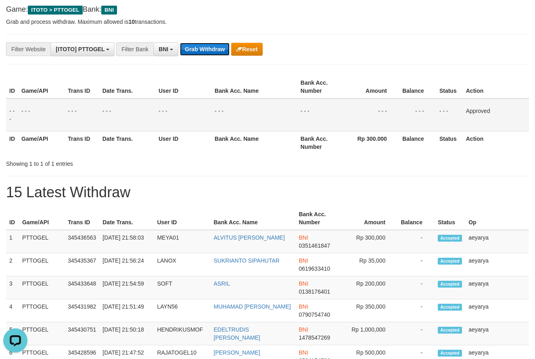
click at [204, 48] on button "Grab Withdraw" at bounding box center [205, 49] width 50 height 13
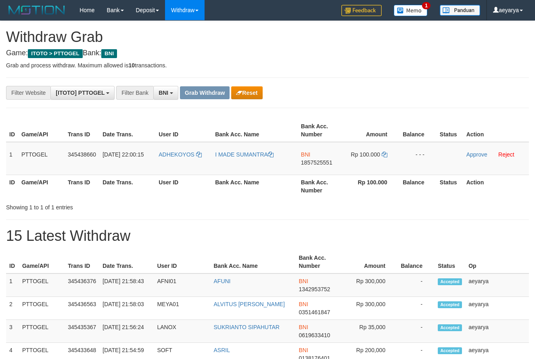
scroll to position [49, 0]
drag, startPoint x: 181, startPoint y: 144, endPoint x: 379, endPoint y: 171, distance: 199.2
click at [379, 171] on tr "1 PTTOGEL 345438660 [DATE] 22:00:15 ADHEKOYOS I MADE [PERSON_NAME] BNI 18575255…" at bounding box center [267, 158] width 523 height 33
click at [314, 160] on span "1857525551" at bounding box center [316, 162] width 31 height 6
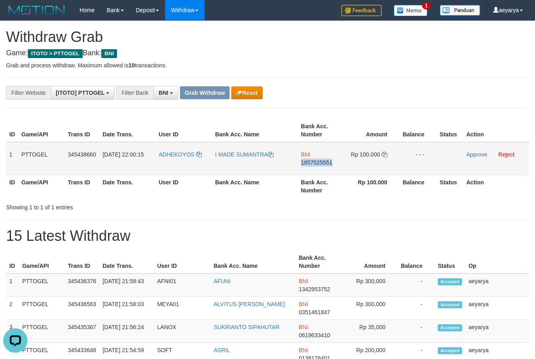
click at [314, 160] on span "1857525551" at bounding box center [316, 162] width 31 height 6
copy span "1857525551"
click at [379, 153] on span "Rp 100.000" at bounding box center [365, 154] width 29 height 6
click at [381, 153] on td "Rp 100.000" at bounding box center [371, 158] width 55 height 33
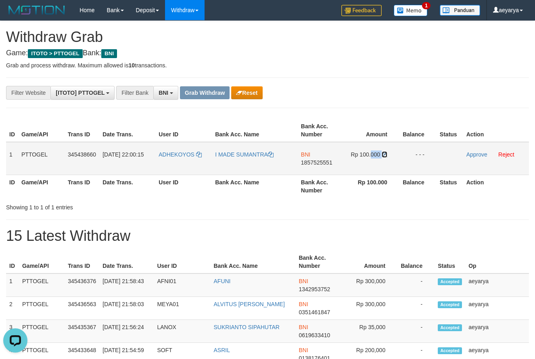
click at [383, 153] on icon at bounding box center [385, 155] width 6 height 6
copy td "000"
click at [383, 153] on icon at bounding box center [385, 155] width 6 height 6
click at [480, 156] on link "Approve" at bounding box center [477, 154] width 21 height 6
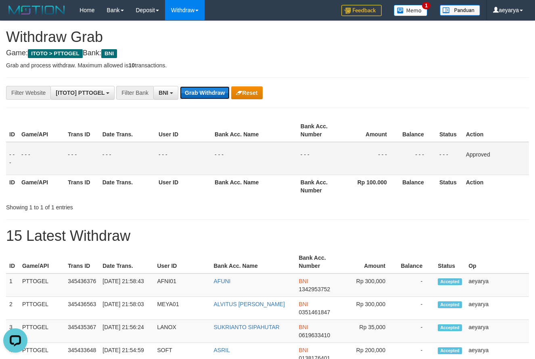
click at [208, 90] on button "Grab Withdraw" at bounding box center [205, 92] width 50 height 13
click at [207, 90] on button "Grab Withdraw" at bounding box center [205, 92] width 50 height 13
click at [204, 91] on button "Grab Withdraw" at bounding box center [205, 92] width 50 height 13
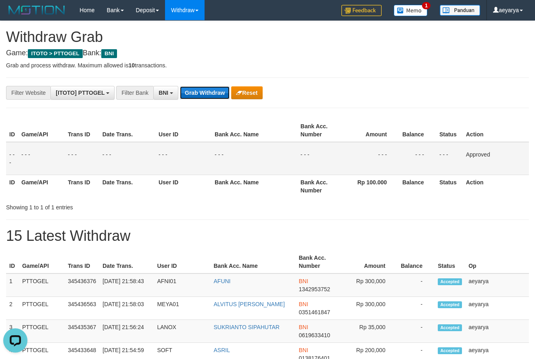
click at [204, 91] on button "Grab Withdraw" at bounding box center [205, 92] width 50 height 13
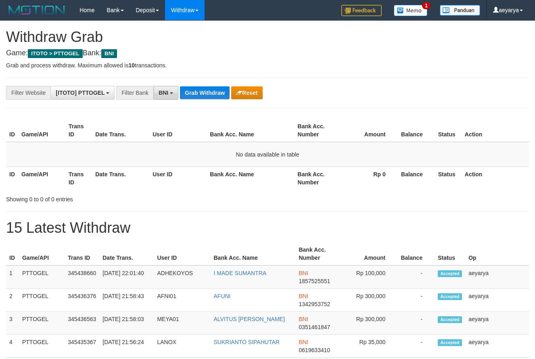
scroll to position [49, 0]
click at [184, 88] on button "Grab Withdraw" at bounding box center [205, 92] width 50 height 13
click at [195, 90] on button "Grab Withdraw" at bounding box center [205, 92] width 50 height 13
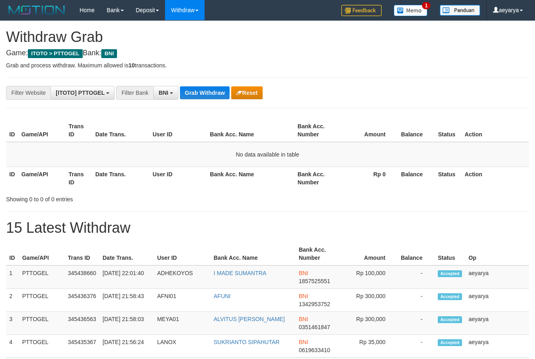
scroll to position [49, 0]
click at [195, 90] on button "Grab Withdraw" at bounding box center [205, 92] width 50 height 13
click at [201, 88] on button "Grab Withdraw" at bounding box center [205, 92] width 50 height 13
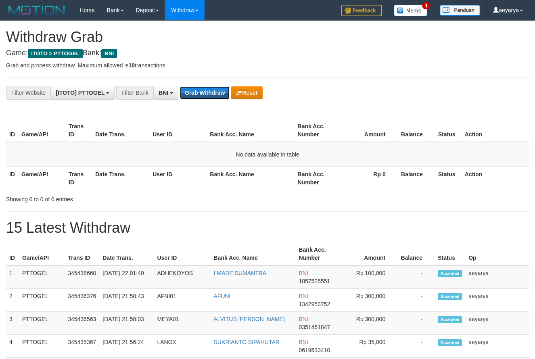
click at [201, 88] on button "Grab Withdraw" at bounding box center [205, 92] width 50 height 13
click at [203, 93] on button "Grab Withdraw" at bounding box center [205, 92] width 50 height 13
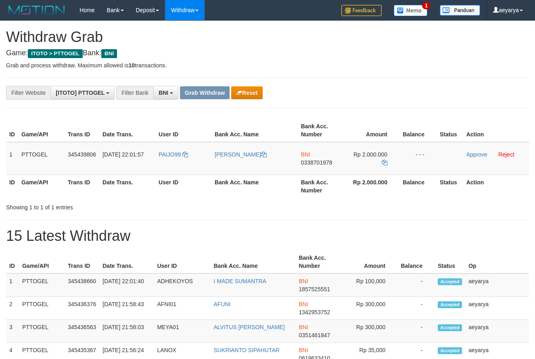
scroll to position [49, 0]
drag, startPoint x: 206, startPoint y: 155, endPoint x: 370, endPoint y: 163, distance: 163.6
click at [370, 163] on tr "1 PTTOGEL 345439806 [DATE] 22:01:57 PAIJO99 [PERSON_NAME] BNI 0338701978 Rp 2.0…" at bounding box center [267, 158] width 523 height 33
click at [308, 163] on span "0338701978" at bounding box center [316, 162] width 31 height 6
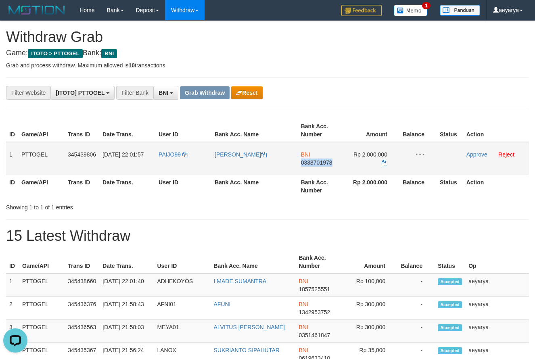
click at [309, 163] on span "0338701978" at bounding box center [316, 162] width 31 height 6
copy span "0338701978"
click at [381, 162] on td "Rp 2.000.000" at bounding box center [371, 158] width 55 height 33
click at [387, 161] on icon at bounding box center [385, 163] width 6 height 6
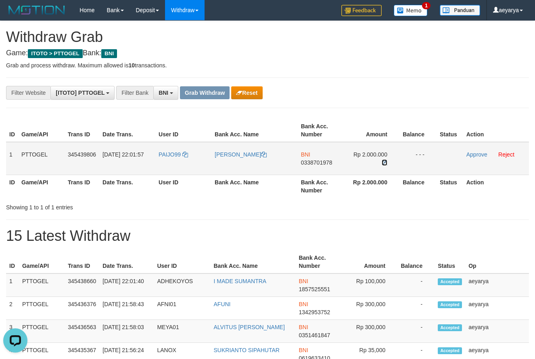
click at [387, 161] on icon at bounding box center [385, 163] width 6 height 6
click at [481, 155] on link "Approve" at bounding box center [477, 154] width 21 height 6
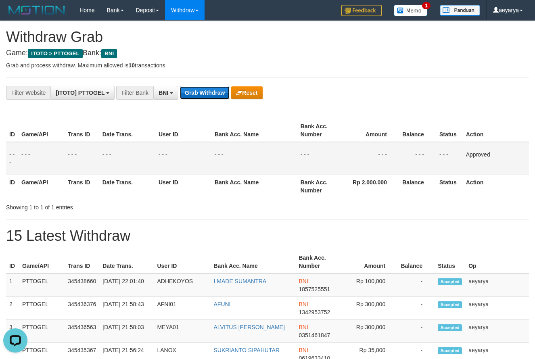
click at [191, 92] on button "Grab Withdraw" at bounding box center [205, 92] width 50 height 13
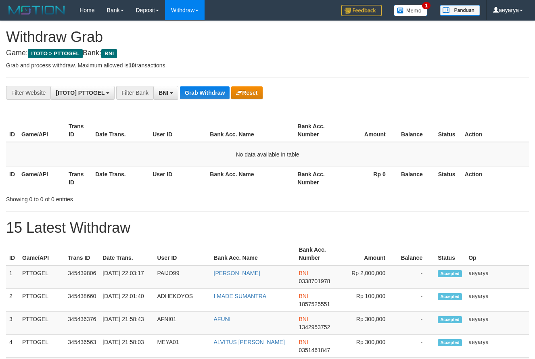
scroll to position [49, 0]
click at [201, 92] on button "Grab Withdraw" at bounding box center [205, 92] width 50 height 13
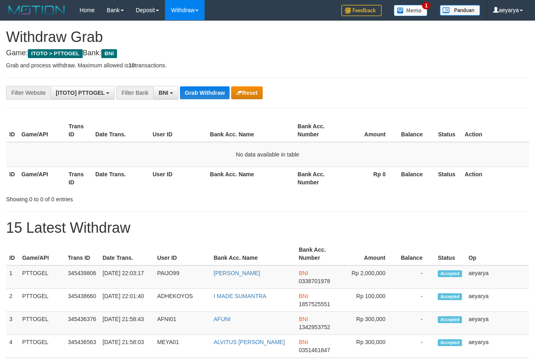
scroll to position [49, 0]
click at [205, 92] on button "Grab Withdraw" at bounding box center [205, 92] width 50 height 13
click at [207, 90] on button "Grab Withdraw" at bounding box center [205, 92] width 50 height 13
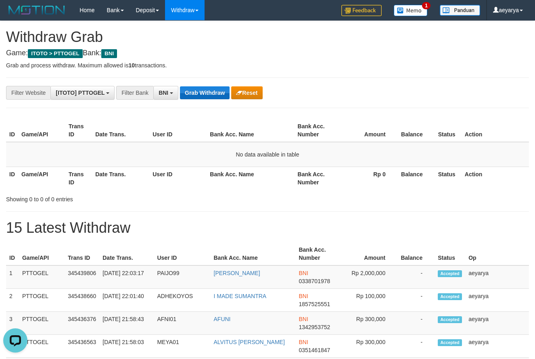
scroll to position [0, 0]
click at [203, 90] on button "Grab Withdraw" at bounding box center [205, 92] width 50 height 13
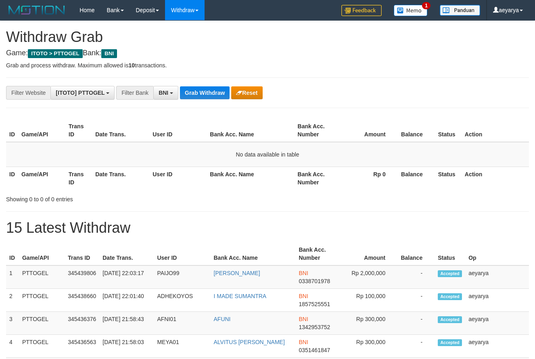
scroll to position [49, 0]
click at [208, 88] on button "Grab Withdraw" at bounding box center [205, 92] width 50 height 13
drag, startPoint x: 0, startPoint y: 0, endPoint x: 211, endPoint y: 88, distance: 228.5
click at [211, 88] on button "Grab Withdraw" at bounding box center [205, 92] width 50 height 13
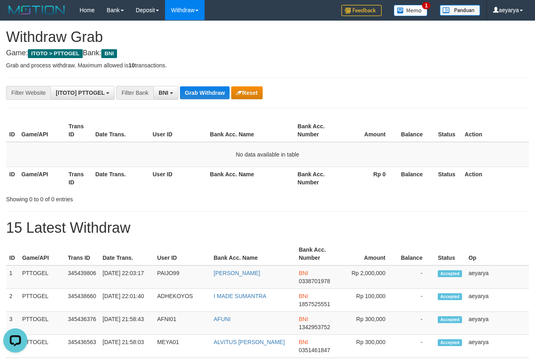
click at [203, 93] on button "Grab Withdraw" at bounding box center [205, 92] width 50 height 13
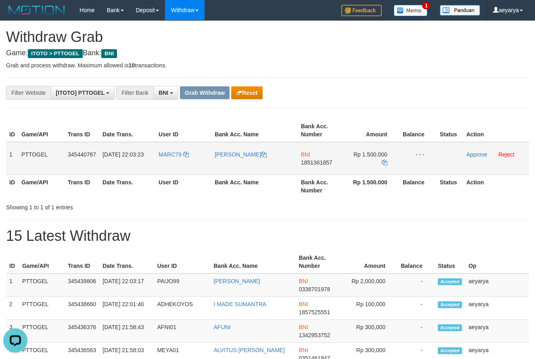
drag, startPoint x: 182, startPoint y: 149, endPoint x: 357, endPoint y: 167, distance: 176.6
click at [357, 167] on tr "1 PTTOGEL 345440767 01/10/2025 22:03:23 MARC79 MARKUS SINAPAS BNI 1851361857 Rp…" at bounding box center [267, 158] width 523 height 33
click at [322, 161] on span "1851361857" at bounding box center [316, 162] width 31 height 6
click at [384, 162] on icon at bounding box center [385, 163] width 6 height 6
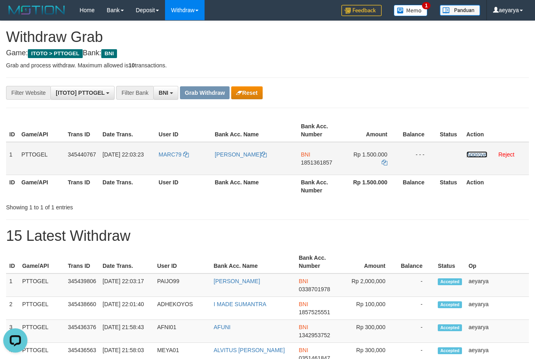
click at [473, 154] on link "Approve" at bounding box center [477, 154] width 21 height 6
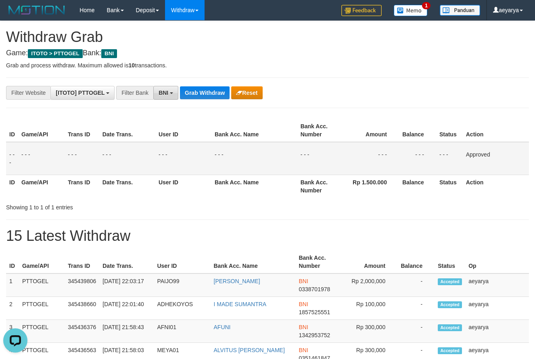
click at [171, 99] on button "BNI" at bounding box center [165, 93] width 25 height 14
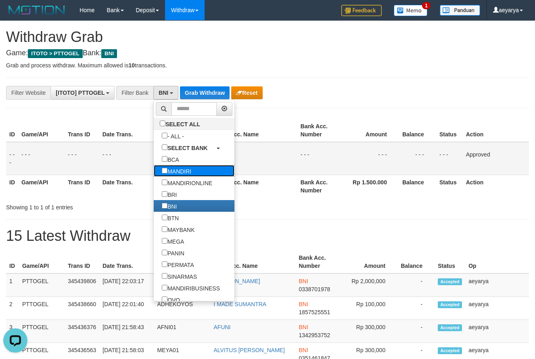
click at [154, 173] on label "MANDIRI" at bounding box center [177, 171] width 46 height 12
select select "*******"
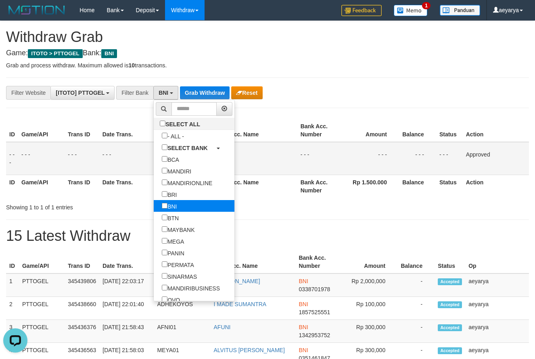
scroll to position [32, 0]
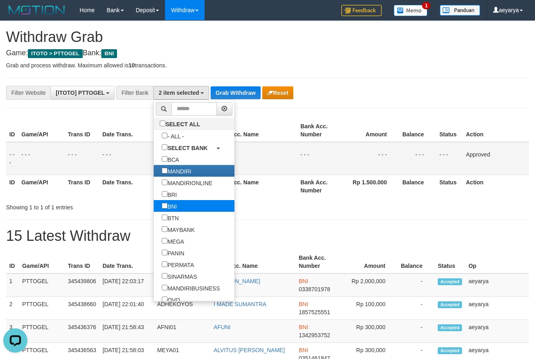
click at [154, 203] on label "BNI" at bounding box center [169, 206] width 31 height 12
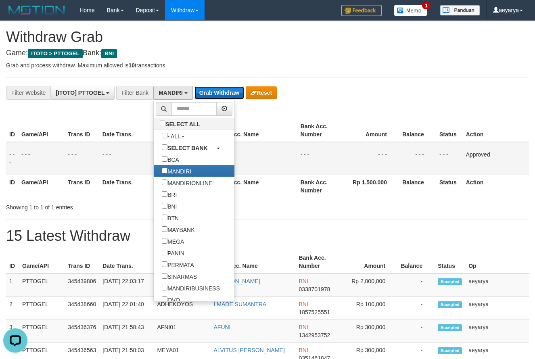
click at [224, 92] on button "Grab Withdraw" at bounding box center [220, 92] width 50 height 13
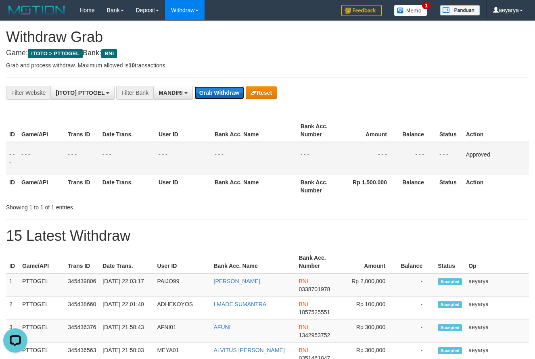
click at [224, 92] on button "Grab Withdraw" at bounding box center [220, 92] width 50 height 13
click at [223, 91] on button "Grab Withdraw" at bounding box center [220, 92] width 50 height 13
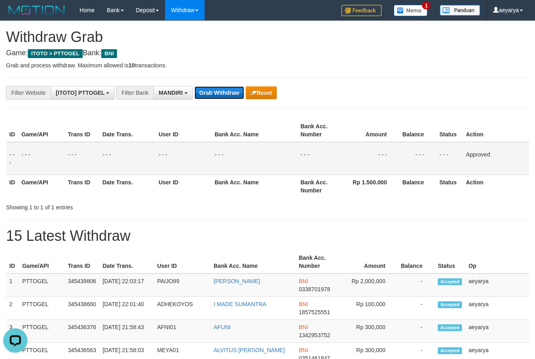
click at [223, 91] on button "Grab Withdraw" at bounding box center [220, 92] width 50 height 13
click at [223, 86] on button "Grab Withdraw" at bounding box center [220, 92] width 50 height 13
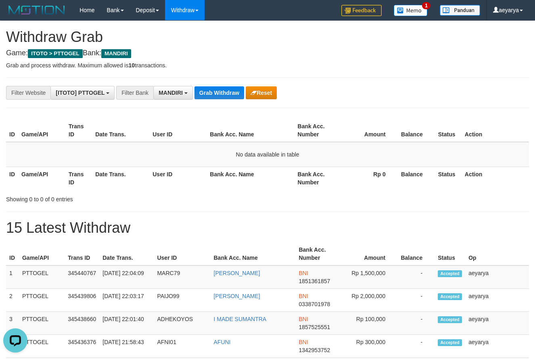
click at [207, 95] on button "Grab Withdraw" at bounding box center [220, 92] width 50 height 13
click at [238, 92] on button "Grab Withdraw" at bounding box center [220, 92] width 50 height 13
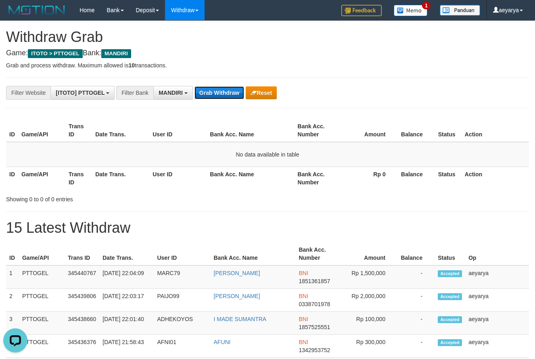
click at [235, 91] on button "Grab Withdraw" at bounding box center [220, 92] width 50 height 13
click at [235, 90] on button "Grab Withdraw" at bounding box center [220, 92] width 50 height 13
click at [235, 88] on button "Grab Withdraw" at bounding box center [220, 92] width 50 height 13
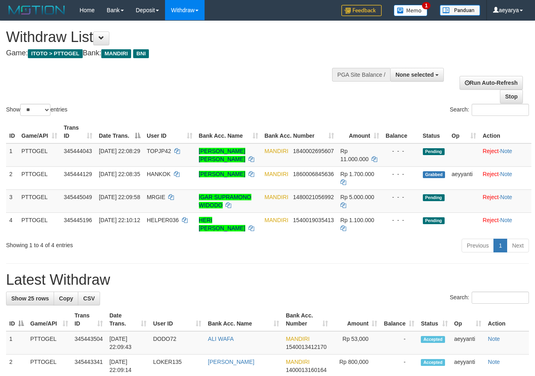
select select
select select "**"
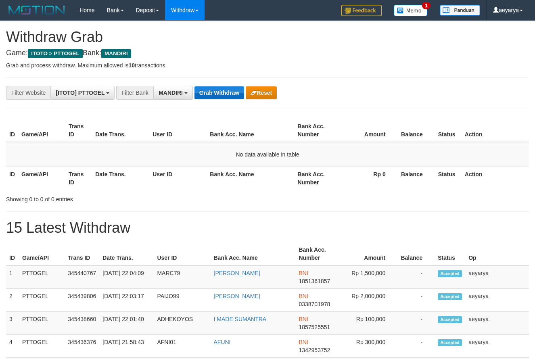
scroll to position [24, 0]
click at [255, 90] on button "Reset" at bounding box center [261, 92] width 31 height 13
click at [214, 88] on button "Grab Withdraw" at bounding box center [220, 92] width 50 height 13
click at [219, 88] on button "Grab Withdraw" at bounding box center [220, 92] width 50 height 13
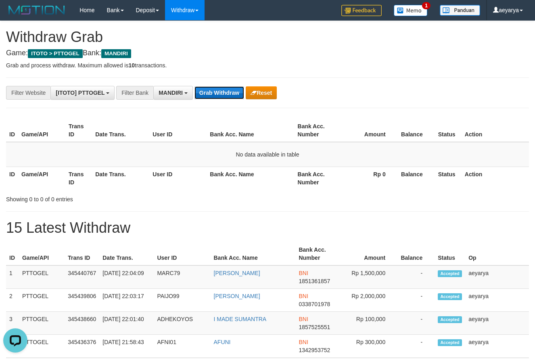
click at [219, 88] on button "Grab Withdraw" at bounding box center [220, 92] width 50 height 13
click at [222, 87] on button "Grab Withdraw" at bounding box center [220, 92] width 50 height 13
click at [222, 86] on button "Grab Withdraw" at bounding box center [220, 92] width 50 height 13
click at [222, 86] on div "**********" at bounding box center [223, 93] width 446 height 14
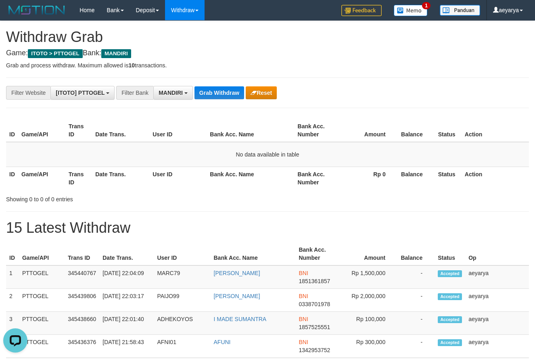
click at [222, 86] on div "**********" at bounding box center [223, 93] width 446 height 14
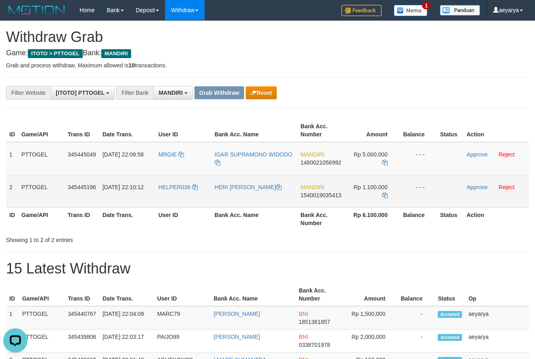
drag, startPoint x: 181, startPoint y: 142, endPoint x: 372, endPoint y: 198, distance: 198.8
click at [372, 198] on tbody "1 PTTOGEL 345445049 [DATE] 22:09:58 MRGIE IGAR SUPRAMONO WIDODO MANDIRI 1480021…" at bounding box center [267, 175] width 523 height 66
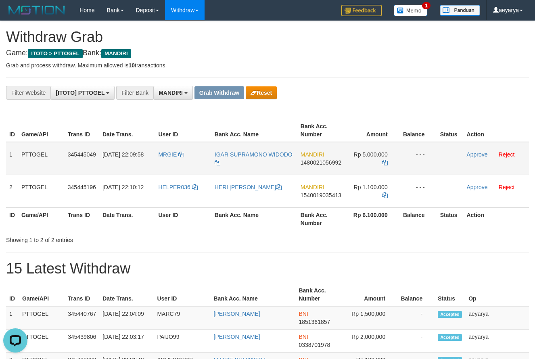
click at [312, 158] on td "MANDIRI 1480021056992" at bounding box center [320, 158] width 47 height 33
click at [312, 163] on span "1480021056992" at bounding box center [321, 162] width 41 height 6
copy span "1480021056992"
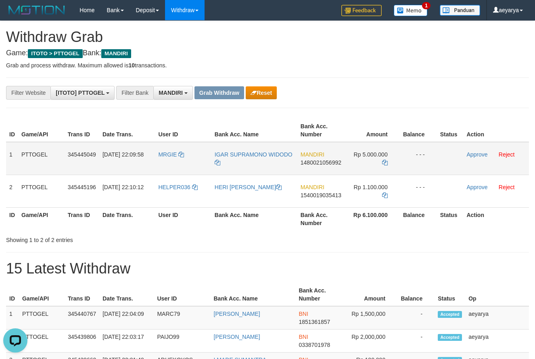
click at [380, 165] on td "Rp 5.000.000" at bounding box center [372, 158] width 55 height 33
click at [386, 163] on icon at bounding box center [385, 163] width 6 height 6
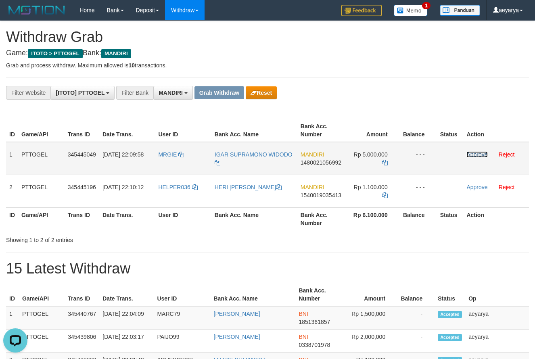
click at [474, 153] on link "Approve" at bounding box center [477, 154] width 21 height 6
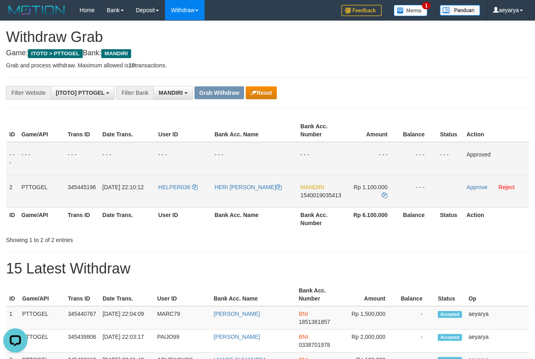
click at [324, 197] on span "1540019035413" at bounding box center [321, 195] width 41 height 6
copy span "1540019035413"
click at [387, 197] on icon at bounding box center [385, 196] width 6 height 6
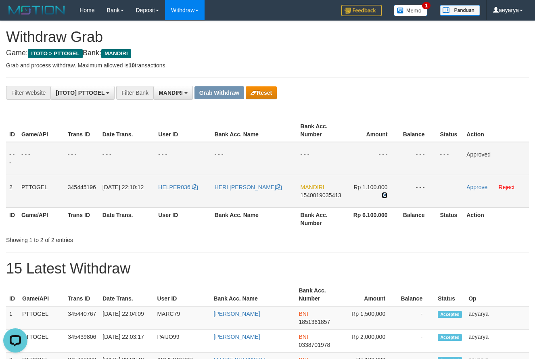
click at [387, 197] on icon at bounding box center [385, 196] width 6 height 6
click at [476, 186] on link "Approve" at bounding box center [477, 187] width 21 height 6
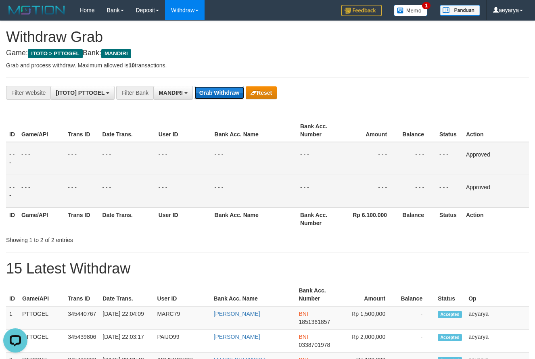
click at [220, 91] on button "Grab Withdraw" at bounding box center [220, 92] width 50 height 13
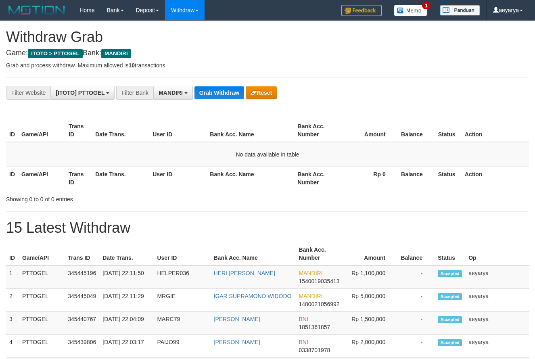
click at [185, 92] on button "MANDIRI" at bounding box center [173, 93] width 40 height 14
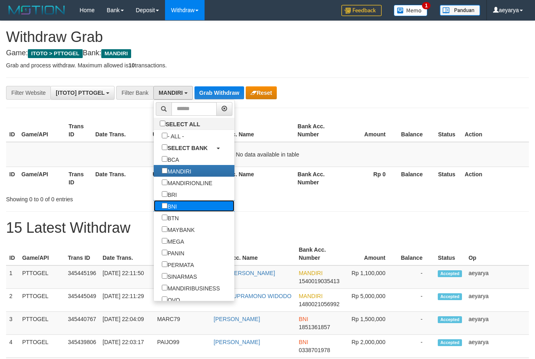
click at [154, 204] on label "BNI" at bounding box center [169, 206] width 31 height 12
click at [154, 198] on label "BRI" at bounding box center [169, 194] width 31 height 12
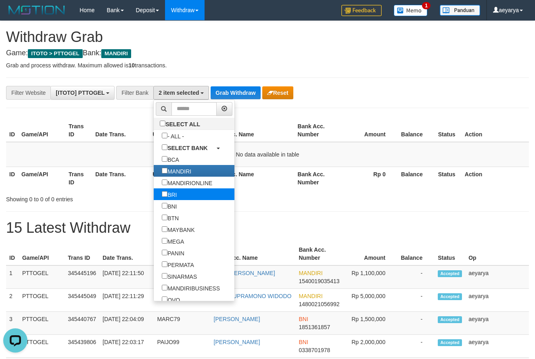
scroll to position [0, 0]
click at [154, 205] on label "BNI" at bounding box center [169, 206] width 31 height 12
click at [154, 192] on label "BRI" at bounding box center [169, 194] width 31 height 12
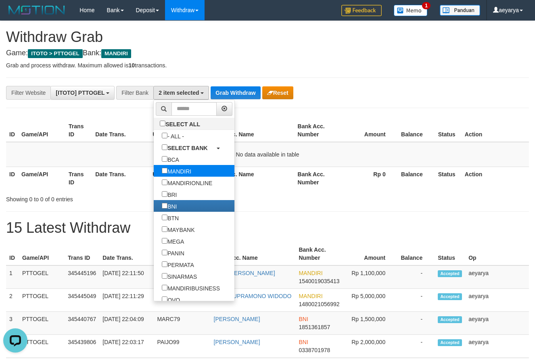
click at [154, 176] on label "MANDIRI" at bounding box center [177, 171] width 46 height 12
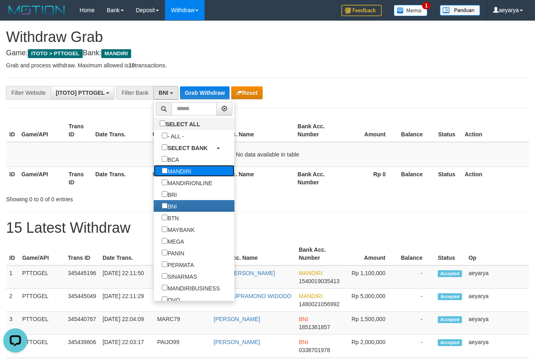
click at [154, 171] on label "MANDIRI" at bounding box center [177, 171] width 46 height 12
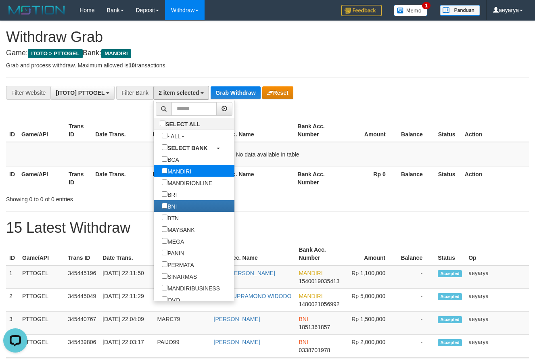
click at [167, 170] on link "MANDIRI" at bounding box center [194, 171] width 81 height 12
click at [154, 175] on label "MANDIRI" at bounding box center [177, 171] width 46 height 12
select select "***"
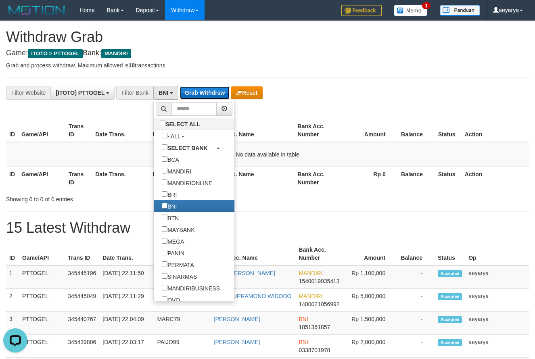
click at [197, 95] on button "Grab Withdraw" at bounding box center [205, 92] width 50 height 13
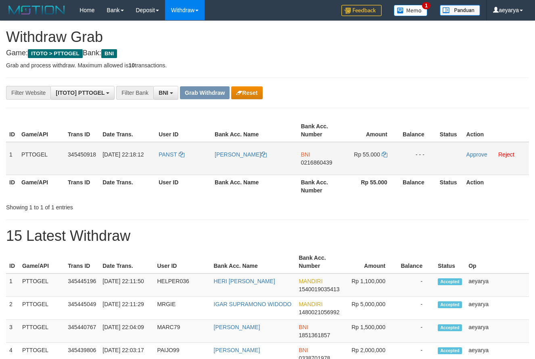
scroll to position [49, 0]
drag, startPoint x: 193, startPoint y: 144, endPoint x: 356, endPoint y: 151, distance: 162.8
click at [356, 151] on tr "1 PTTOGEL 345450918 [DATE] 22:18:12 PANST [PERSON_NAME] BNI 0216860439 Rp 55.00…" at bounding box center [267, 158] width 523 height 33
click at [326, 159] on td "BNI 0216860439" at bounding box center [321, 158] width 46 height 33
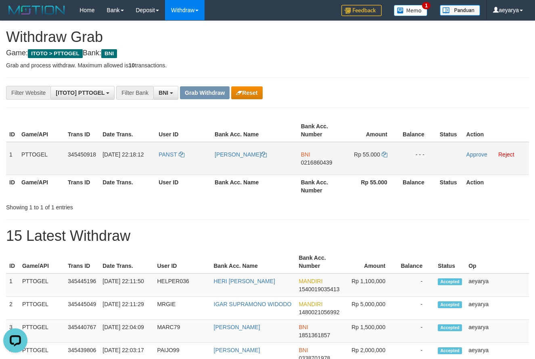
click at [313, 165] on span "0216860439" at bounding box center [316, 162] width 31 height 6
copy span "0216860439"
click at [318, 161] on span "0216860439" at bounding box center [316, 162] width 31 height 6
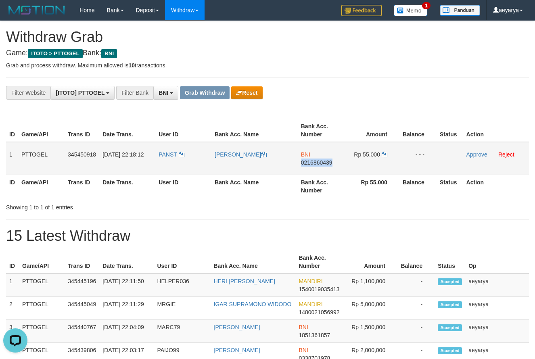
copy span "0216860439"
click at [309, 162] on span "0216860439" at bounding box center [316, 162] width 31 height 6
copy span "0216860439"
click at [317, 162] on span "0216860439" at bounding box center [316, 162] width 31 height 6
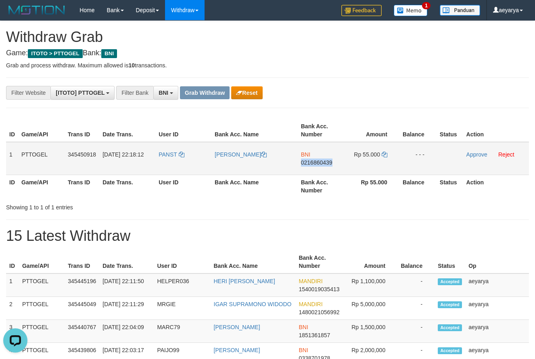
drag, startPoint x: 317, startPoint y: 162, endPoint x: 35, endPoint y: 151, distance: 282.3
click at [316, 162] on span "0216860439" at bounding box center [316, 162] width 31 height 6
copy span "0216860439"
click at [387, 153] on icon at bounding box center [385, 155] width 6 height 6
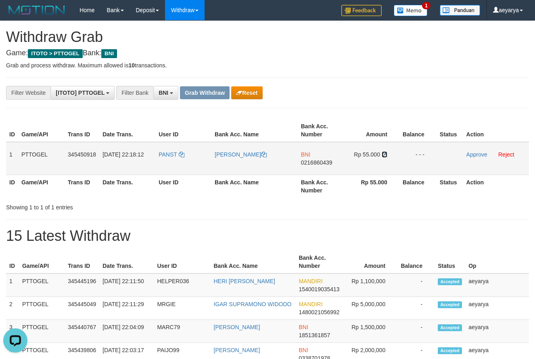
click at [387, 153] on icon at bounding box center [385, 155] width 6 height 6
click at [473, 155] on link "Approve" at bounding box center [477, 154] width 21 height 6
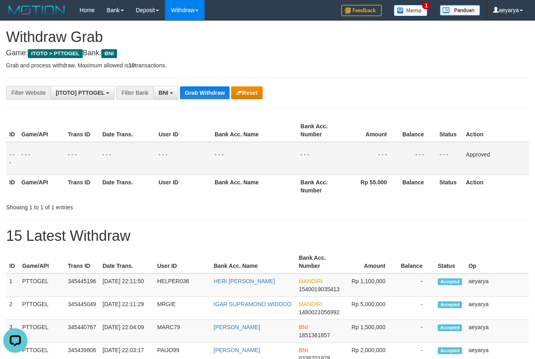
click at [206, 92] on button "Grab Withdraw" at bounding box center [205, 92] width 50 height 13
click at [205, 91] on button "Grab Withdraw" at bounding box center [205, 92] width 50 height 13
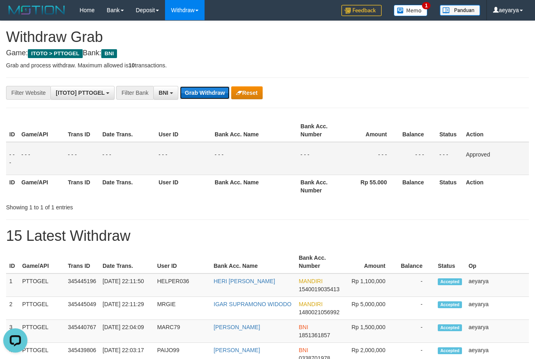
click at [205, 91] on button "Grab Withdraw" at bounding box center [205, 92] width 50 height 13
click at [204, 91] on button "Grab Withdraw" at bounding box center [205, 92] width 50 height 13
click at [199, 90] on button "Grab Withdraw" at bounding box center [205, 92] width 50 height 13
click at [194, 91] on button "Grab Withdraw" at bounding box center [205, 92] width 50 height 13
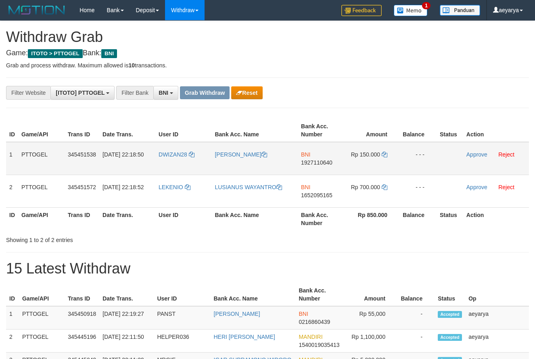
scroll to position [49, 0]
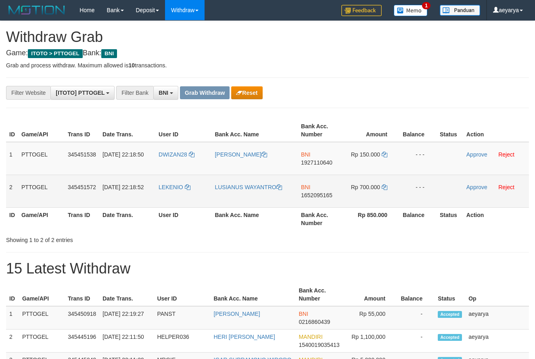
drag, startPoint x: 204, startPoint y: 150, endPoint x: 358, endPoint y: 184, distance: 158.0
click at [358, 184] on tbody "1 PTTOGEL 345451538 [DATE] 22:18:50 DWIZAN28 DWIZAN TADADEJORU BNI 1927110640 R…" at bounding box center [267, 175] width 523 height 66
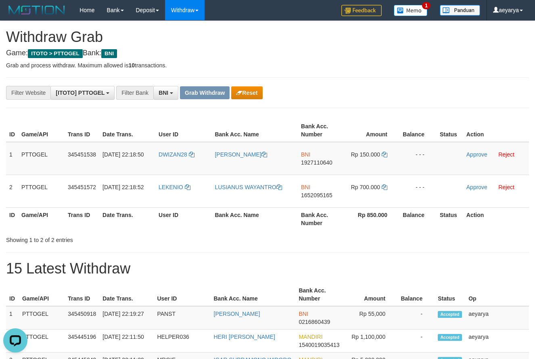
scroll to position [0, 0]
click at [306, 163] on span "1927110640" at bounding box center [316, 162] width 31 height 6
copy span "1927110640"
click at [388, 157] on td "Rp 150.000" at bounding box center [371, 158] width 55 height 33
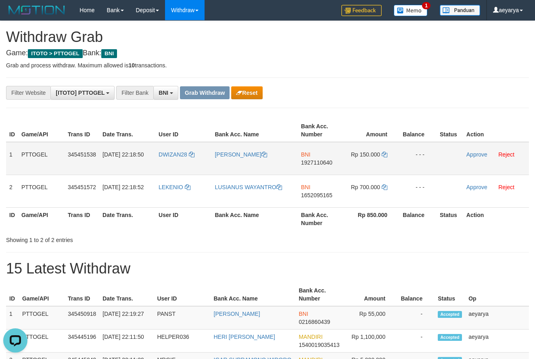
click at [388, 157] on td "Rp 150.000" at bounding box center [371, 158] width 55 height 33
click at [381, 152] on td "Rp 150.000" at bounding box center [371, 158] width 55 height 33
click at [382, 154] on icon at bounding box center [385, 155] width 6 height 6
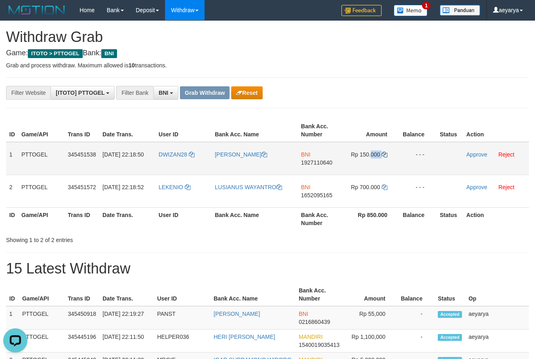
copy td "000"
click at [382, 154] on icon at bounding box center [385, 155] width 6 height 6
click at [475, 152] on link "Approve" at bounding box center [477, 154] width 21 height 6
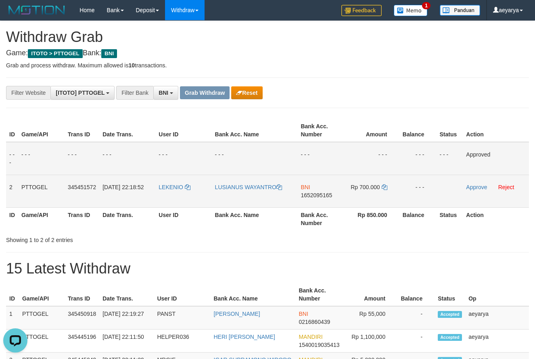
click at [323, 200] on td "BNI 1652095165" at bounding box center [320, 191] width 46 height 33
click at [324, 198] on span "1652095165" at bounding box center [316, 195] width 31 height 6
click at [324, 196] on span "1652095165" at bounding box center [316, 195] width 31 height 6
copy span "1652095165"
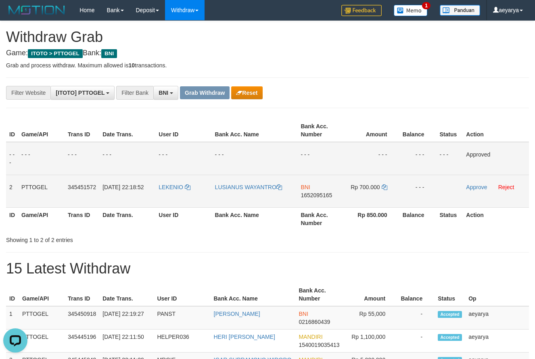
click at [310, 195] on span "1652095165" at bounding box center [316, 195] width 31 height 6
copy span "1652095165"
click at [386, 188] on icon at bounding box center [385, 187] width 6 height 6
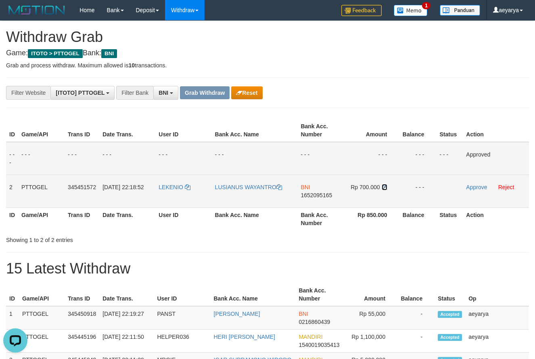
click at [386, 188] on icon at bounding box center [385, 187] width 6 height 6
click at [473, 190] on link "Approve" at bounding box center [476, 187] width 21 height 6
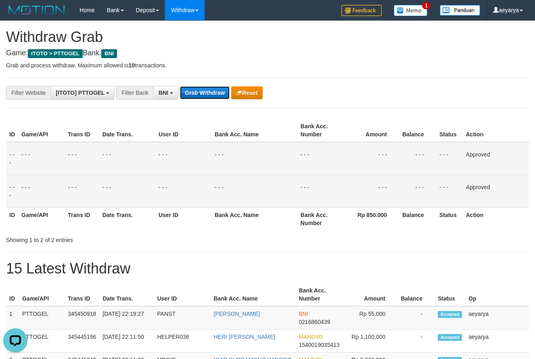
click at [204, 94] on button "Grab Withdraw" at bounding box center [205, 92] width 50 height 13
click at [196, 92] on button "Grab Withdraw" at bounding box center [205, 92] width 50 height 13
click at [196, 91] on button "Grab Withdraw" at bounding box center [205, 92] width 50 height 13
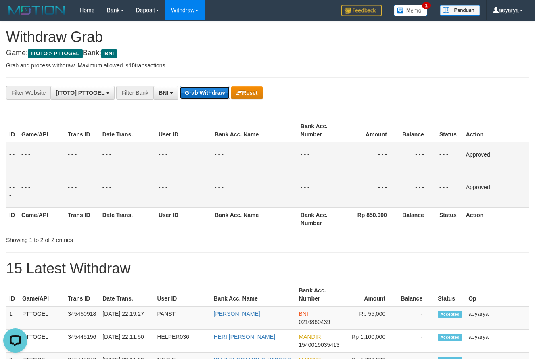
click at [196, 91] on button "Grab Withdraw" at bounding box center [205, 92] width 50 height 13
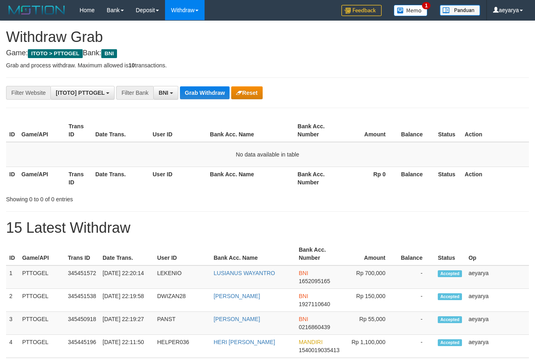
scroll to position [49, 0]
drag, startPoint x: 0, startPoint y: 0, endPoint x: 195, endPoint y: 91, distance: 215.6
click at [195, 91] on button "Grab Withdraw" at bounding box center [205, 92] width 50 height 13
click at [199, 94] on button "Grab Withdraw" at bounding box center [205, 92] width 50 height 13
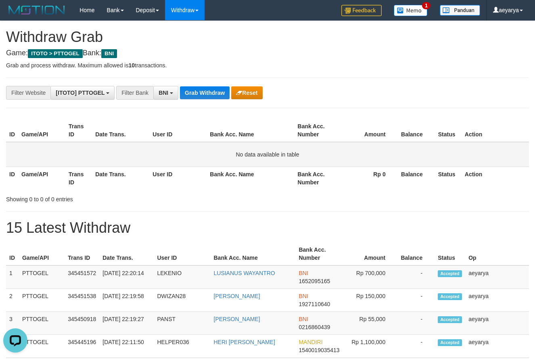
click at [60, 154] on td "No data available in table" at bounding box center [267, 154] width 523 height 25
click at [211, 96] on button "Grab Withdraw" at bounding box center [205, 92] width 50 height 13
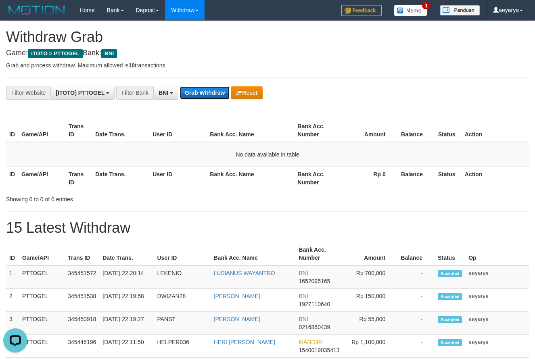
click at [211, 96] on button "Grab Withdraw" at bounding box center [205, 92] width 50 height 13
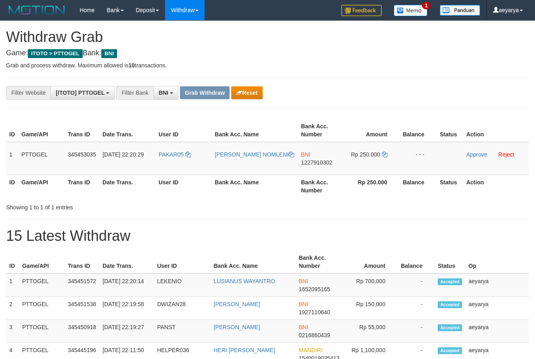
copy tr
drag, startPoint x: 175, startPoint y: 147, endPoint x: 390, endPoint y: 155, distance: 215.3
click at [391, 155] on tr "1 PTTOGEL 345453035 01/10/2025 22:20:29 PAKAR05 DANY YAMRES NOMLENI BNI 1227910…" at bounding box center [267, 158] width 523 height 33
click at [305, 160] on span "1227910302" at bounding box center [316, 162] width 31 height 6
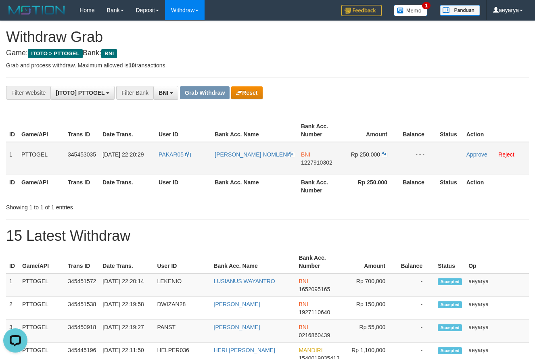
copy tr
click at [305, 160] on span "1227910302" at bounding box center [316, 162] width 31 height 6
copy span "1227910302"
click at [321, 163] on span "1227910302" at bounding box center [316, 162] width 31 height 6
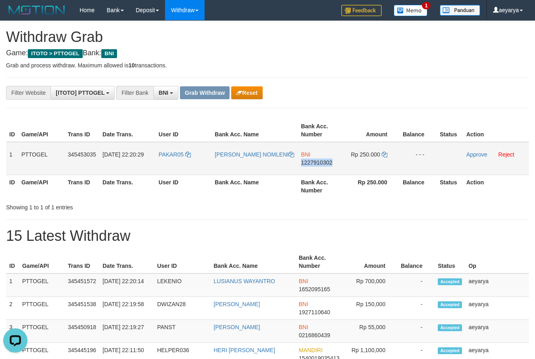
copy span "1227910302"
click at [385, 153] on icon at bounding box center [385, 155] width 6 height 6
click at [480, 156] on link "Approve" at bounding box center [477, 154] width 21 height 6
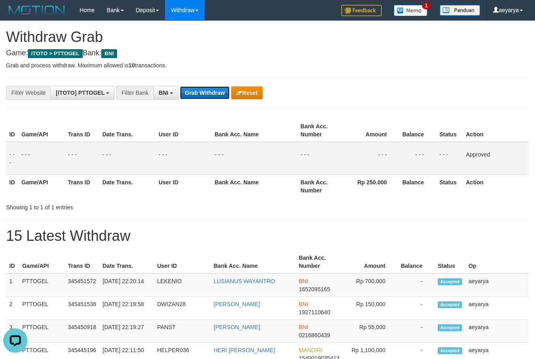
drag, startPoint x: 216, startPoint y: 96, endPoint x: 222, endPoint y: 93, distance: 6.3
click at [222, 93] on button "Grab Withdraw" at bounding box center [205, 92] width 50 height 13
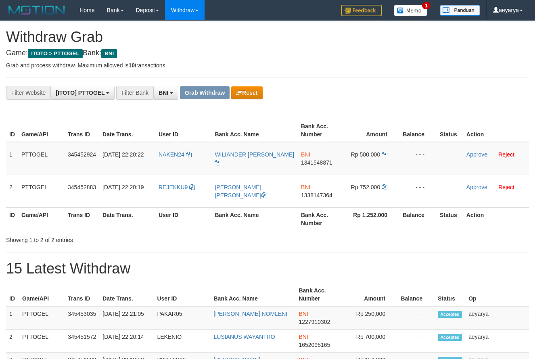
scroll to position [49, 0]
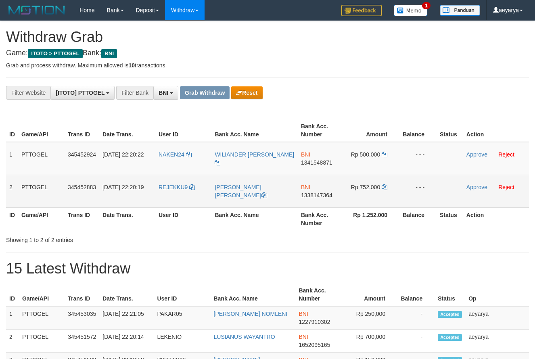
drag, startPoint x: 181, startPoint y: 149, endPoint x: 372, endPoint y: 195, distance: 196.9
click at [372, 195] on tbody "1 PTTOGEL 345452924 01/10/2025 22:20:22 NAKEN24 WILIANDER ALDINO B MOLLE BNI 13…" at bounding box center [267, 175] width 523 height 66
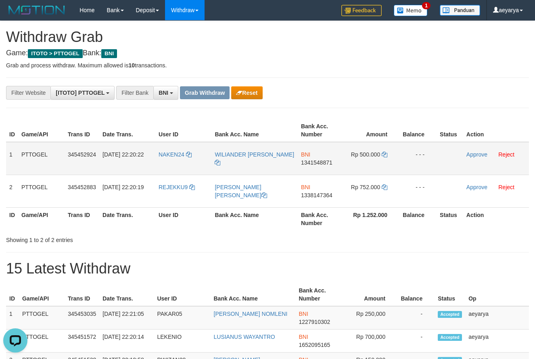
click at [314, 164] on span "1341548871" at bounding box center [316, 162] width 31 height 6
copy span "1341548871"
click at [384, 154] on icon at bounding box center [385, 155] width 6 height 6
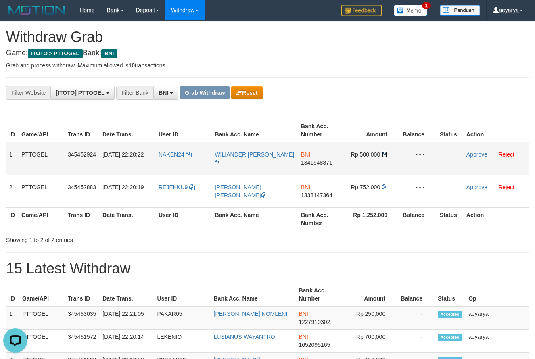
click at [384, 154] on icon at bounding box center [385, 155] width 6 height 6
click at [473, 155] on link "Approve" at bounding box center [477, 154] width 21 height 6
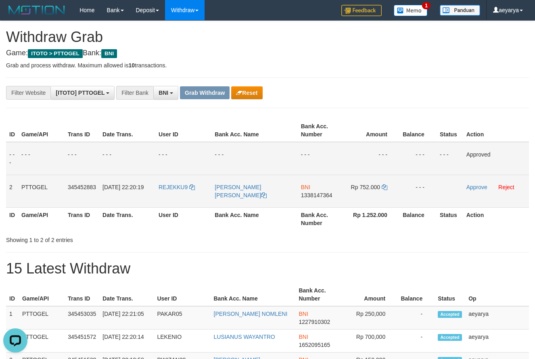
click at [333, 188] on td "BNI 1338147364" at bounding box center [321, 191] width 46 height 33
click at [320, 198] on span "1338147364" at bounding box center [316, 195] width 31 height 6
click at [322, 194] on span "1338147364" at bounding box center [316, 195] width 31 height 6
copy span "1338147364"
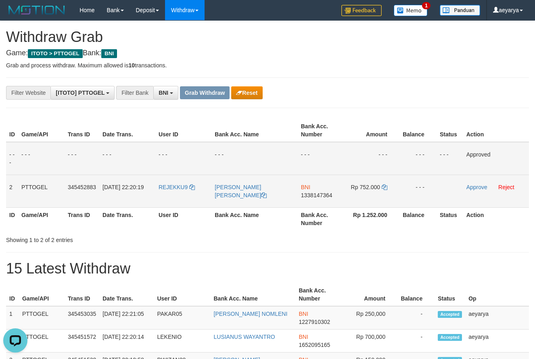
click at [388, 185] on td "Rp 752.000" at bounding box center [371, 191] width 55 height 33
click at [387, 188] on icon at bounding box center [385, 187] width 6 height 6
click at [477, 189] on link "Approve" at bounding box center [477, 187] width 21 height 6
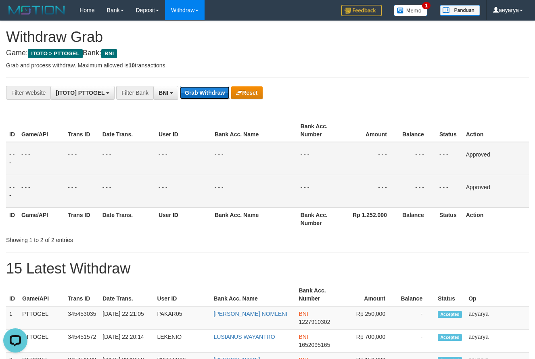
click at [205, 89] on button "Grab Withdraw" at bounding box center [205, 92] width 50 height 13
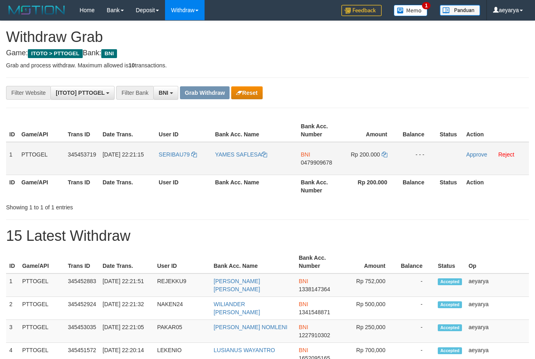
scroll to position [49, 0]
drag, startPoint x: 0, startPoint y: 0, endPoint x: 390, endPoint y: 161, distance: 421.8
click at [390, 161] on tr "1 PTTOGEL 345453719 [DATE] 22:21:15 SERIBAU79 YAMES SAFLESA BNI 0479909678 Rp 2…" at bounding box center [267, 158] width 523 height 33
click at [312, 160] on span "0479909678" at bounding box center [316, 162] width 31 height 6
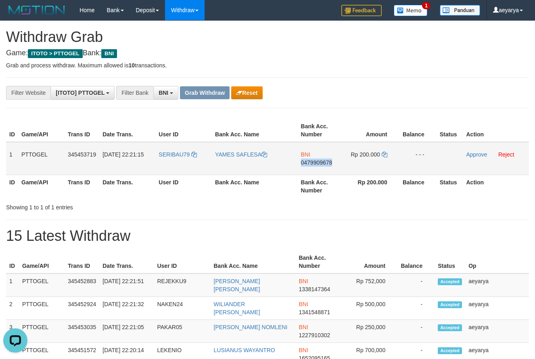
click at [312, 160] on span "0479909678" at bounding box center [316, 162] width 31 height 6
copy span "0479909678"
click at [384, 153] on icon at bounding box center [385, 155] width 6 height 6
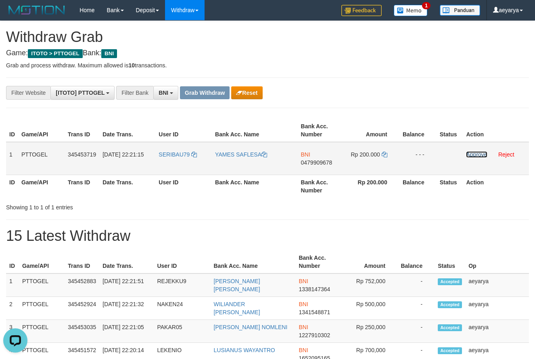
click at [477, 153] on link "Approve" at bounding box center [476, 154] width 21 height 6
click at [170, 142] on th "User ID" at bounding box center [183, 130] width 56 height 23
copy th "User"
click at [165, 149] on td "SERIBAU79" at bounding box center [183, 158] width 56 height 33
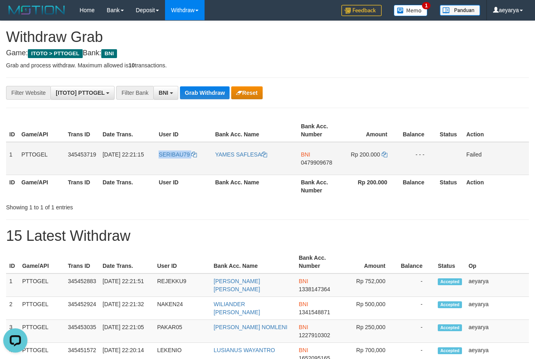
click at [165, 149] on td "SERIBAU79" at bounding box center [183, 158] width 56 height 33
copy link "SERIBAU79"
click at [261, 97] on button "Reset" at bounding box center [246, 92] width 31 height 13
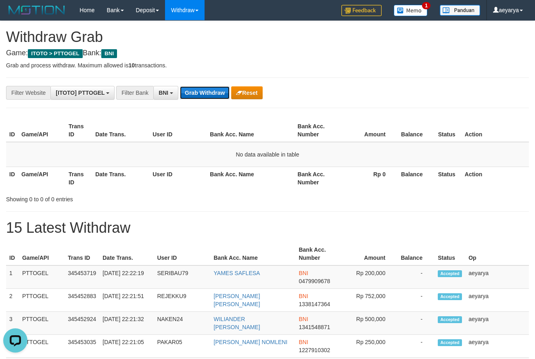
click at [182, 95] on button "Grab Withdraw" at bounding box center [205, 92] width 50 height 13
click at [159, 92] on span "BNI" at bounding box center [164, 93] width 10 height 6
click at [165, 90] on span "BNI" at bounding box center [164, 93] width 10 height 6
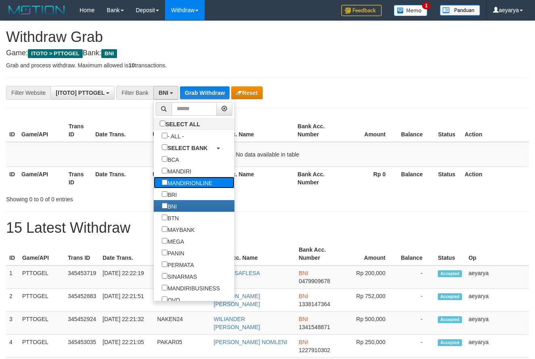
click at [154, 177] on label "MANDIRIONLINE" at bounding box center [187, 183] width 67 height 12
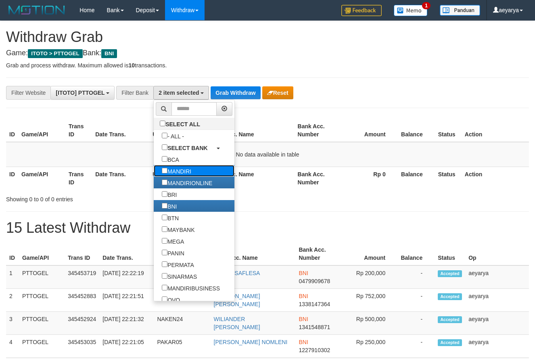
click at [154, 166] on label "MANDIRI" at bounding box center [177, 171] width 46 height 12
select select "*******"
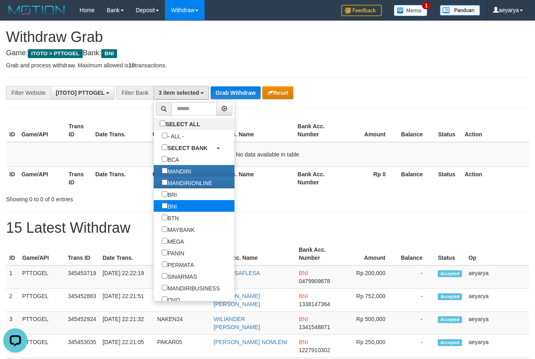
scroll to position [0, 0]
click at [154, 203] on label "BNI" at bounding box center [169, 206] width 31 height 12
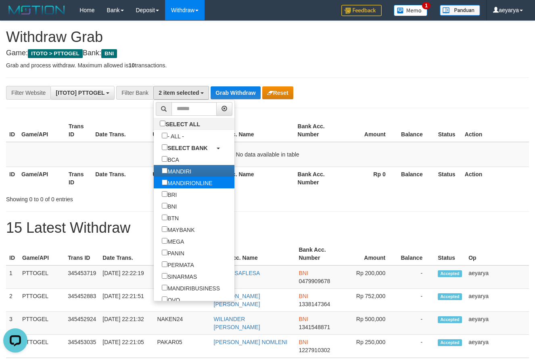
click at [154, 182] on label "MANDIRIONLINE" at bounding box center [187, 183] width 67 height 12
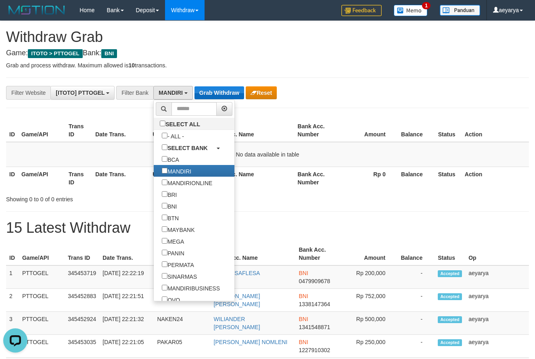
click at [225, 98] on div "**********" at bounding box center [223, 93] width 446 height 14
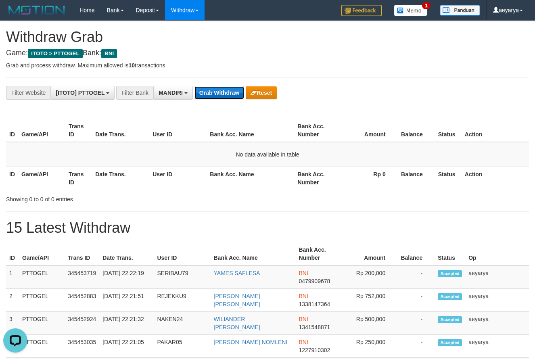
click at [225, 94] on button "Grab Withdraw" at bounding box center [220, 92] width 50 height 13
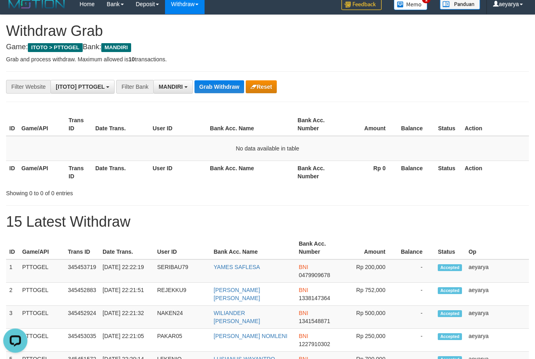
scroll to position [27, 0]
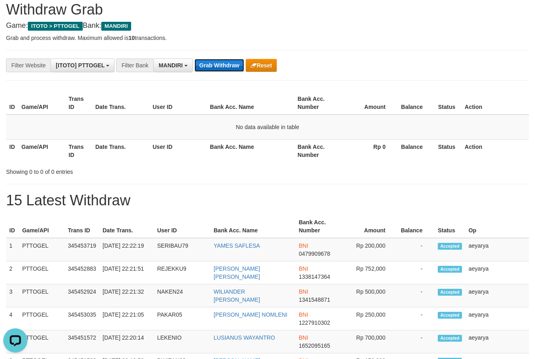
click at [234, 61] on button "Grab Withdraw" at bounding box center [220, 65] width 50 height 13
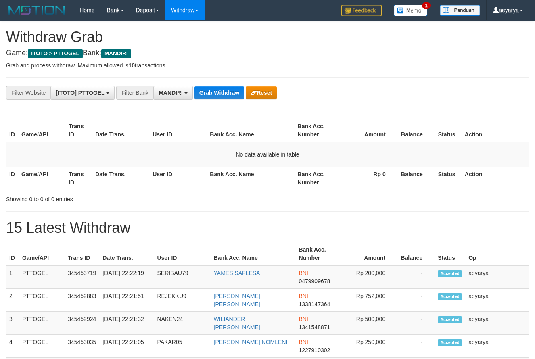
scroll to position [24, 0]
click at [212, 88] on button "Grab Withdraw" at bounding box center [220, 92] width 50 height 13
click at [212, 89] on button "Grab Withdraw" at bounding box center [220, 92] width 50 height 13
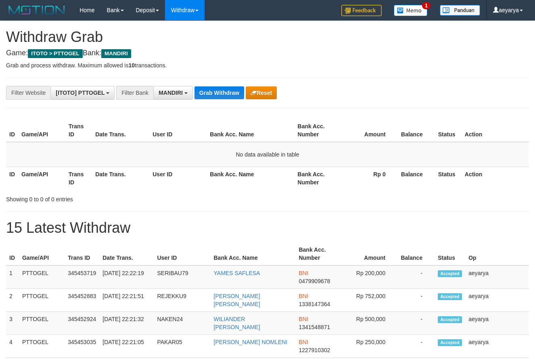
scroll to position [24, 0]
click at [212, 89] on button "Grab Withdraw" at bounding box center [220, 92] width 50 height 13
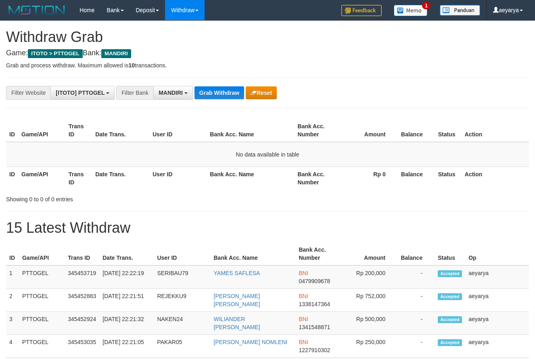
scroll to position [24, 0]
click at [212, 89] on button "Grab Withdraw" at bounding box center [220, 92] width 50 height 13
click at [260, 93] on button "Reset" at bounding box center [261, 92] width 31 height 13
click at [220, 91] on button "Grab Withdraw" at bounding box center [220, 92] width 50 height 13
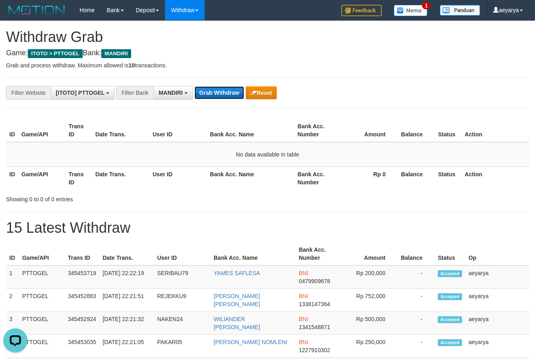
click at [220, 91] on button "Grab Withdraw" at bounding box center [220, 92] width 50 height 13
click at [219, 92] on button "Grab Withdraw" at bounding box center [220, 92] width 50 height 13
click at [180, 96] on span "MANDIRI" at bounding box center [171, 93] width 24 height 6
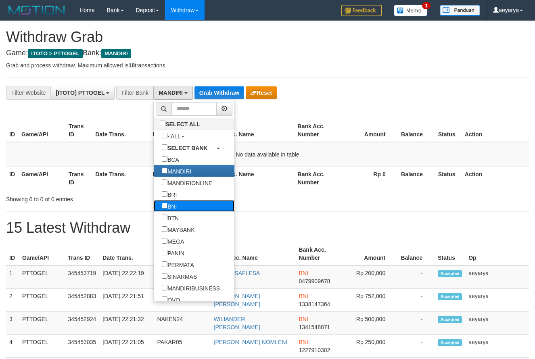
click at [154, 207] on label "BNI" at bounding box center [169, 206] width 31 height 12
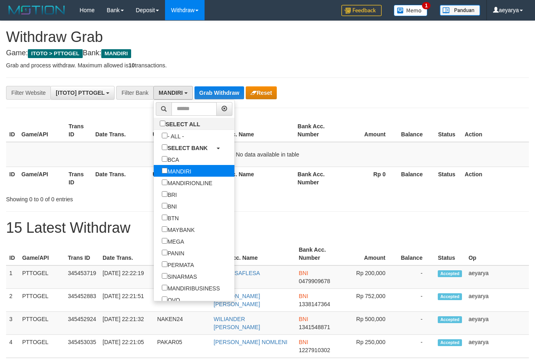
scroll to position [49, 0]
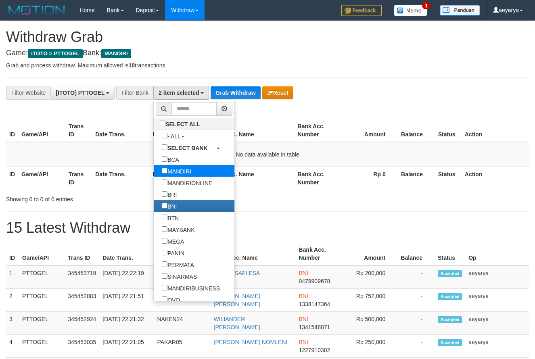
click at [154, 165] on label "MANDIRI" at bounding box center [177, 171] width 46 height 12
select select "***"
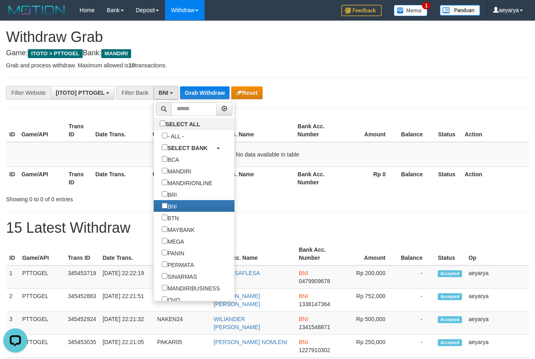
scroll to position [0, 0]
click at [189, 97] on button "Grab Withdraw" at bounding box center [205, 92] width 50 height 13
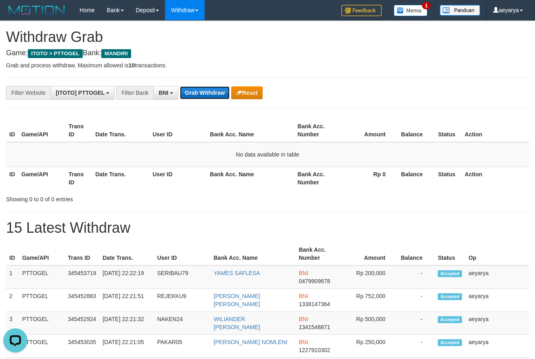
click at [190, 96] on button "Grab Withdraw" at bounding box center [205, 92] width 50 height 13
click at [190, 95] on button "Grab Withdraw" at bounding box center [205, 92] width 50 height 13
click at [191, 93] on button "Grab Withdraw" at bounding box center [205, 92] width 50 height 13
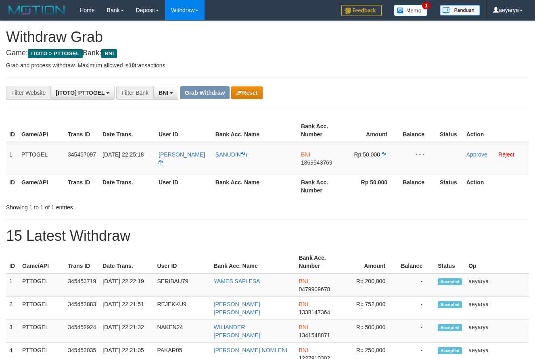
scroll to position [49, 0]
drag, startPoint x: 168, startPoint y: 147, endPoint x: 360, endPoint y: 152, distance: 191.8
click at [360, 153] on tr "1 PTTOGEL 345457097 [DATE] 22:25:18 [PERSON_NAME][GEOGRAPHIC_DATA] BNI 18695437…" at bounding box center [267, 158] width 523 height 33
click at [319, 161] on span "1869543769" at bounding box center [316, 162] width 31 height 6
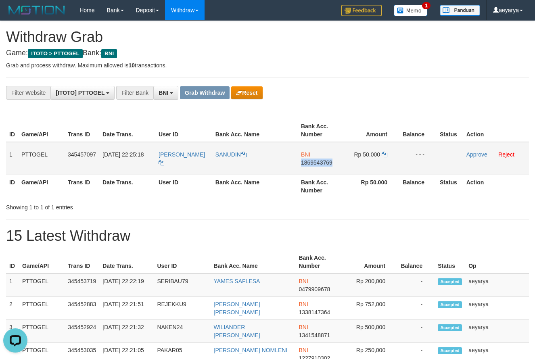
click at [319, 161] on span "1869543769" at bounding box center [316, 162] width 31 height 6
copy span "1869543769"
click at [382, 155] on icon at bounding box center [385, 155] width 6 height 6
click at [476, 152] on link "Approve" at bounding box center [477, 154] width 21 height 6
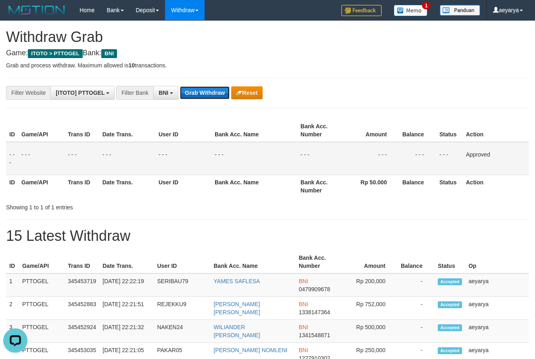
click at [217, 96] on button "Grab Withdraw" at bounding box center [205, 92] width 50 height 13
click at [217, 93] on button "Grab Withdraw" at bounding box center [205, 92] width 50 height 13
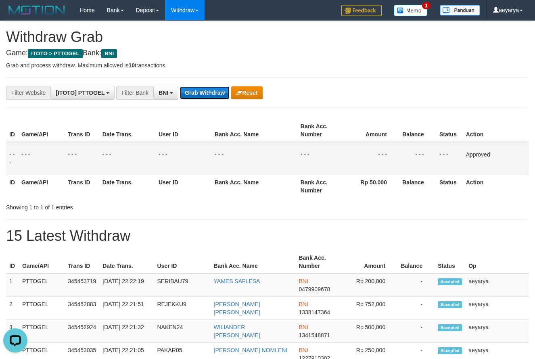
click at [217, 93] on button "Grab Withdraw" at bounding box center [205, 92] width 50 height 13
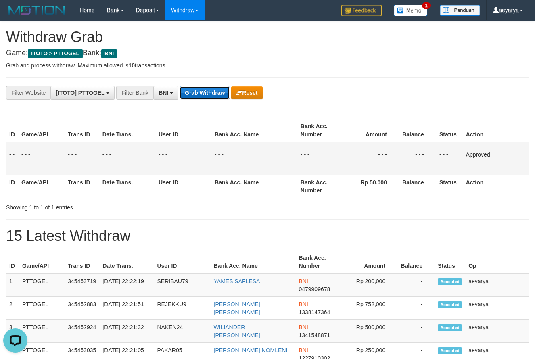
click at [217, 93] on button "Grab Withdraw" at bounding box center [205, 92] width 50 height 13
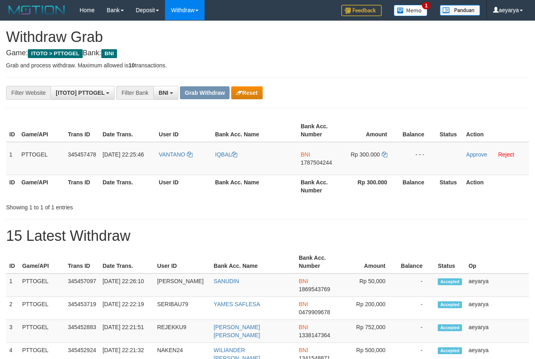
scroll to position [49, 0]
drag, startPoint x: 186, startPoint y: 146, endPoint x: 164, endPoint y: 163, distance: 27.7
click at [379, 172] on tr "1 PTTOGEL 345457478 01/10/2025 22:25:46 VANTANO IQBAL BNI 1787504244 Rp 300.000…" at bounding box center [267, 158] width 523 height 33
click at [336, 163] on td "BNI 1787504244" at bounding box center [320, 158] width 46 height 33
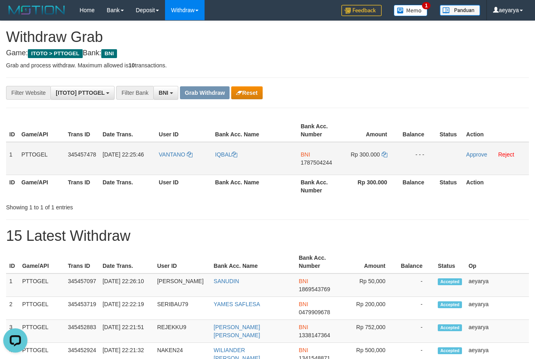
click at [329, 164] on span "1787504244" at bounding box center [316, 162] width 31 height 6
copy span "1787504244"
click at [385, 154] on icon at bounding box center [385, 155] width 6 height 6
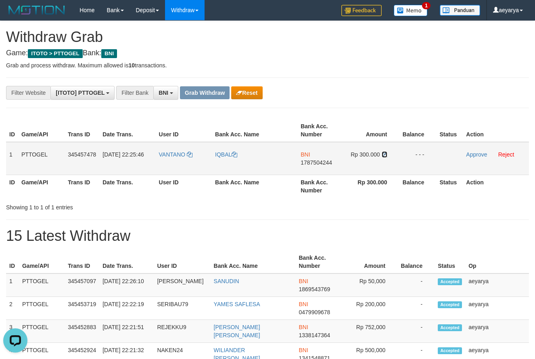
click at [385, 154] on icon at bounding box center [385, 155] width 6 height 6
click at [473, 154] on link "Approve" at bounding box center [476, 154] width 21 height 6
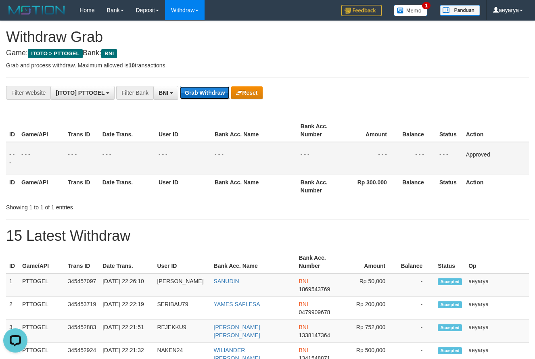
click at [196, 88] on button "Grab Withdraw" at bounding box center [205, 92] width 50 height 13
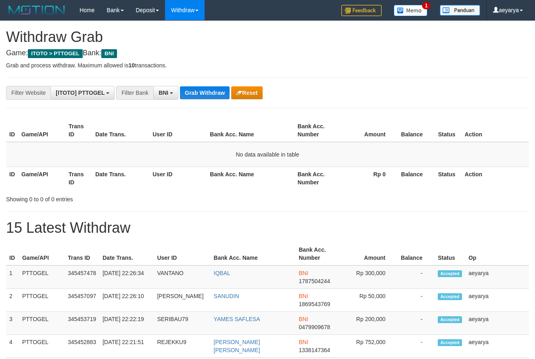
scroll to position [49, 0]
click at [197, 89] on button "Grab Withdraw" at bounding box center [205, 92] width 50 height 13
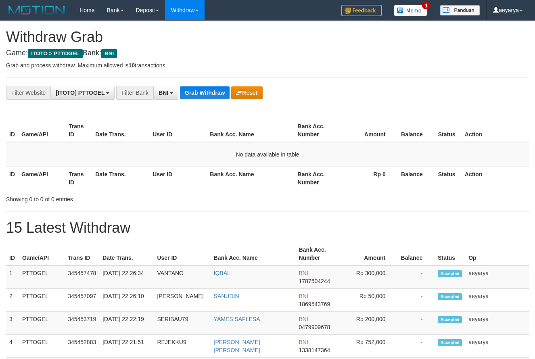
click at [199, 93] on button "Grab Withdraw" at bounding box center [205, 92] width 50 height 13
click at [199, 94] on button "Grab Withdraw" at bounding box center [205, 92] width 50 height 13
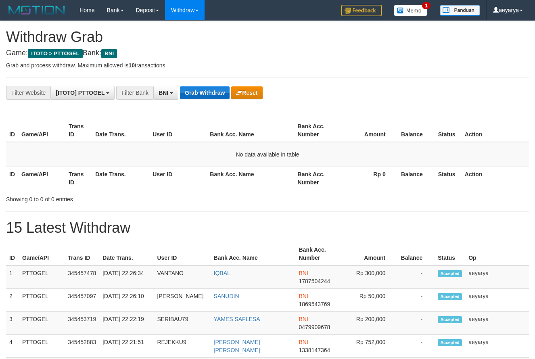
scroll to position [49, 0]
click at [421, 225] on h1 "15 Latest Withdraw" at bounding box center [267, 228] width 523 height 16
click at [224, 99] on button "Grab Withdraw" at bounding box center [205, 92] width 50 height 13
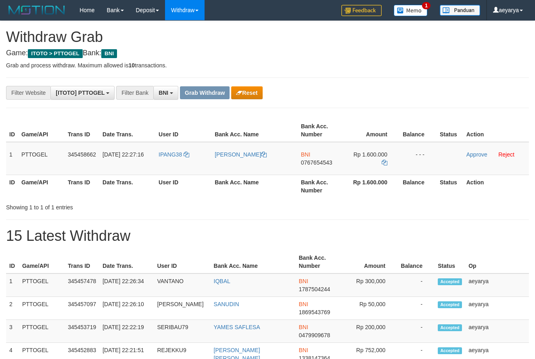
scroll to position [49, 0]
drag, startPoint x: 173, startPoint y: 151, endPoint x: 352, endPoint y: 157, distance: 178.9
click at [352, 157] on tr "1 PTTOGEL 345458662 01/10/2025 22:27:16 IPANG38 RIFKY RIVAI ABDULLAH BNI 076765…" at bounding box center [267, 158] width 523 height 33
click at [322, 159] on span "0767654543" at bounding box center [316, 162] width 31 height 6
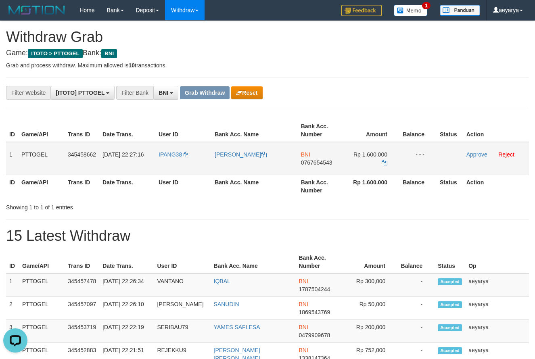
click at [315, 167] on td "BNI 0767654543" at bounding box center [321, 158] width 46 height 33
click at [333, 161] on td "BNI 0767654543" at bounding box center [321, 158] width 46 height 33
click at [329, 162] on span "0767654543" at bounding box center [316, 162] width 31 height 6
click at [324, 163] on span "0767654543" at bounding box center [316, 162] width 31 height 6
click at [389, 165] on td "Rp 1.600.000" at bounding box center [371, 158] width 55 height 33
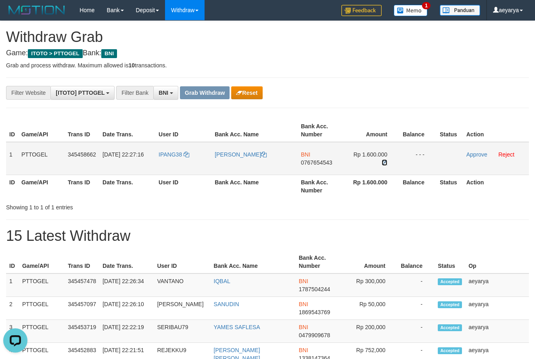
click at [383, 163] on icon at bounding box center [385, 163] width 6 height 6
click at [385, 161] on icon at bounding box center [385, 163] width 6 height 6
click at [473, 154] on link "Approve" at bounding box center [477, 154] width 21 height 6
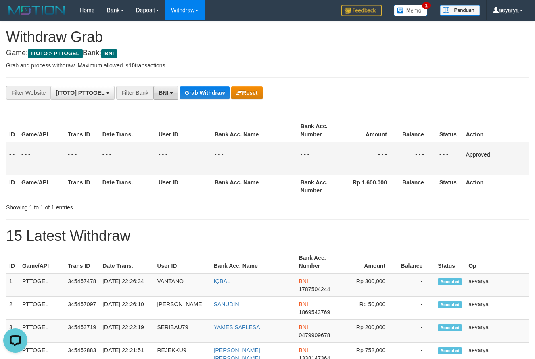
click at [166, 97] on button "BNI" at bounding box center [165, 93] width 25 height 14
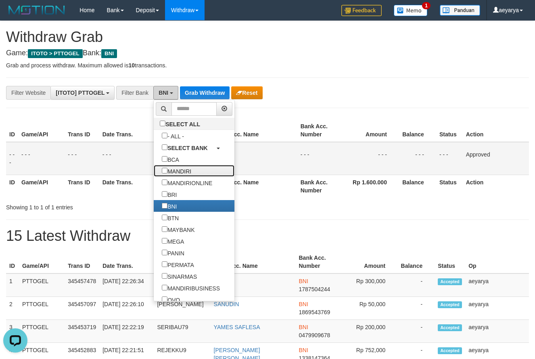
drag, startPoint x: 147, startPoint y: 166, endPoint x: 203, endPoint y: 94, distance: 91.7
click at [154, 166] on label "MANDIRI" at bounding box center [177, 171] width 46 height 12
select select "*******"
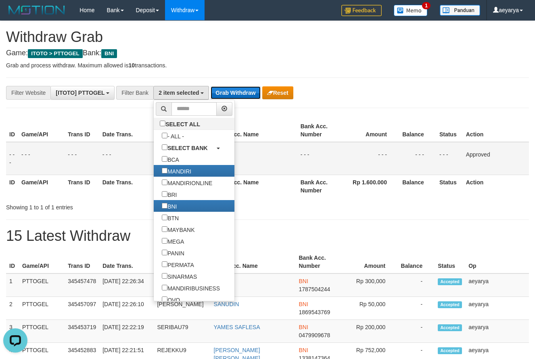
click at [243, 94] on button "Grab Withdraw" at bounding box center [236, 92] width 50 height 13
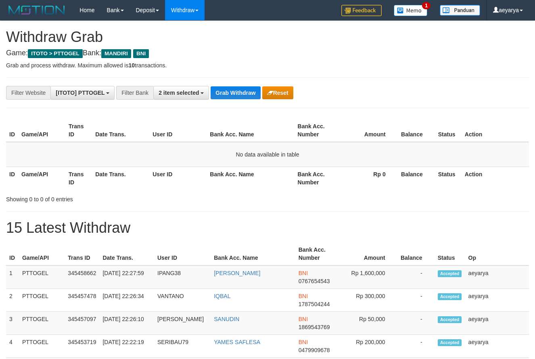
scroll to position [24, 0]
click at [247, 88] on button "Grab Withdraw" at bounding box center [236, 92] width 50 height 13
click at [188, 89] on button "2 item selected" at bounding box center [181, 93] width 56 height 14
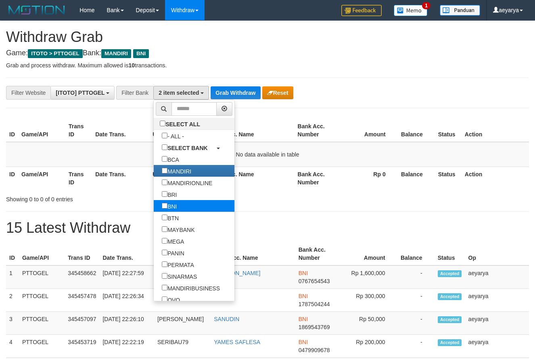
click at [154, 201] on label "BNI" at bounding box center [169, 206] width 31 height 12
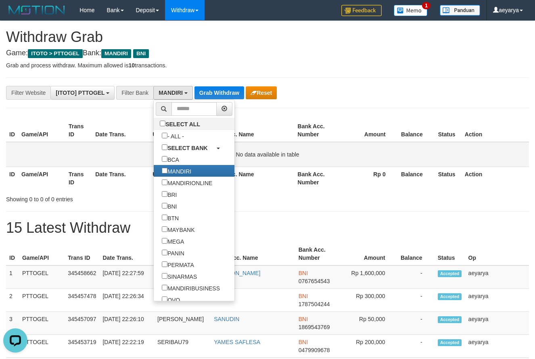
scroll to position [0, 0]
click at [218, 90] on button "Grab Withdraw" at bounding box center [220, 92] width 50 height 13
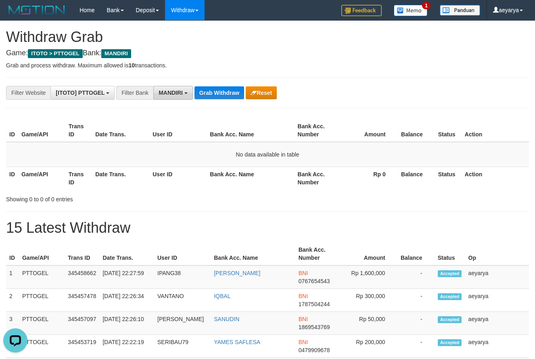
click at [174, 95] on span "MANDIRI" at bounding box center [171, 93] width 24 height 6
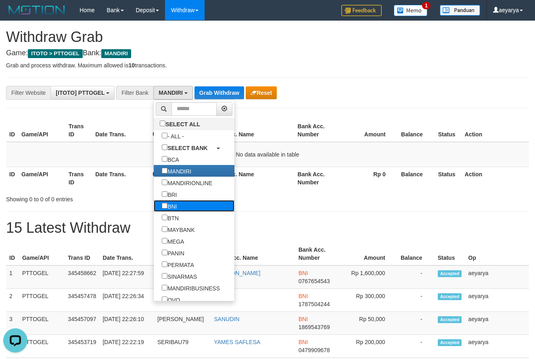
click at [154, 205] on label "BNI" at bounding box center [169, 206] width 31 height 12
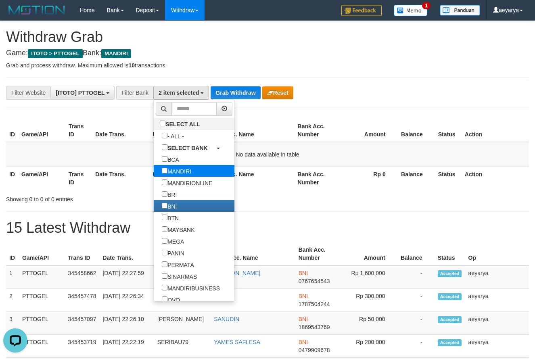
scroll to position [49, 0]
click at [154, 170] on label "MANDIRI" at bounding box center [177, 171] width 46 height 12
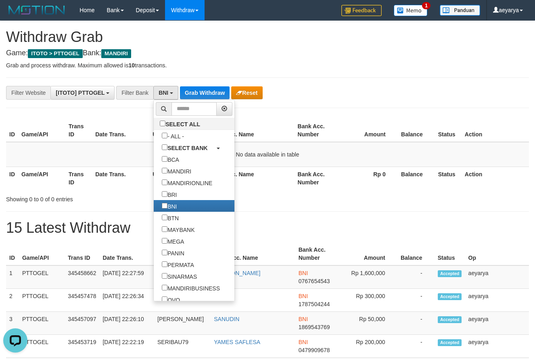
click at [307, 222] on h1 "15 Latest Withdraw" at bounding box center [267, 228] width 523 height 16
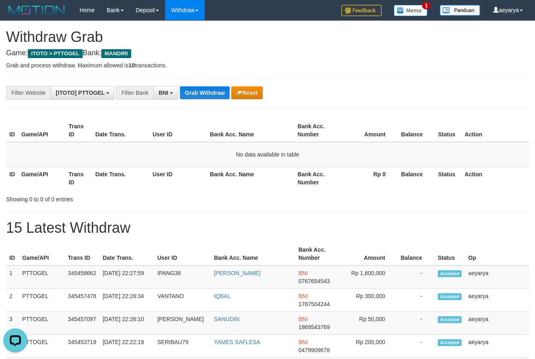
click at [164, 87] on button "BNI" at bounding box center [165, 93] width 25 height 14
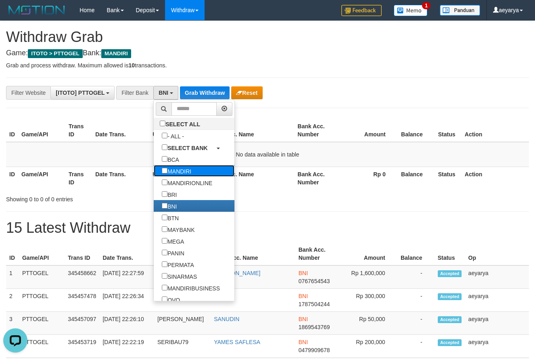
click at [154, 167] on label "MANDIRI" at bounding box center [177, 171] width 46 height 12
select select "*******"
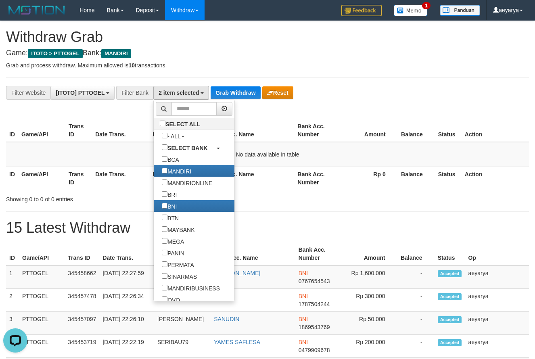
click at [239, 99] on div "**********" at bounding box center [223, 93] width 446 height 14
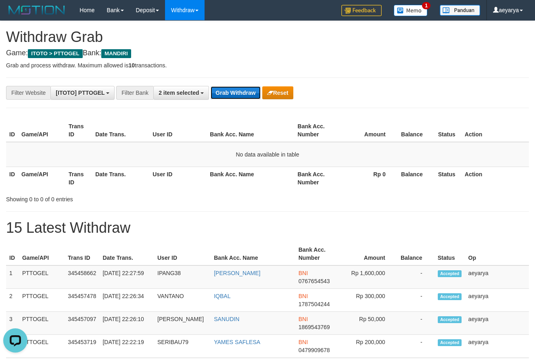
click at [247, 88] on button "Grab Withdraw" at bounding box center [236, 92] width 50 height 13
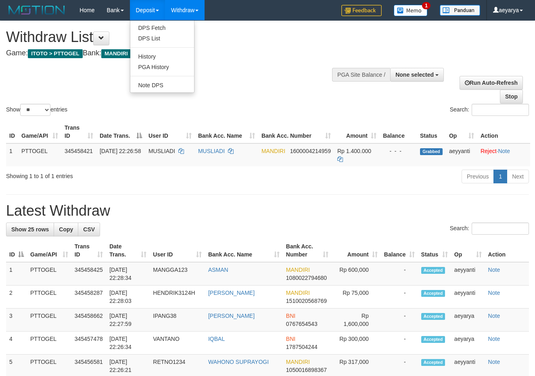
select select
select select "**"
